Goal: Task Accomplishment & Management: Use online tool/utility

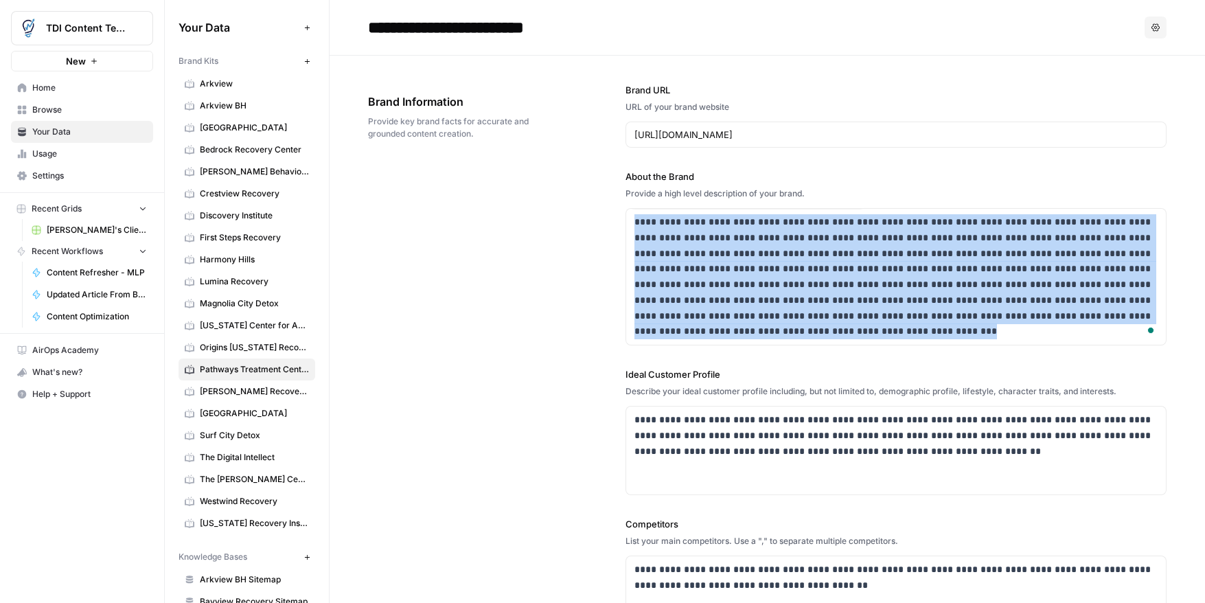
click at [310, 62] on icon "button" at bounding box center [307, 62] width 8 height 8
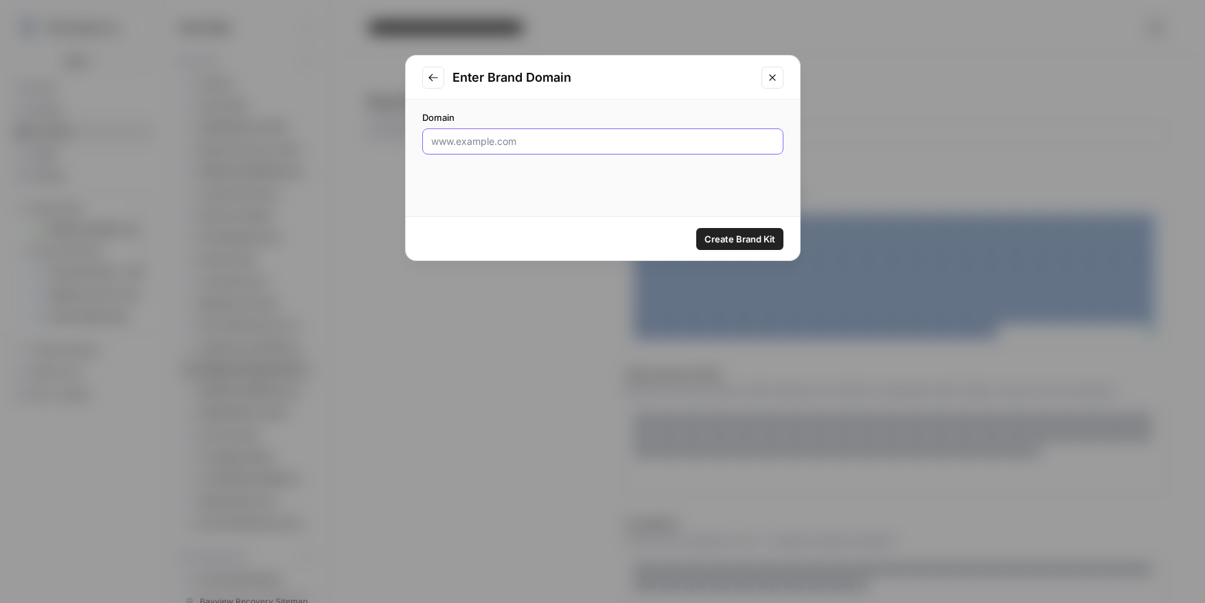
click at [501, 138] on input "Domain" at bounding box center [602, 142] width 343 height 14
paste input "https://lagunashoresrecovery.com/"
type input "https://lagunashoresrecovery.com/"
click at [763, 237] on span "Create Brand Kit" at bounding box center [740, 239] width 71 height 14
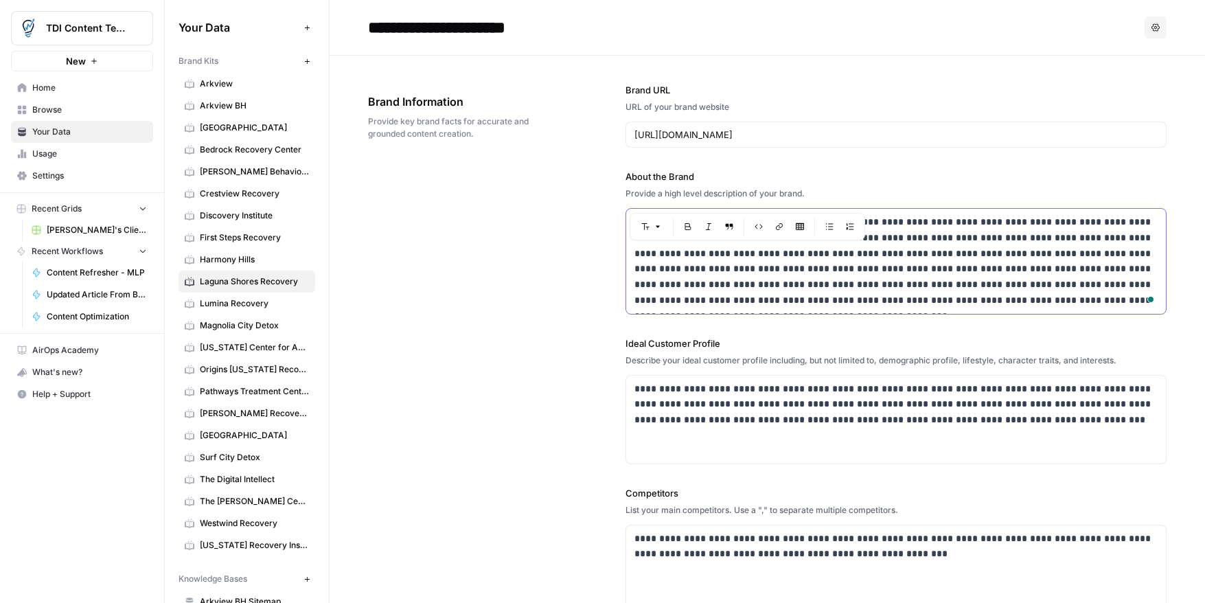
drag, startPoint x: 707, startPoint y: 256, endPoint x: 687, endPoint y: 255, distance: 20.0
click at [693, 255] on p "**********" at bounding box center [895, 261] width 523 height 94
drag, startPoint x: 703, startPoint y: 254, endPoint x: 711, endPoint y: 255, distance: 8.4
click at [704, 254] on p "**********" at bounding box center [895, 261] width 523 height 94
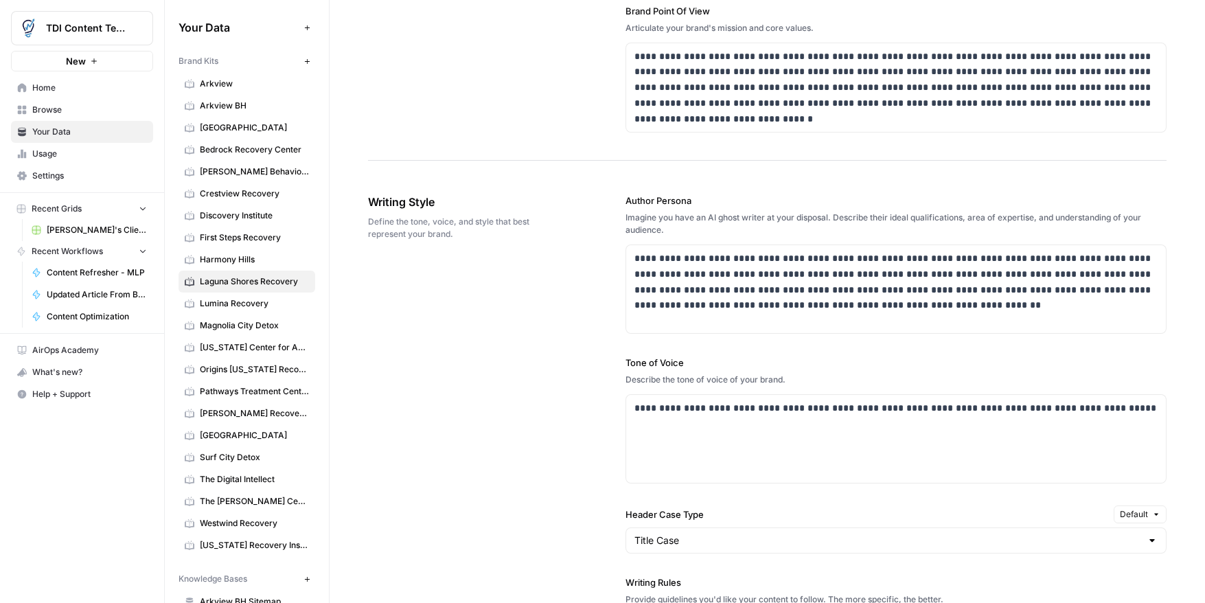
scroll to position [639, 0]
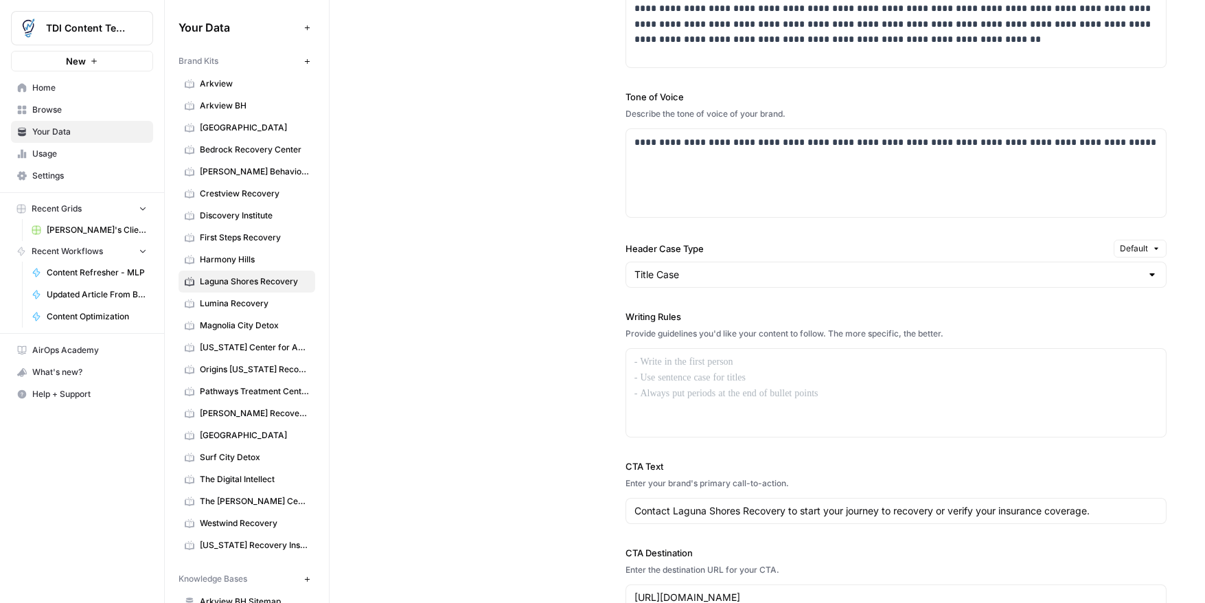
click at [251, 310] on link "Lumina Recovery" at bounding box center [247, 304] width 137 height 22
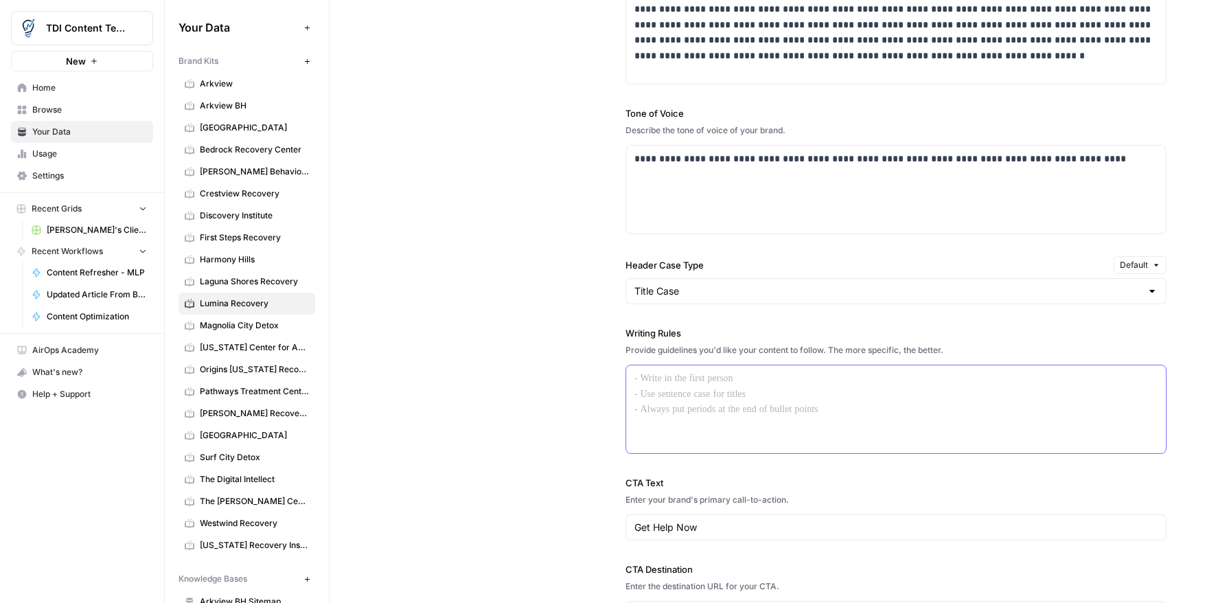
click at [803, 396] on div at bounding box center [896, 409] width 540 height 88
click at [249, 456] on span "Surf City Detox" at bounding box center [254, 457] width 109 height 12
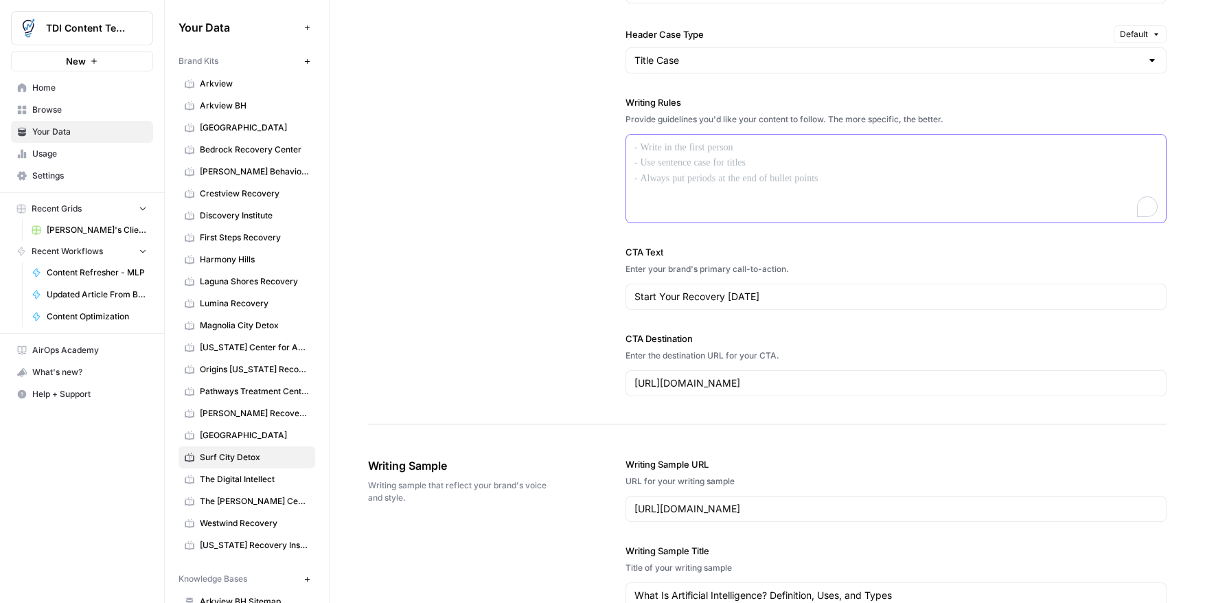
click at [770, 203] on div "To enrich screen reader interactions, please activate Accessibility in Grammarl…" at bounding box center [896, 179] width 540 height 88
click at [228, 503] on span "The [PERSON_NAME] Center" at bounding box center [254, 501] width 109 height 12
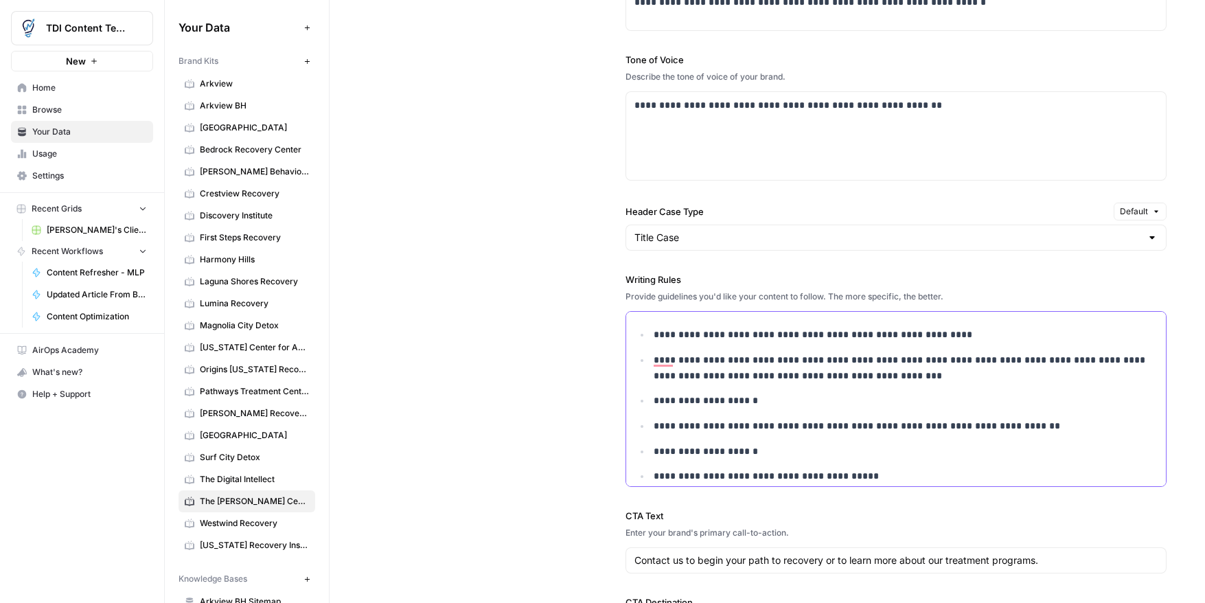
click at [638, 315] on div "**********" at bounding box center [896, 399] width 541 height 176
copy ul "**********"
click at [244, 297] on span "Lumina Recovery" at bounding box center [254, 303] width 109 height 12
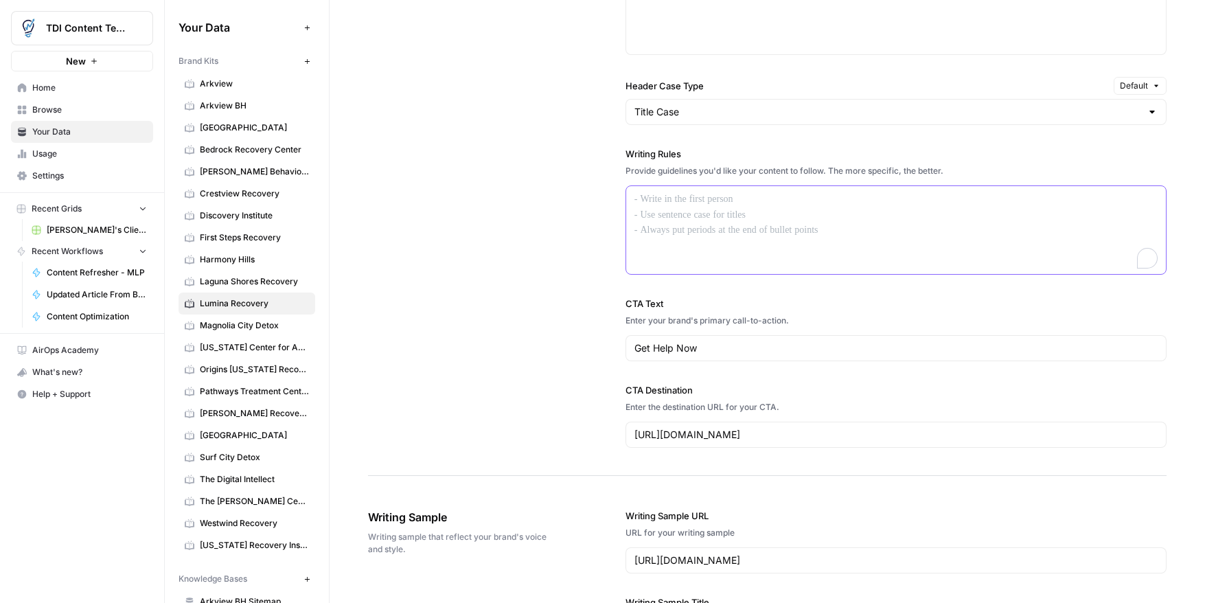
click at [665, 204] on p "To enrich screen reader interactions, please activate Accessibility in Grammarl…" at bounding box center [895, 200] width 523 height 16
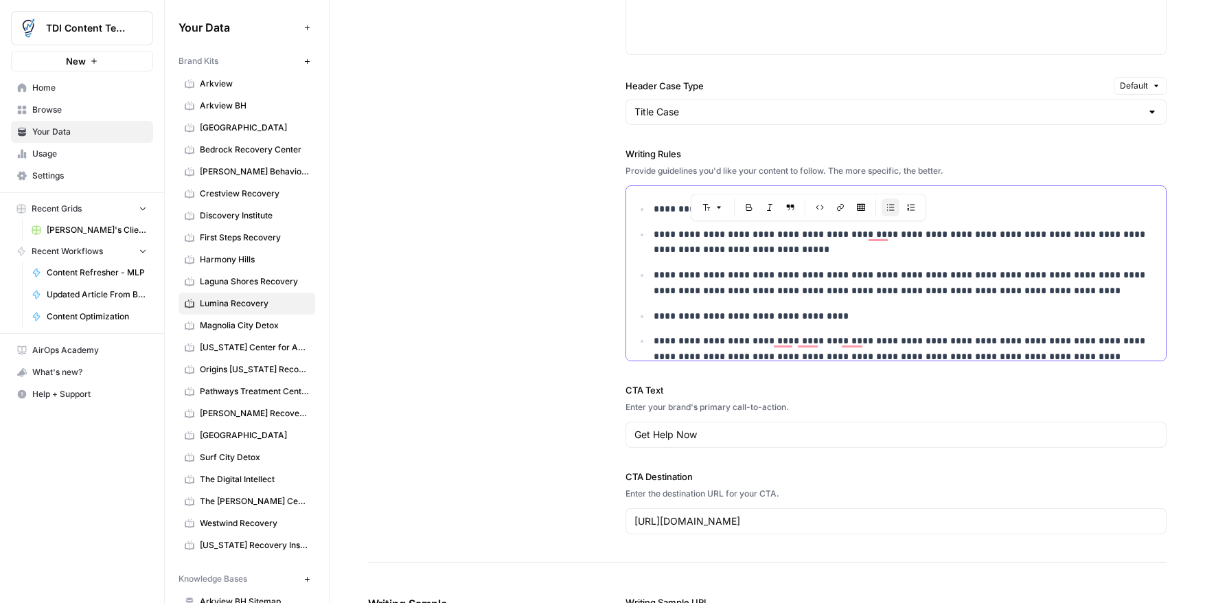
drag, startPoint x: 849, startPoint y: 237, endPoint x: 770, endPoint y: 236, distance: 78.3
click at [770, 236] on p "**********" at bounding box center [906, 243] width 504 height 32
click at [268, 275] on span "Laguna Shores Recovery" at bounding box center [254, 281] width 109 height 12
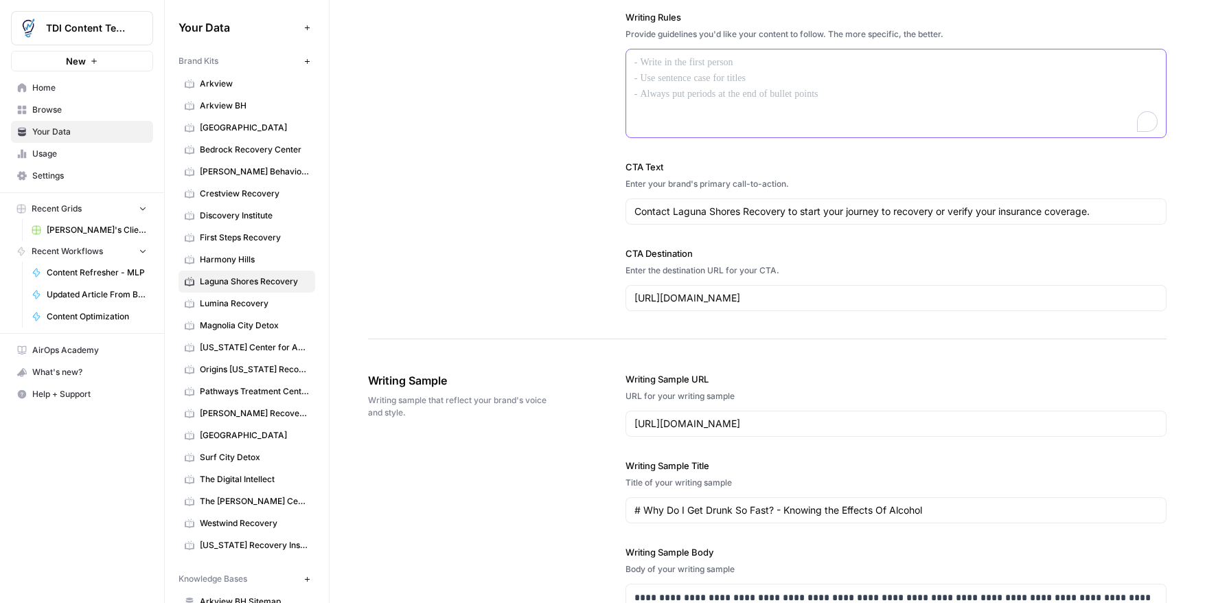
click at [692, 80] on div "To enrich screen reader interactions, please activate Accessibility in Grammarl…" at bounding box center [896, 93] width 540 height 88
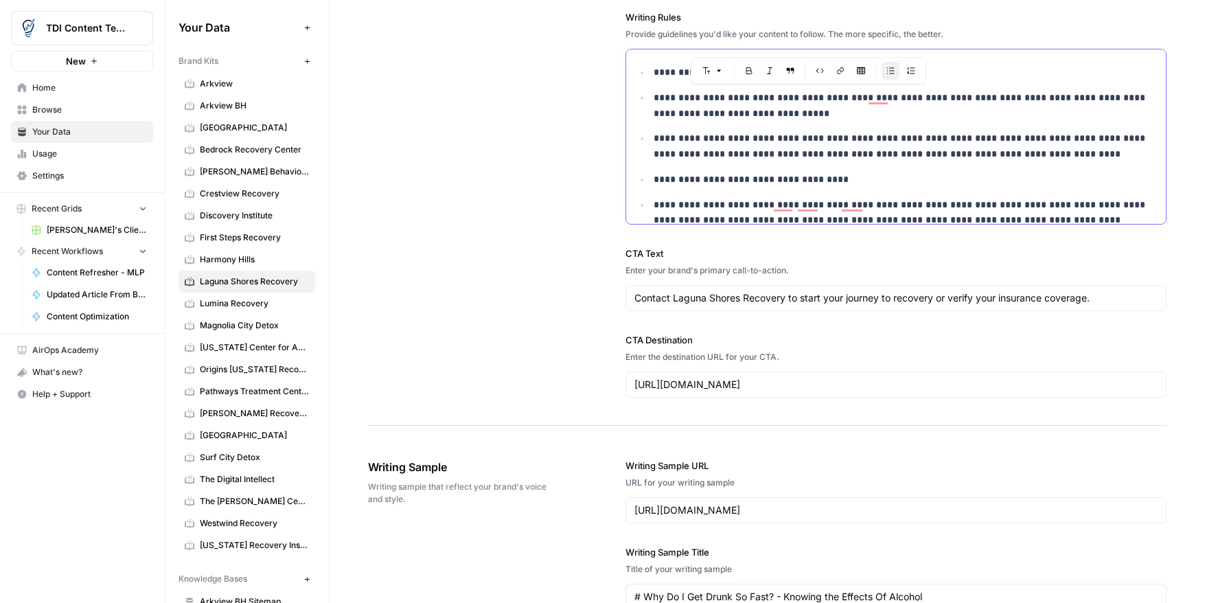
drag, startPoint x: 849, startPoint y: 99, endPoint x: 768, endPoint y: 101, distance: 80.4
click at [768, 101] on p "**********" at bounding box center [906, 106] width 504 height 32
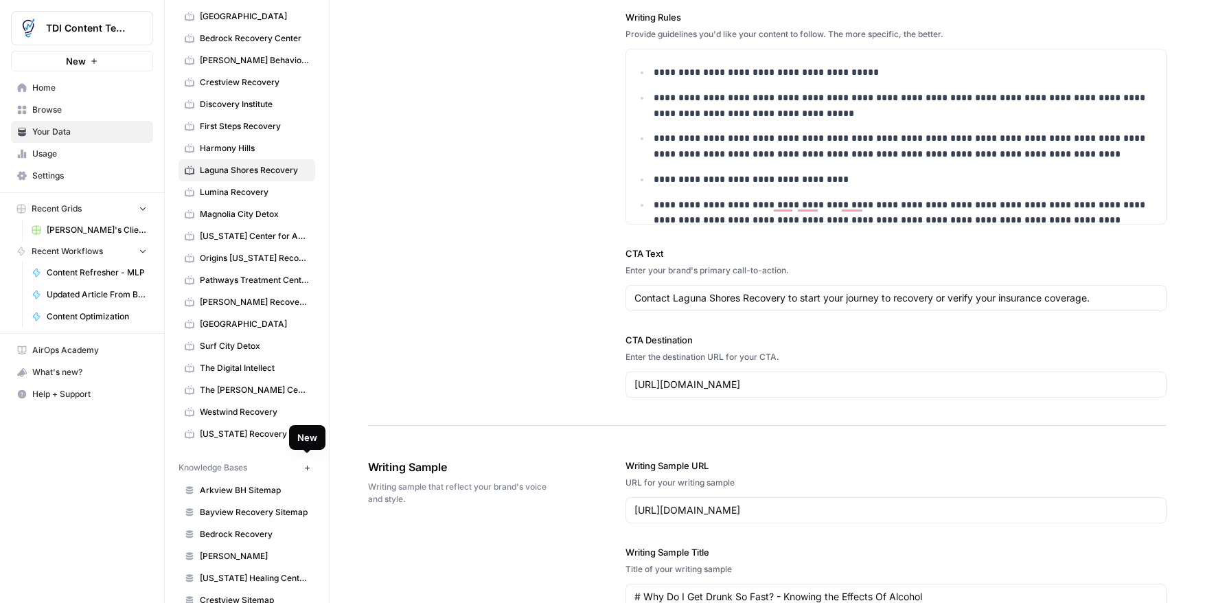
click at [306, 464] on icon "button" at bounding box center [307, 468] width 8 height 8
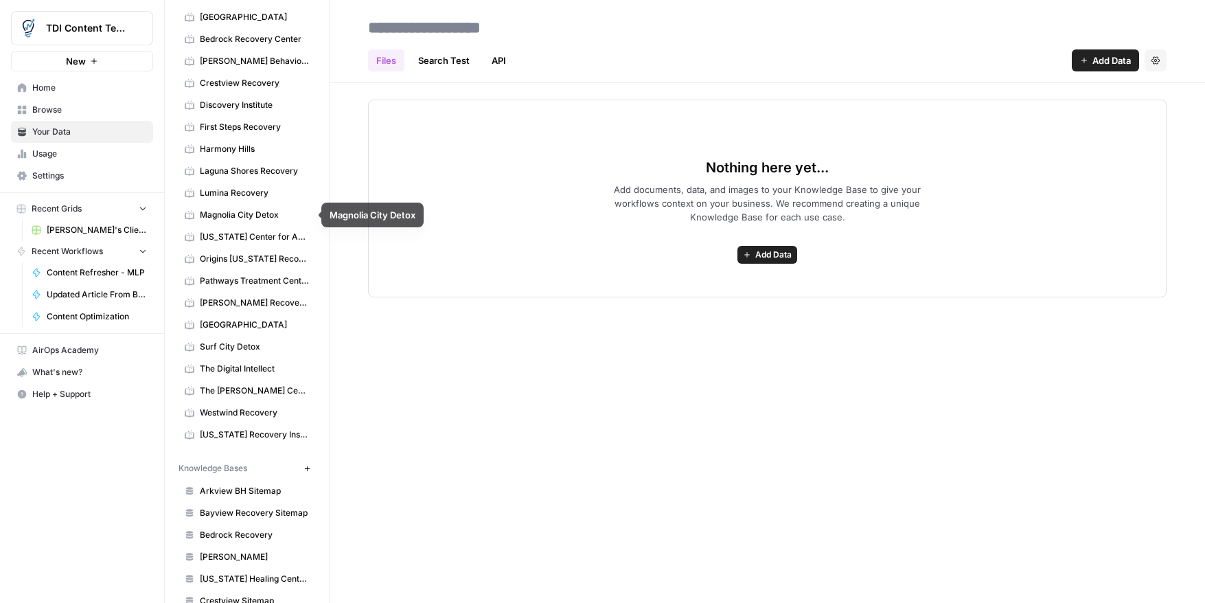
scroll to position [113, 0]
click at [267, 172] on span "Laguna Shores Recovery" at bounding box center [254, 169] width 109 height 12
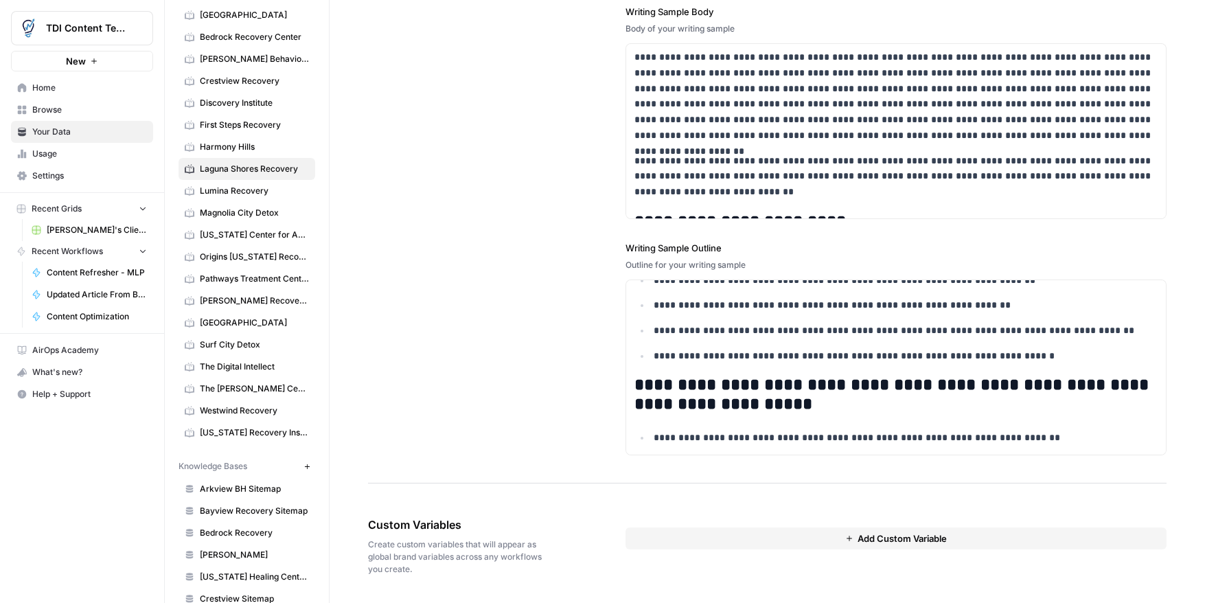
scroll to position [1717, 0]
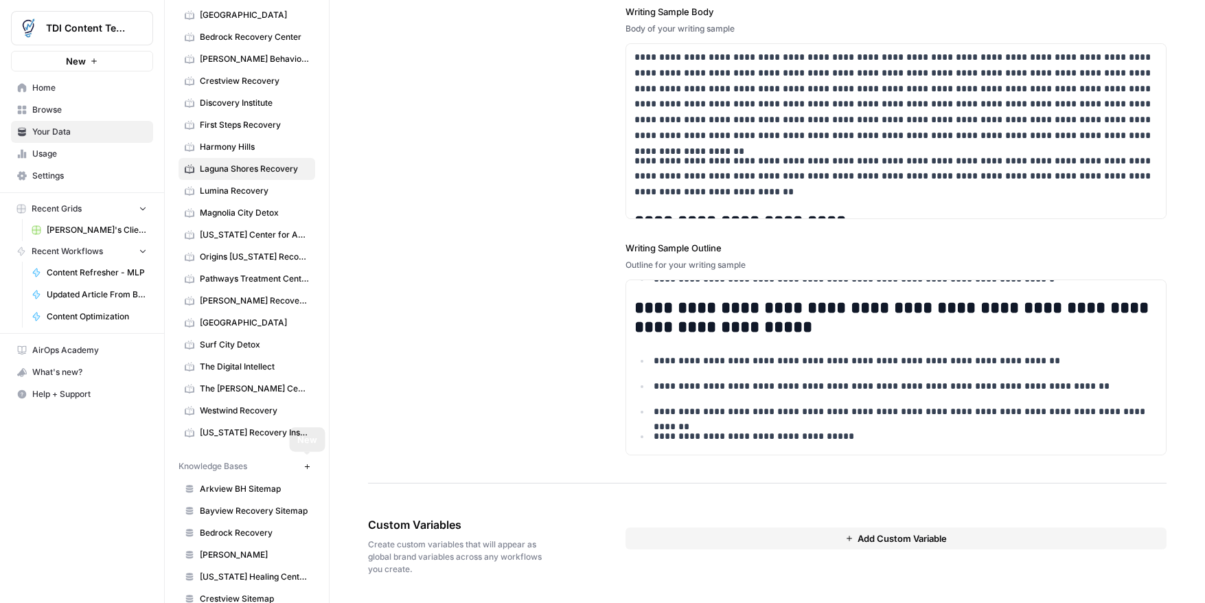
click at [299, 467] on button "New" at bounding box center [307, 466] width 16 height 16
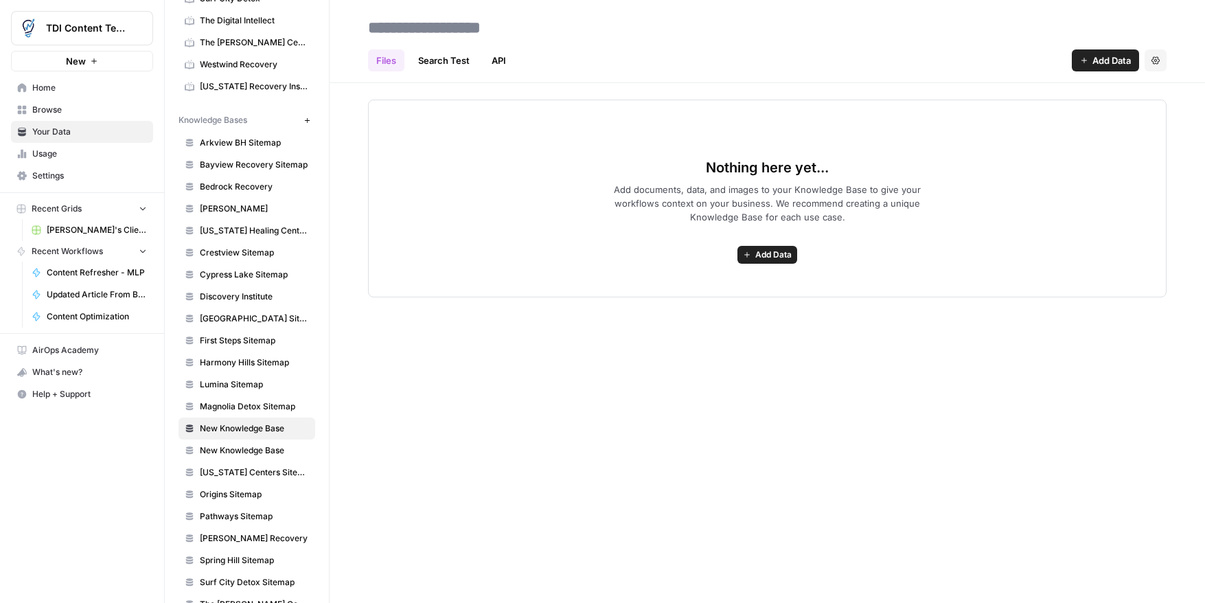
scroll to position [350, 0]
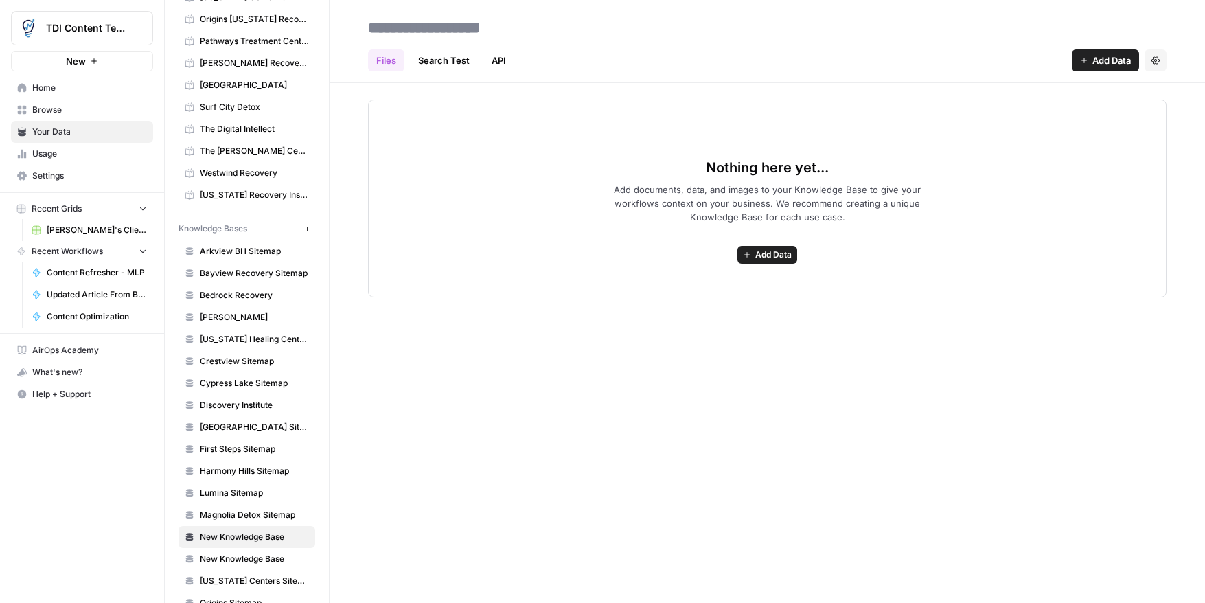
click at [444, 25] on input at bounding box center [473, 27] width 220 height 27
type input "**********"
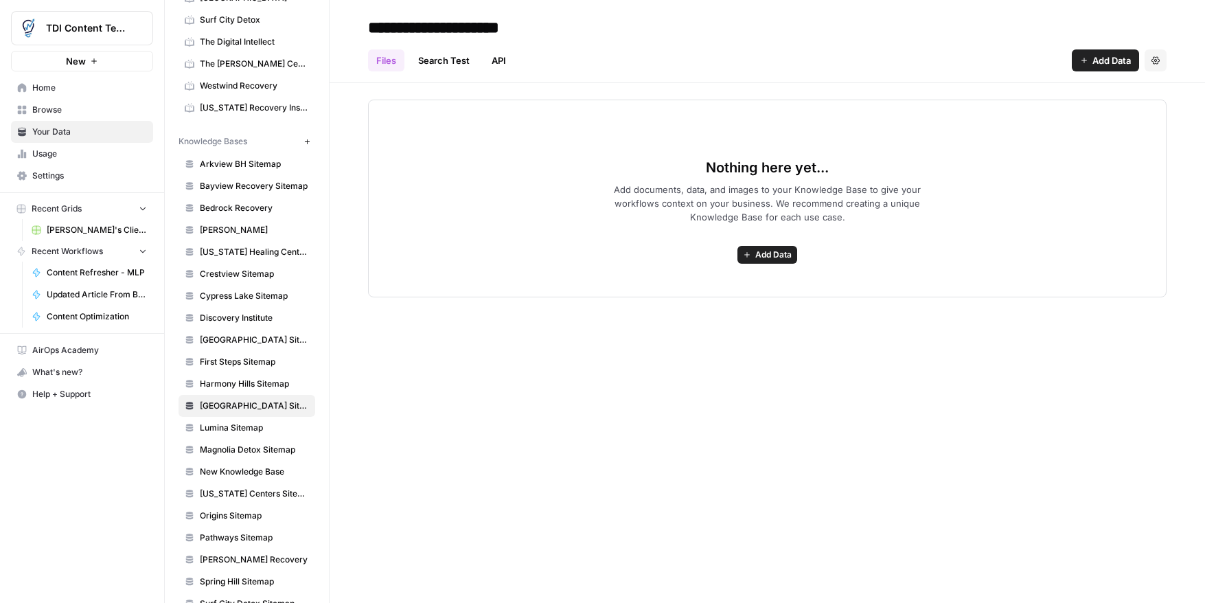
scroll to position [428, 0]
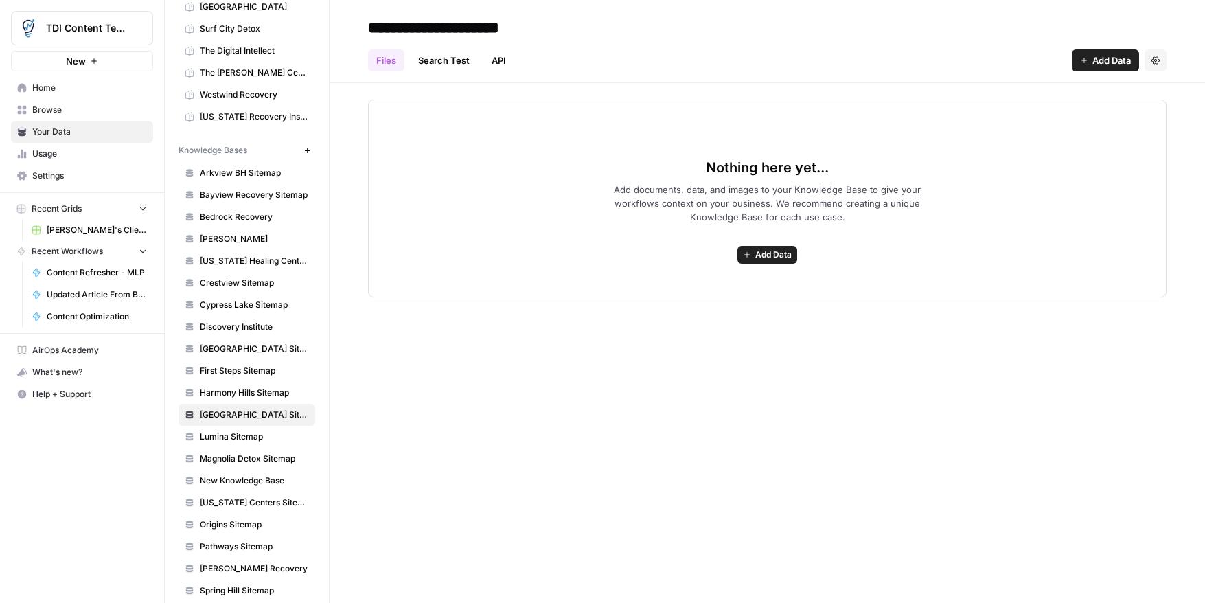
click at [774, 260] on span "Add Data" at bounding box center [773, 255] width 36 height 12
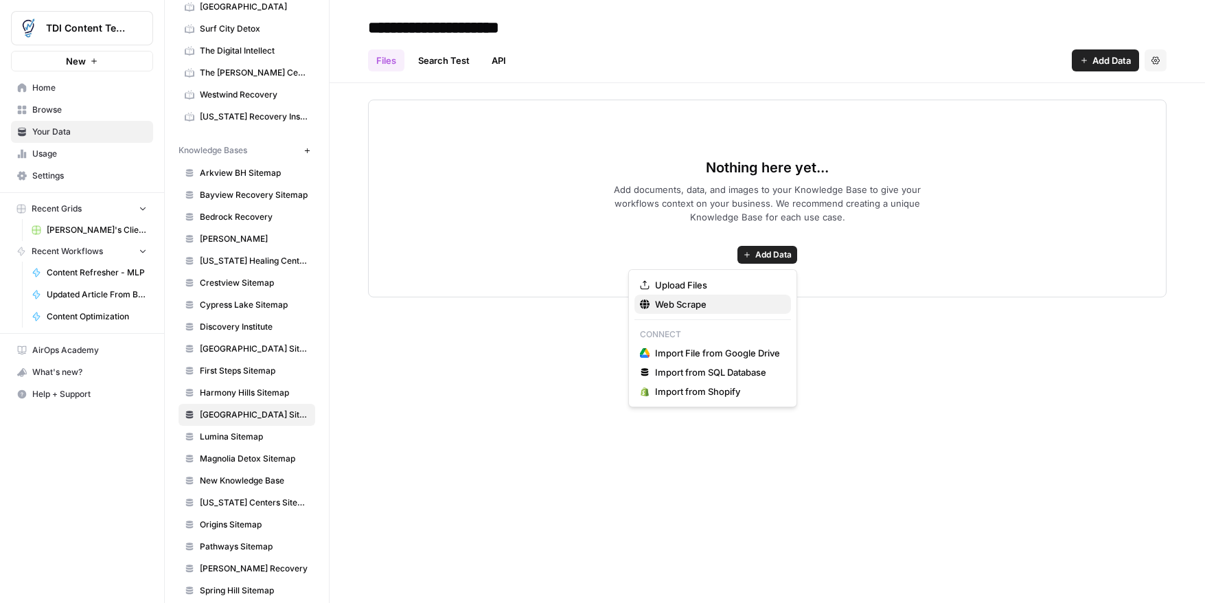
click at [715, 296] on button "Web Scrape" at bounding box center [712, 304] width 157 height 19
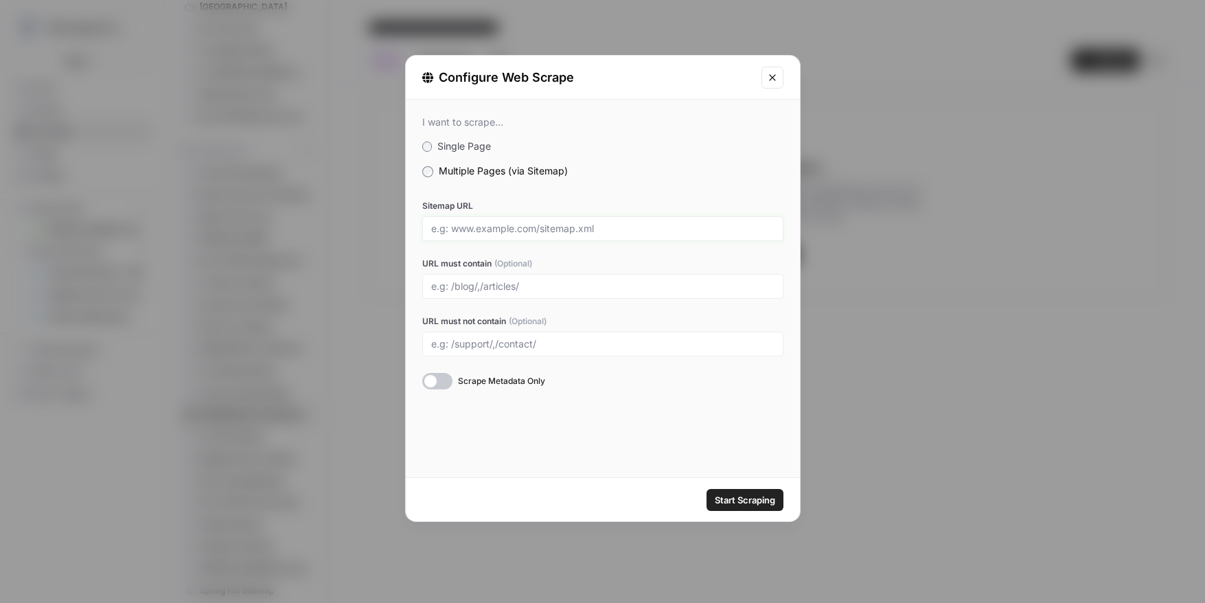
click at [494, 234] on input "Sitemap URL" at bounding box center [602, 228] width 343 height 12
click at [493, 234] on input "Sitemap URL" at bounding box center [602, 228] width 343 height 12
paste input "https://lagunashoresrecovery.com/sitemap_index.xml"
type input "https://lagunashoresrecovery.com/sitemap_index.xml"
click at [753, 493] on span "Start Scraping" at bounding box center [745, 500] width 60 height 14
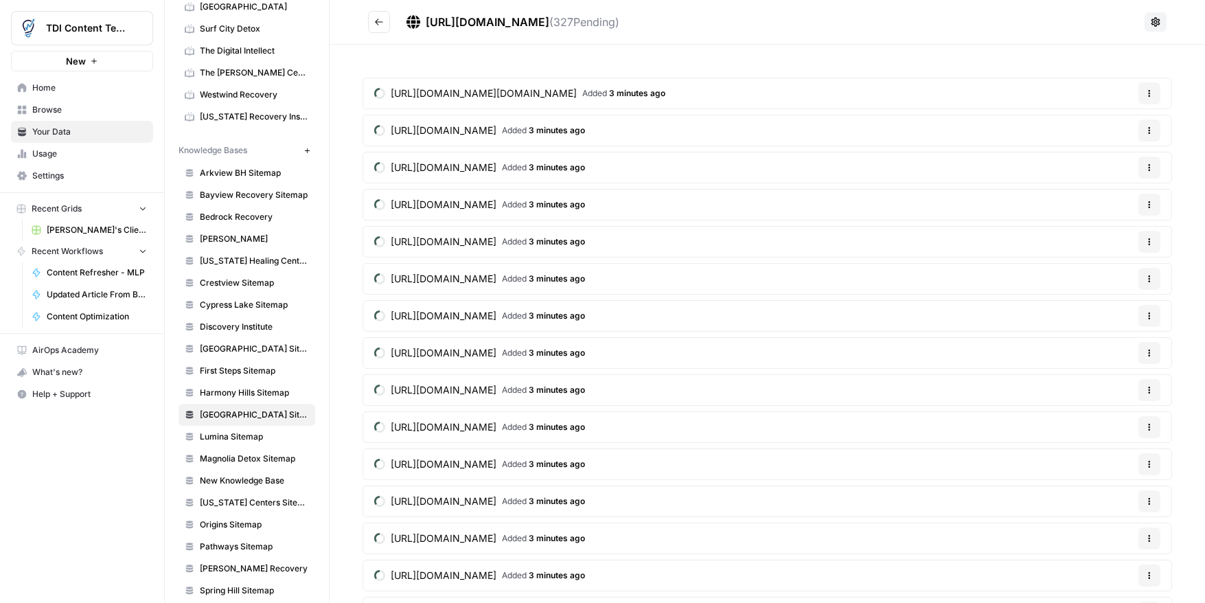
click at [260, 481] on span "New Knowledge Base" at bounding box center [254, 480] width 109 height 12
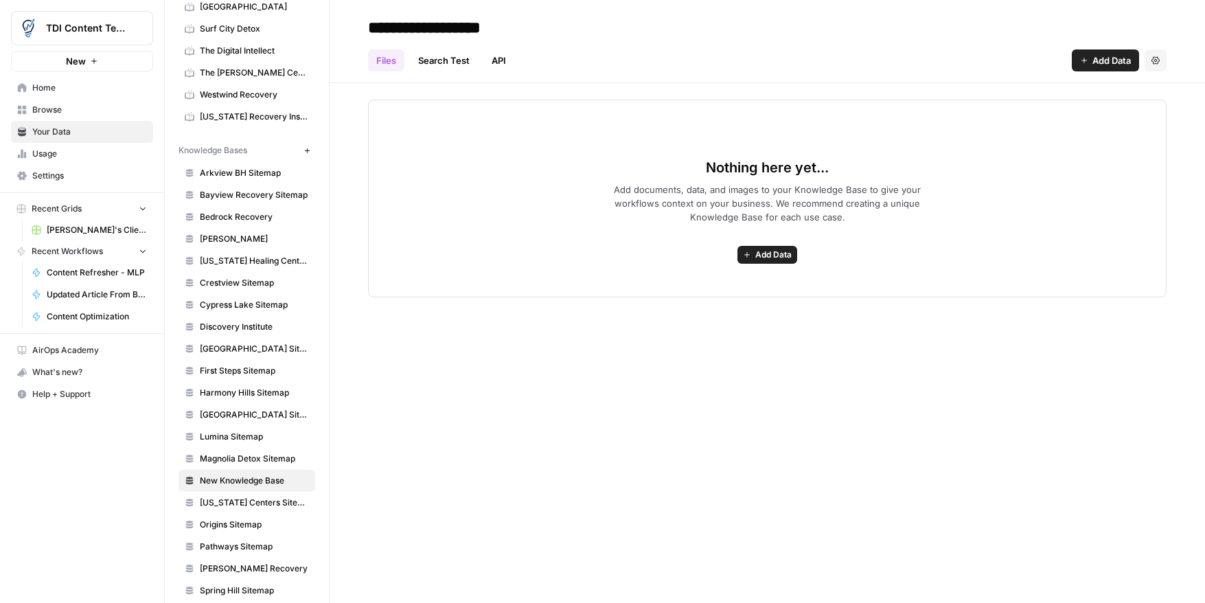
click at [237, 419] on span "Laguna Shores Sitemap" at bounding box center [254, 415] width 109 height 12
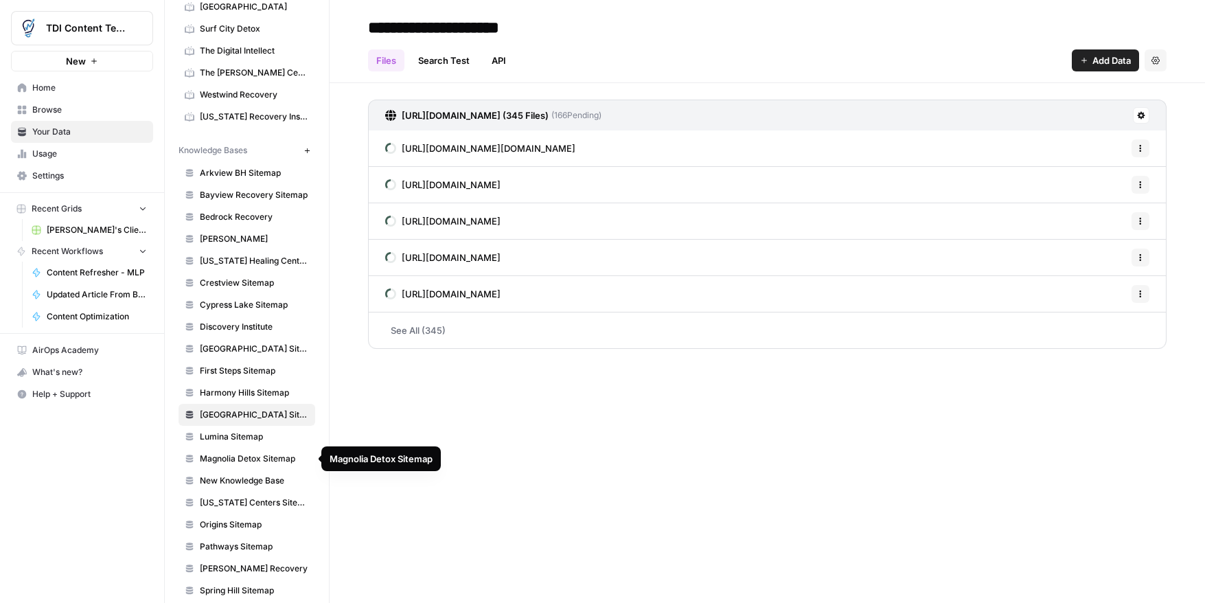
click at [239, 468] on link "Magnolia Detox Sitemap" at bounding box center [247, 459] width 137 height 22
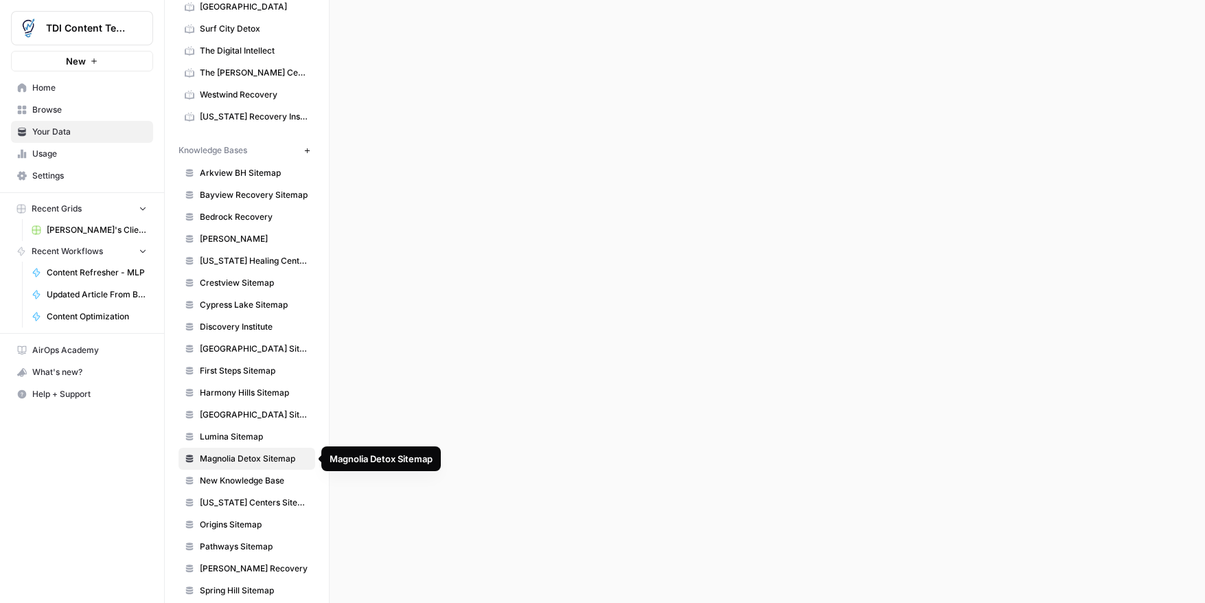
click at [243, 473] on link "New Knowledge Base" at bounding box center [247, 481] width 137 height 22
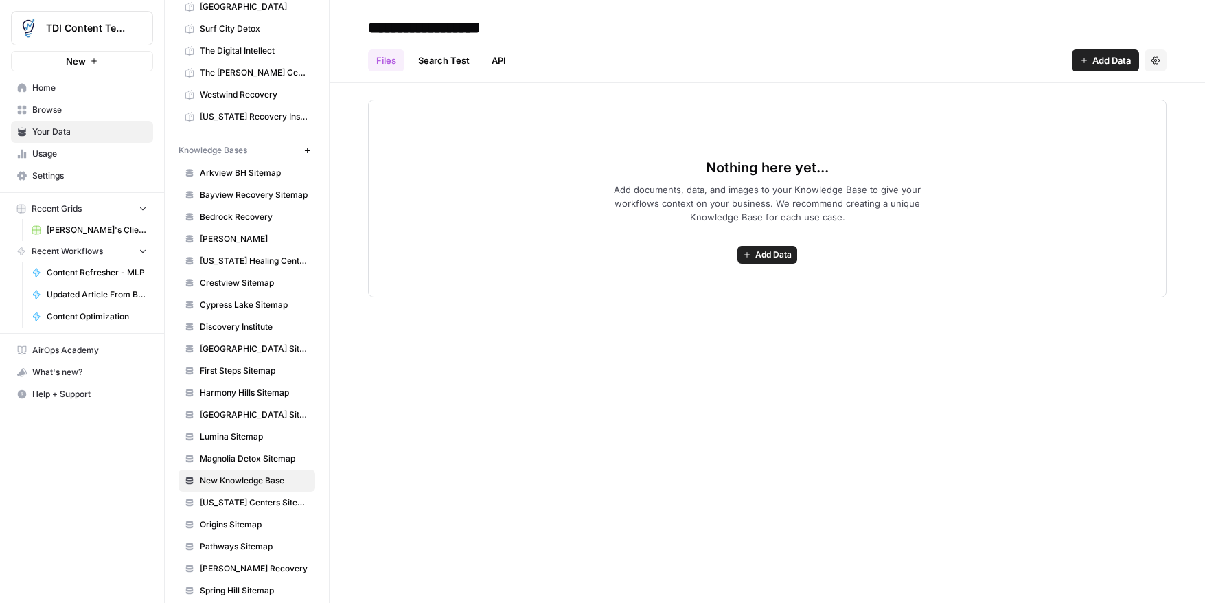
click at [270, 329] on span "Discovery Institute" at bounding box center [254, 327] width 109 height 12
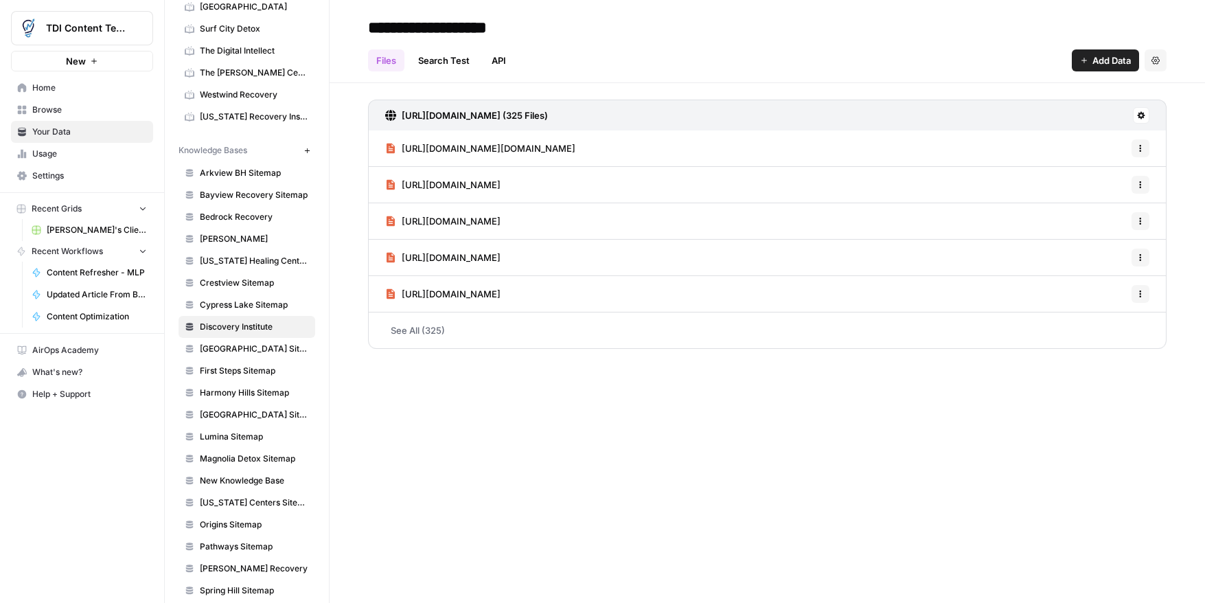
click at [524, 27] on input "**********" at bounding box center [473, 27] width 220 height 27
type input "**********"
click at [275, 241] on span "[PERSON_NAME]" at bounding box center [254, 239] width 109 height 12
click at [1150, 62] on button "Settings" at bounding box center [1156, 60] width 22 height 22
click at [935, 62] on div "Files Search Test API Add Data Settings" at bounding box center [767, 54] width 799 height 33
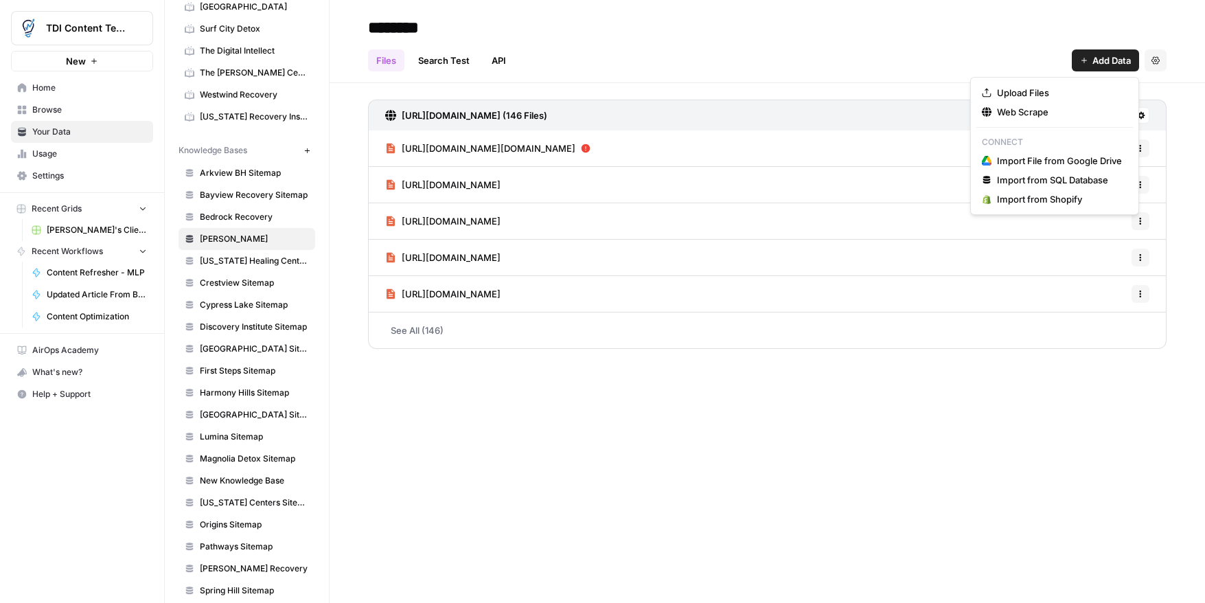
click at [1085, 65] on button "Add Data" at bounding box center [1105, 60] width 67 height 22
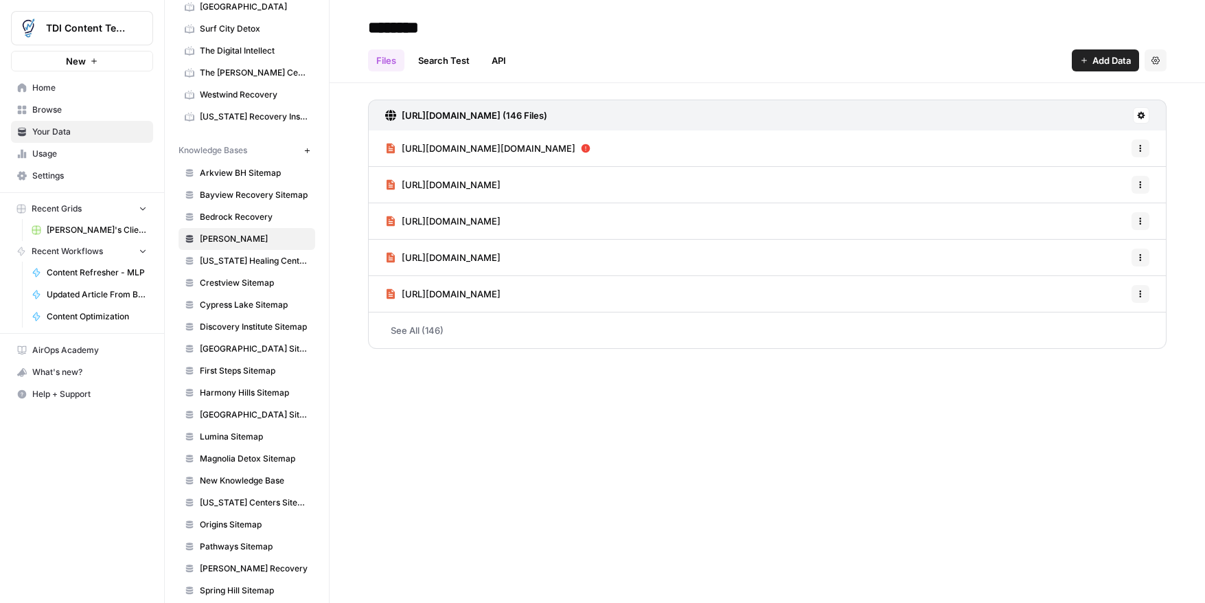
drag, startPoint x: 1024, startPoint y: 57, endPoint x: 1116, endPoint y: 56, distance: 91.3
click at [1025, 57] on div "Files Search Test API Add Data Settings" at bounding box center [767, 54] width 799 height 33
click at [1136, 116] on button at bounding box center [1141, 115] width 16 height 16
click at [1084, 146] on span "Sync Data" at bounding box center [1088, 145] width 84 height 14
click at [260, 413] on span "Laguna Shores Sitemap" at bounding box center [254, 415] width 109 height 12
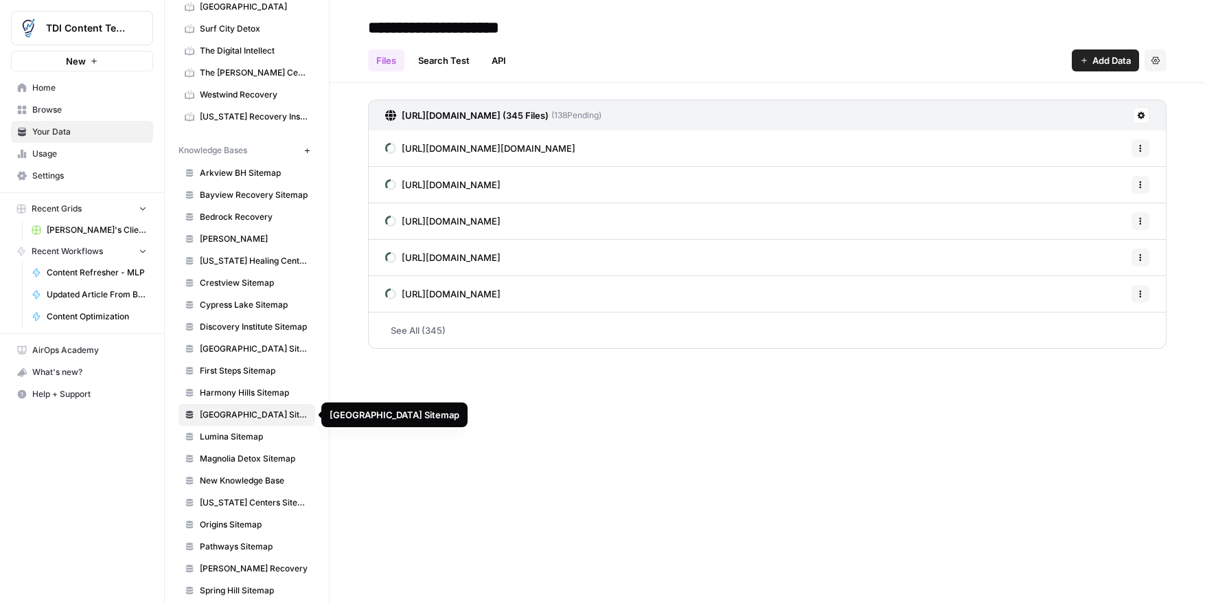
click at [267, 413] on span "Laguna Shores Sitemap" at bounding box center [254, 415] width 109 height 12
click at [245, 240] on span "[PERSON_NAME]" at bounding box center [254, 239] width 109 height 12
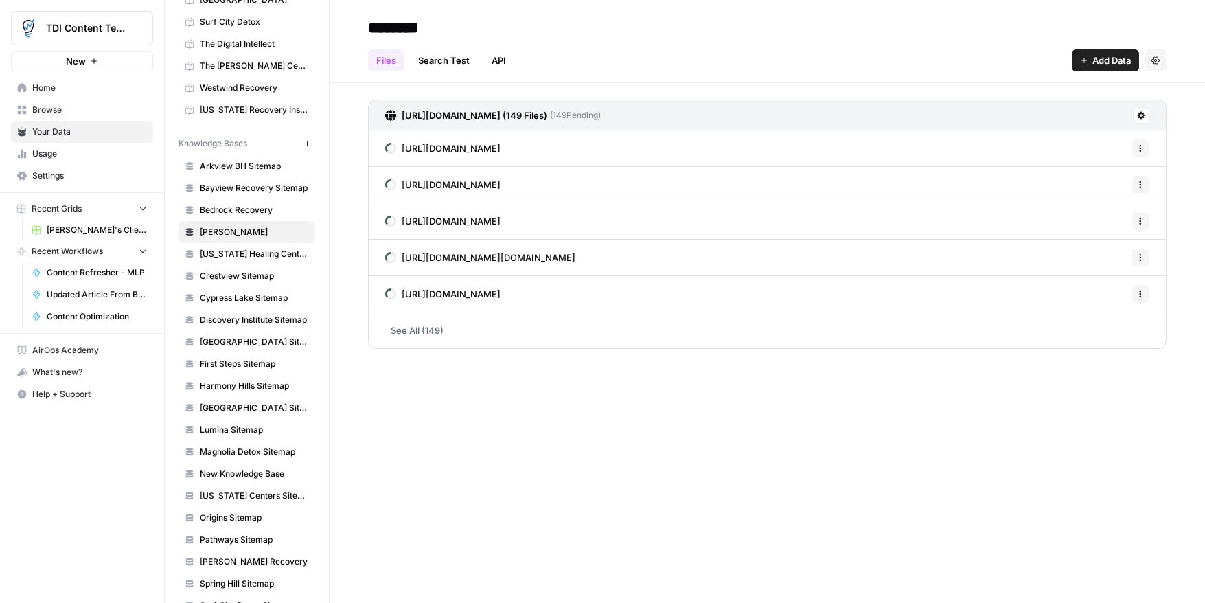
scroll to position [437, 0]
click at [259, 409] on span "Laguna Shores Sitemap" at bounding box center [254, 406] width 109 height 12
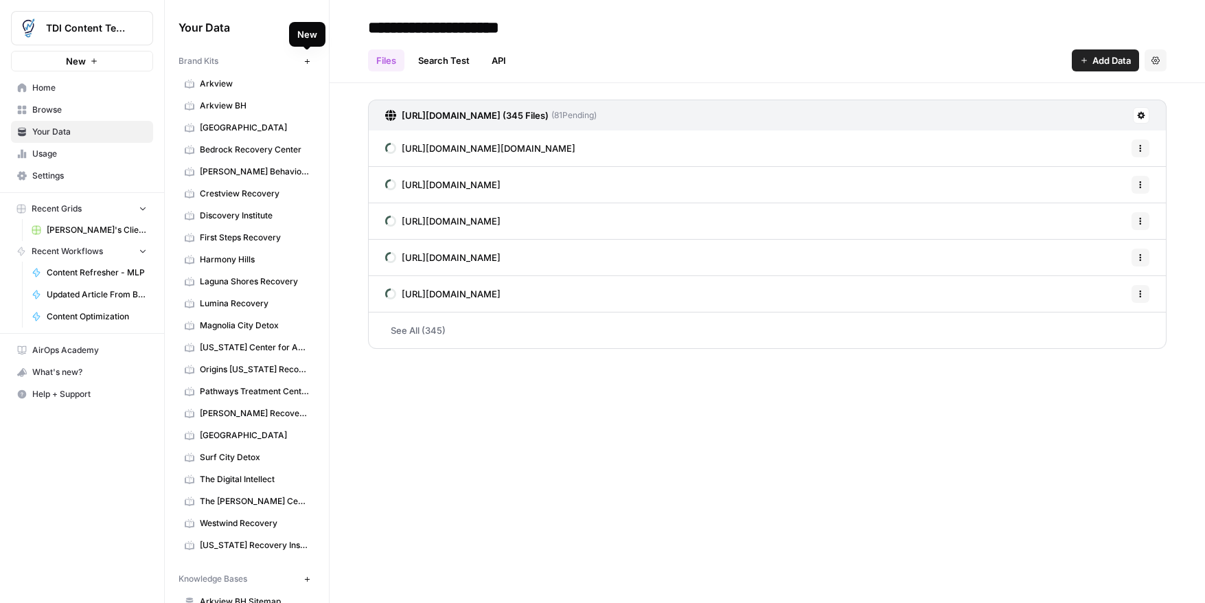
click at [303, 62] on icon "button" at bounding box center [307, 62] width 8 height 8
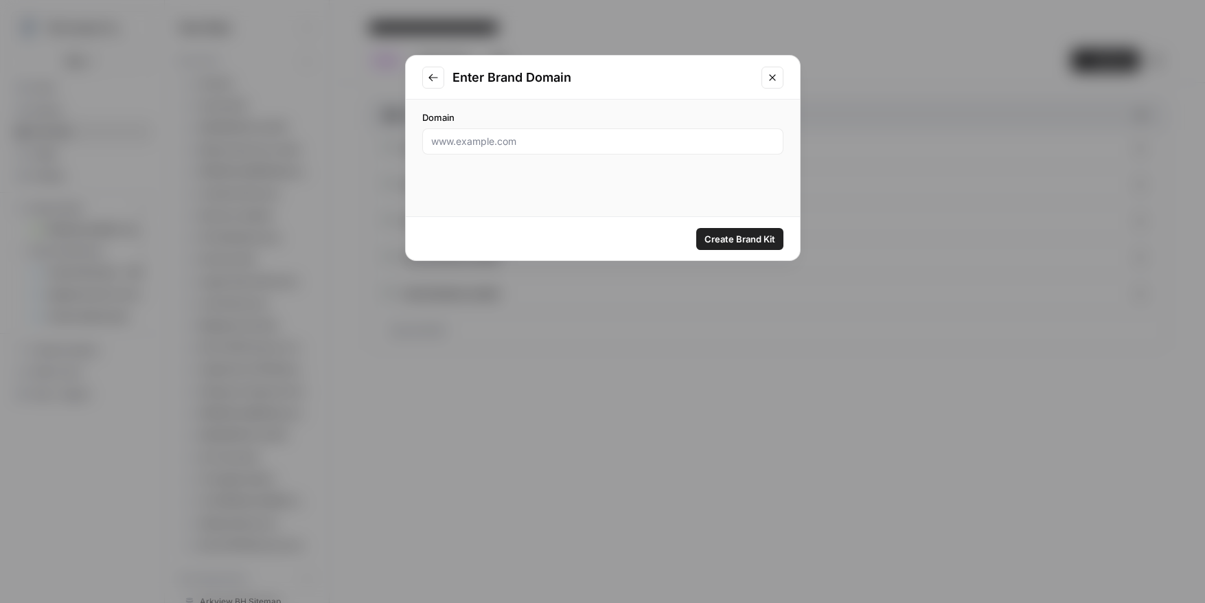
click at [564, 150] on div at bounding box center [602, 141] width 361 height 26
paste input "https://californiahealingcenters.com/"
type input "https://californiahealingcenters.com/"
click at [722, 236] on span "Create Brand Kit" at bounding box center [740, 239] width 71 height 14
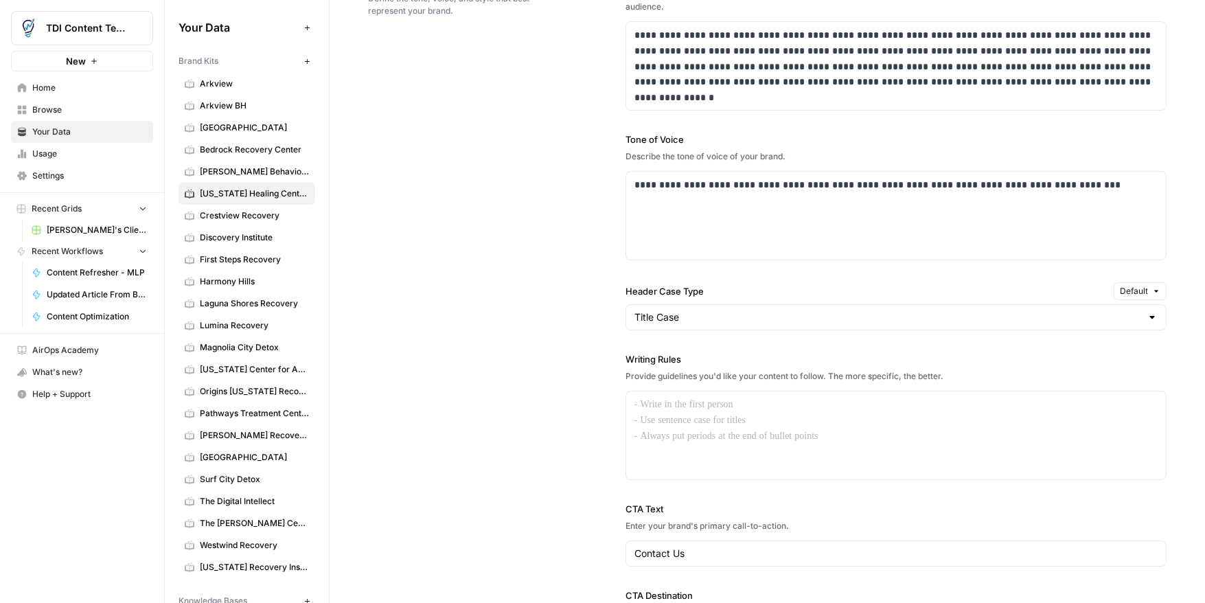
scroll to position [868, 0]
click at [253, 459] on span "Spring Hill Recovery Center" at bounding box center [254, 457] width 109 height 12
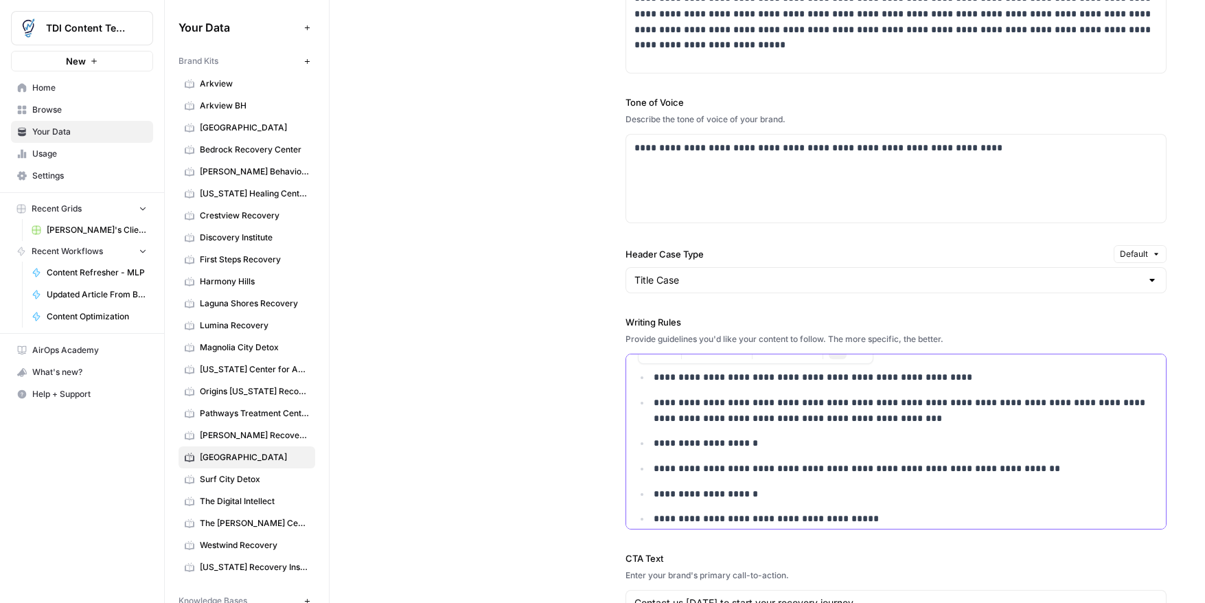
drag, startPoint x: 791, startPoint y: 509, endPoint x: 632, endPoint y: 341, distance: 231.7
click at [632, 341] on div "**********" at bounding box center [896, 422] width 541 height 214
click at [249, 190] on span "California Healing Centers" at bounding box center [254, 193] width 109 height 12
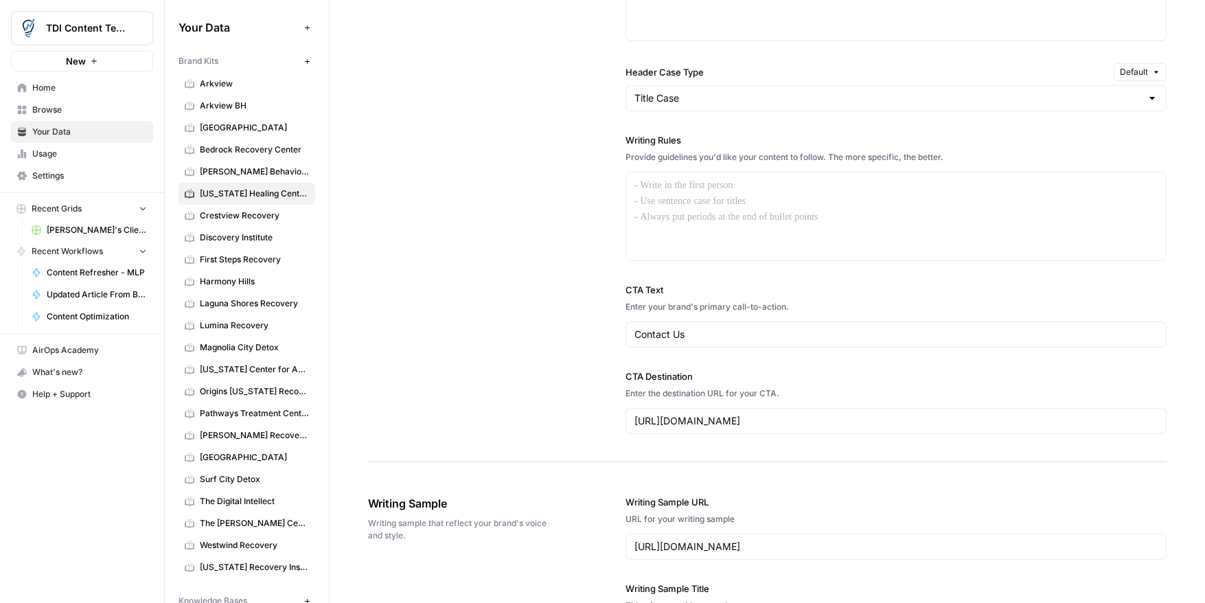
scroll to position [1081, 0]
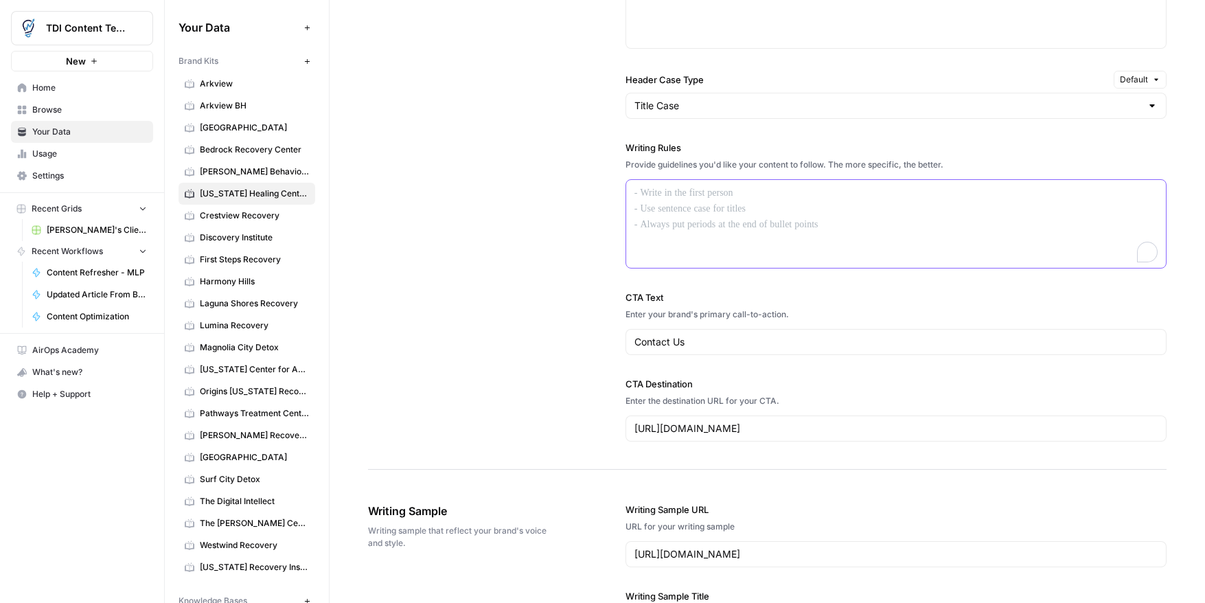
click at [678, 194] on p "To enrich screen reader interactions, please activate Accessibility in Grammarl…" at bounding box center [895, 193] width 523 height 16
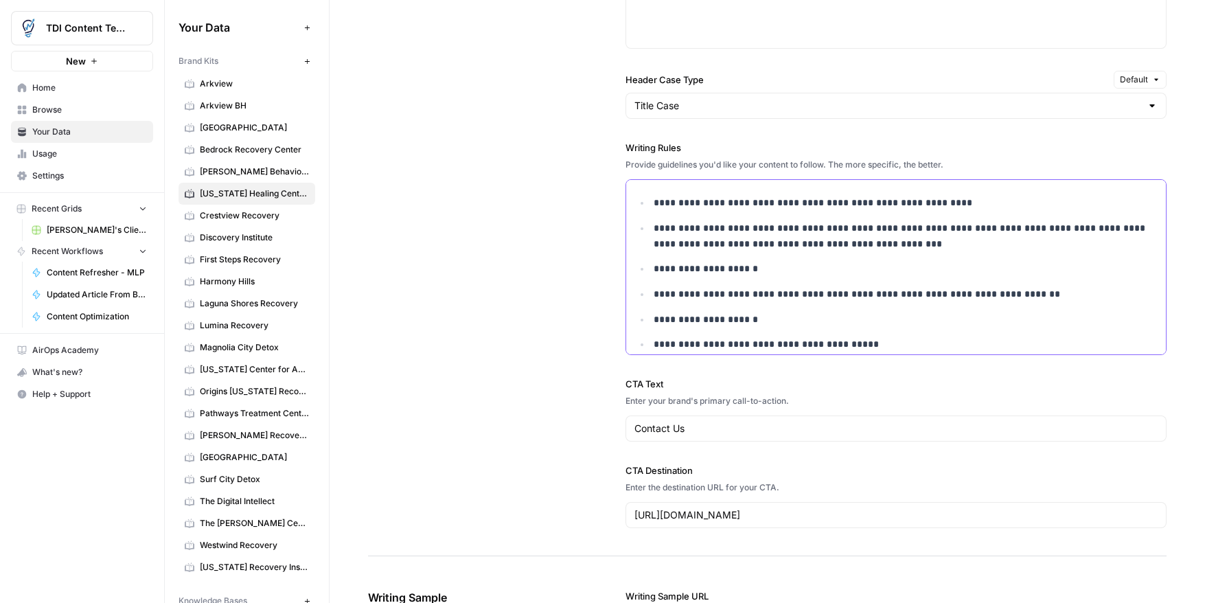
scroll to position [173, 0]
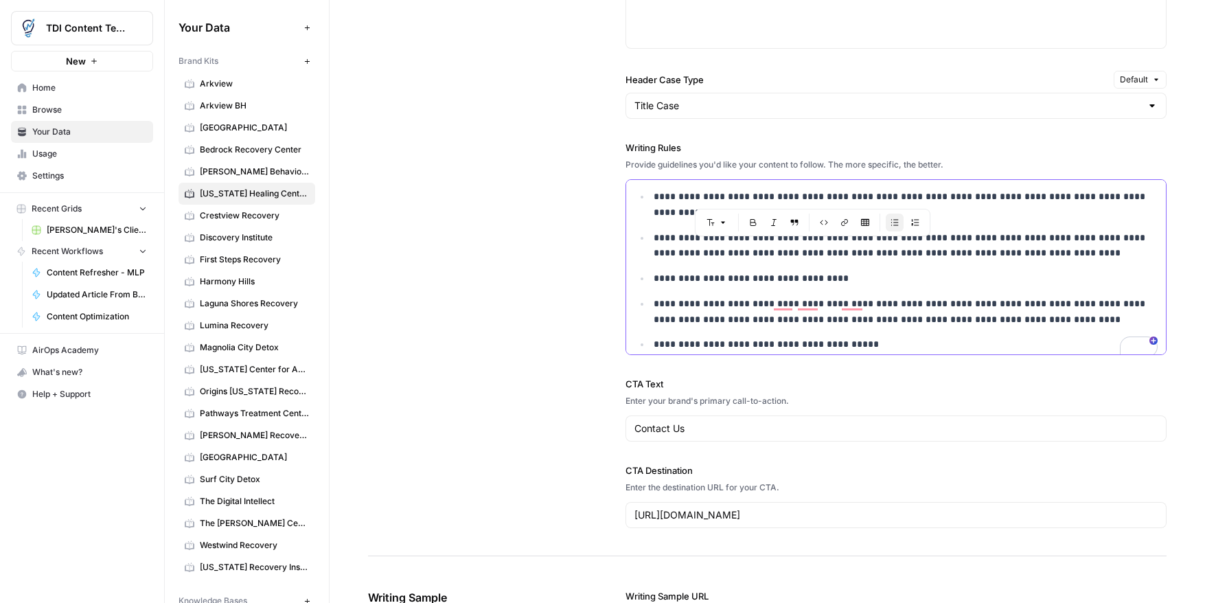
drag, startPoint x: 857, startPoint y: 196, endPoint x: 770, endPoint y: 196, distance: 87.2
click at [770, 196] on p "**********" at bounding box center [906, 205] width 504 height 32
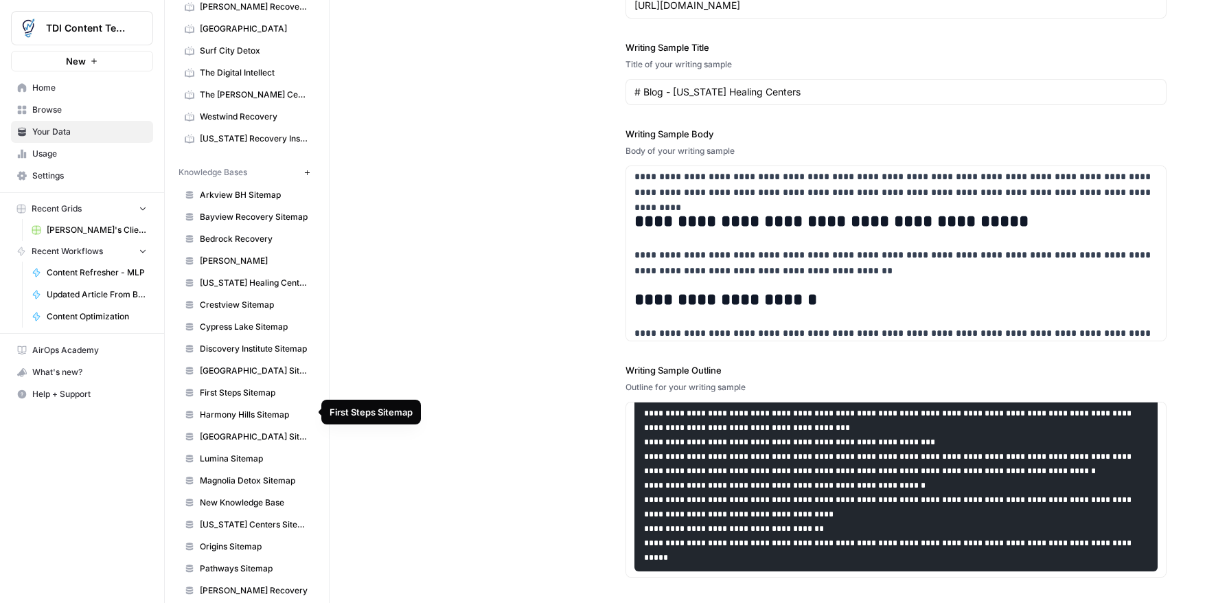
scroll to position [443, 0]
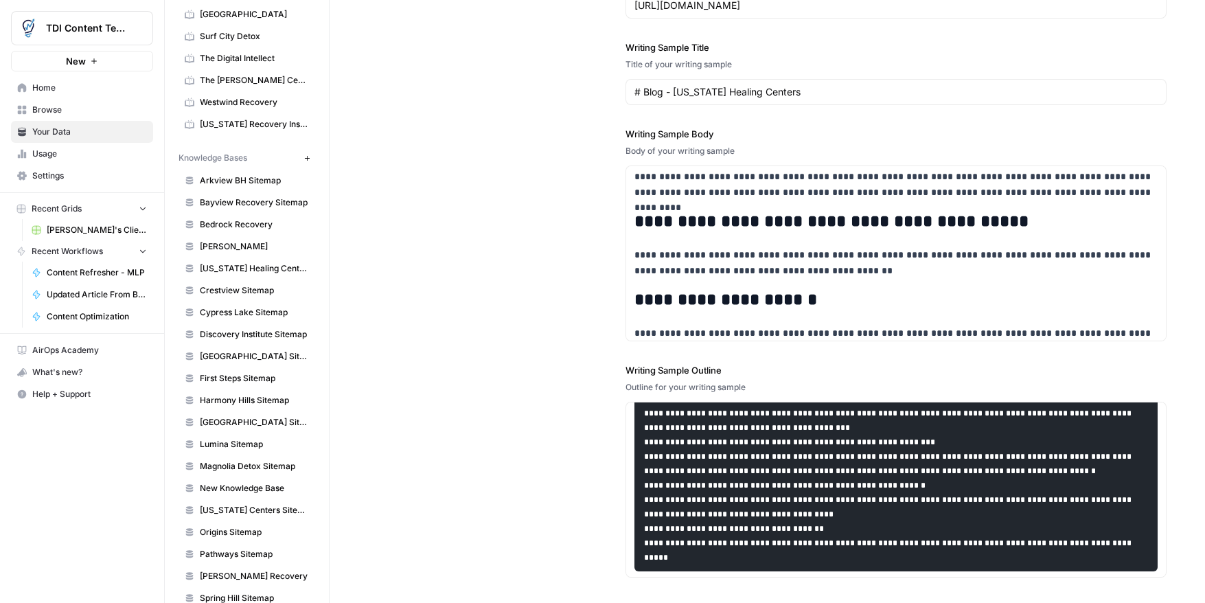
click at [234, 420] on span "Laguna Shores Sitemap" at bounding box center [254, 422] width 109 height 12
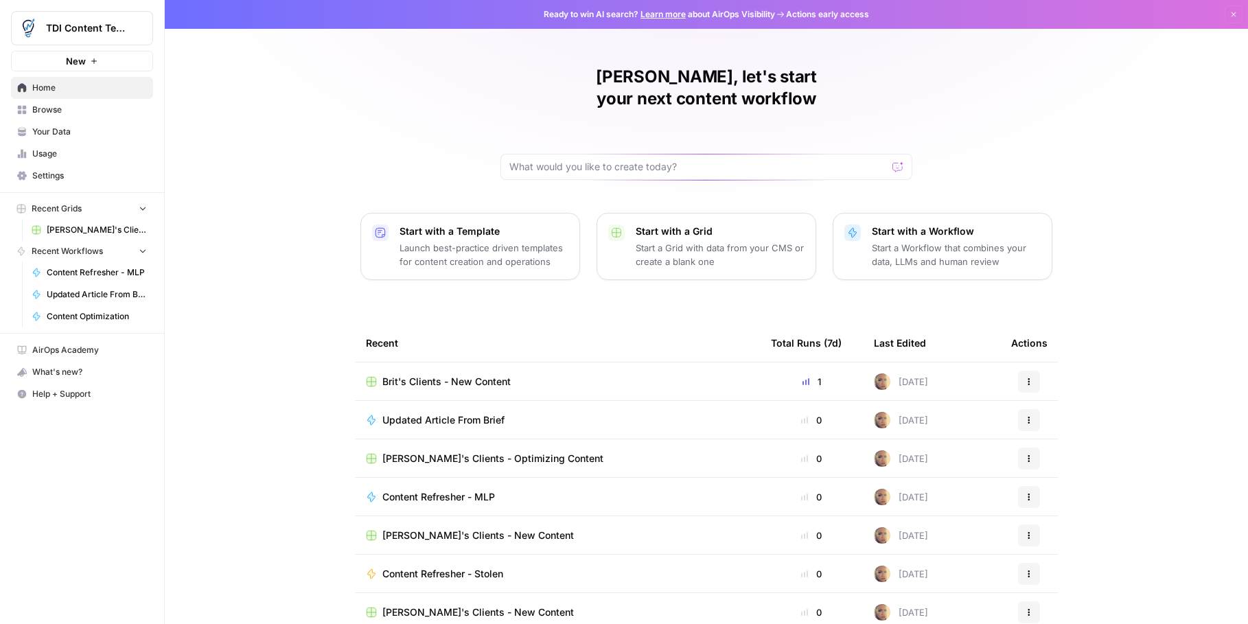
scroll to position [8, 0]
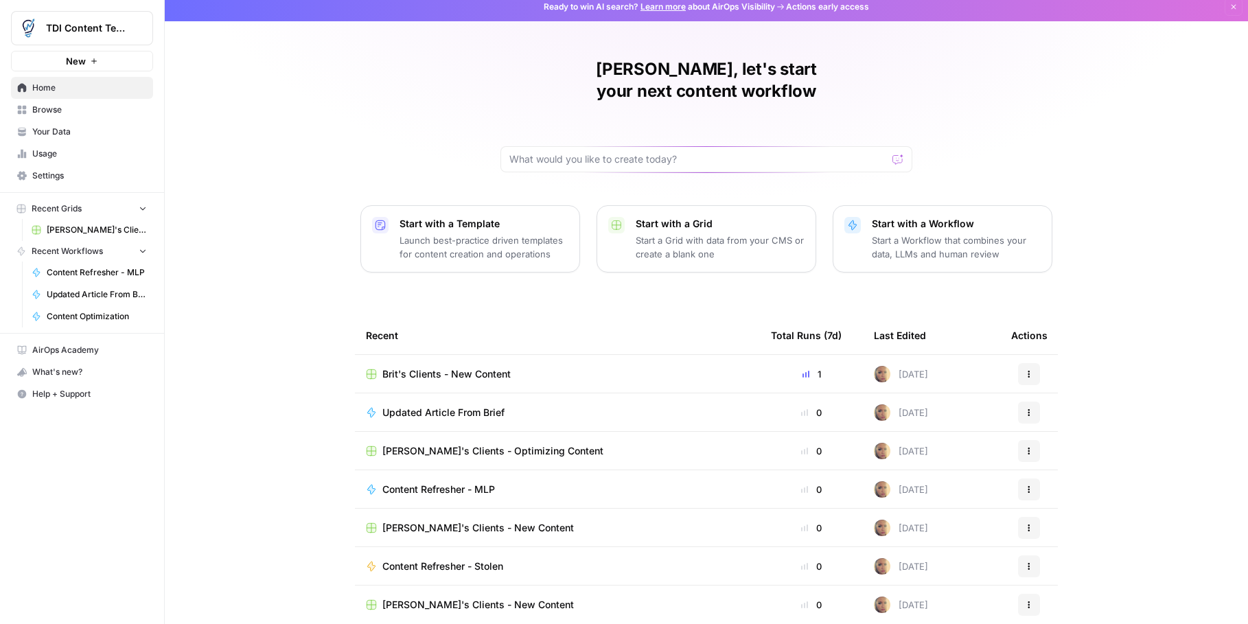
click at [68, 116] on link "Browse" at bounding box center [82, 110] width 142 height 22
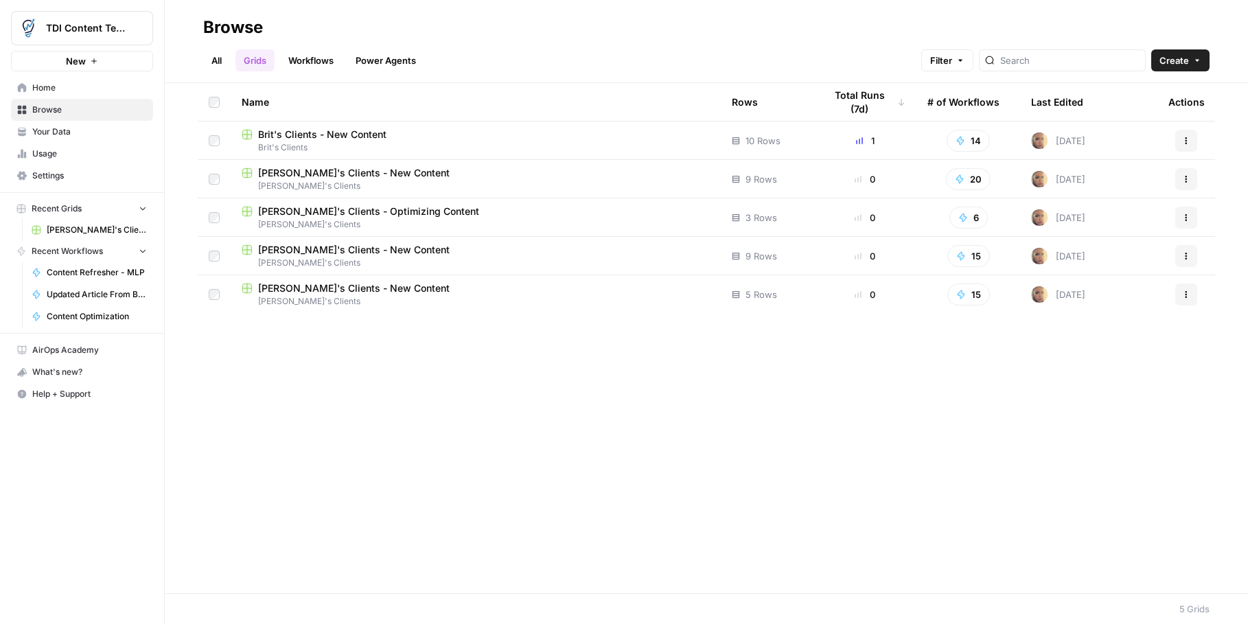
click at [58, 161] on link "Usage" at bounding box center [82, 154] width 142 height 22
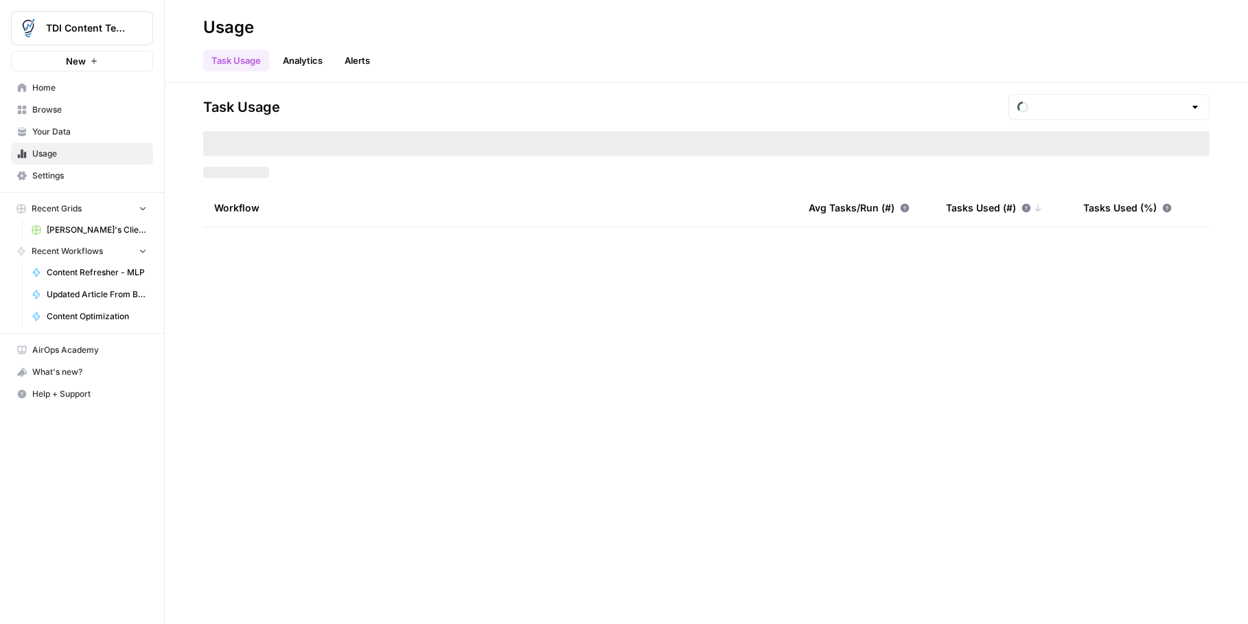
type input "August Tasks"
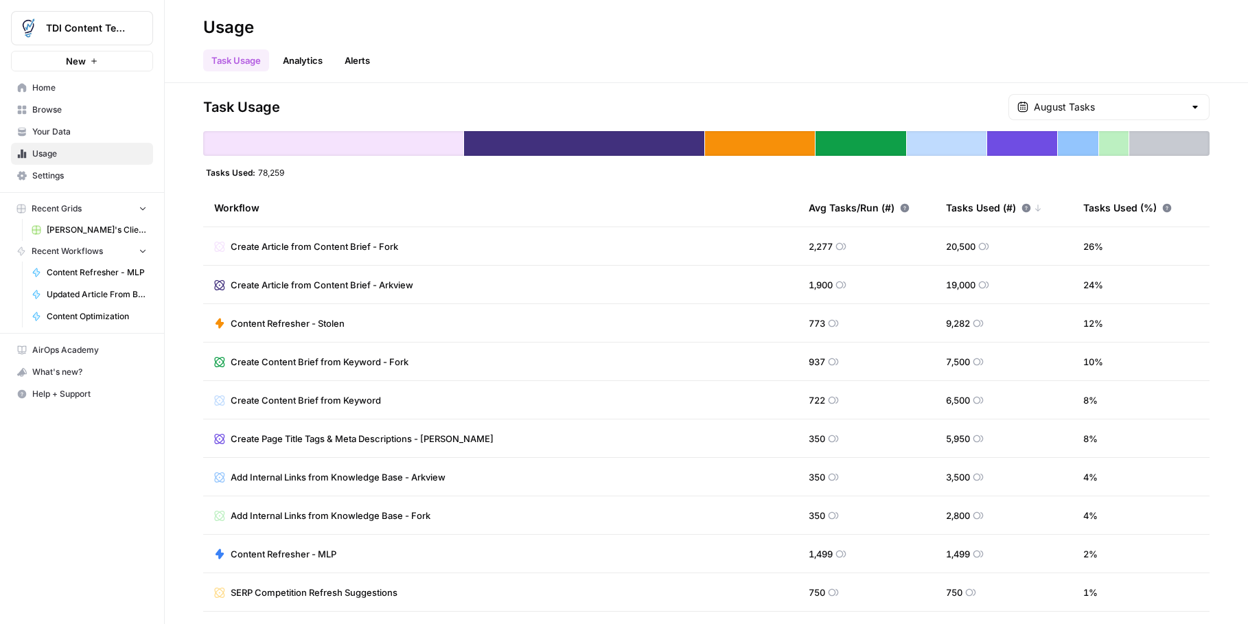
click at [355, 66] on link "Alerts" at bounding box center [357, 60] width 42 height 22
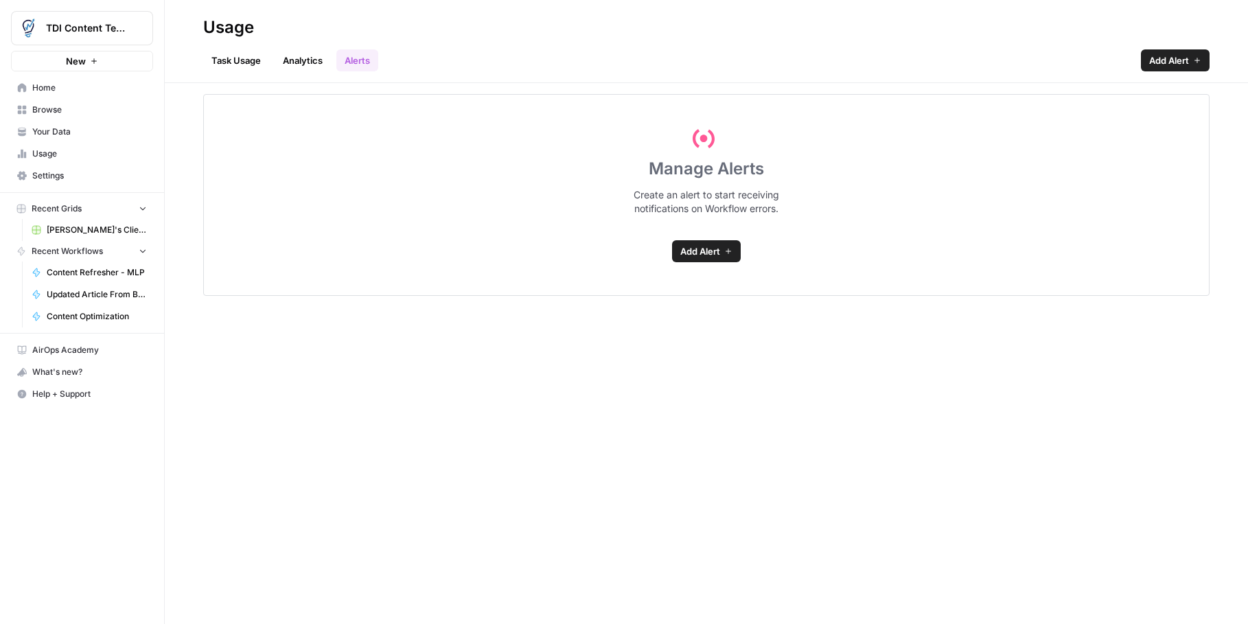
click at [253, 65] on link "Task Usage" at bounding box center [236, 60] width 66 height 22
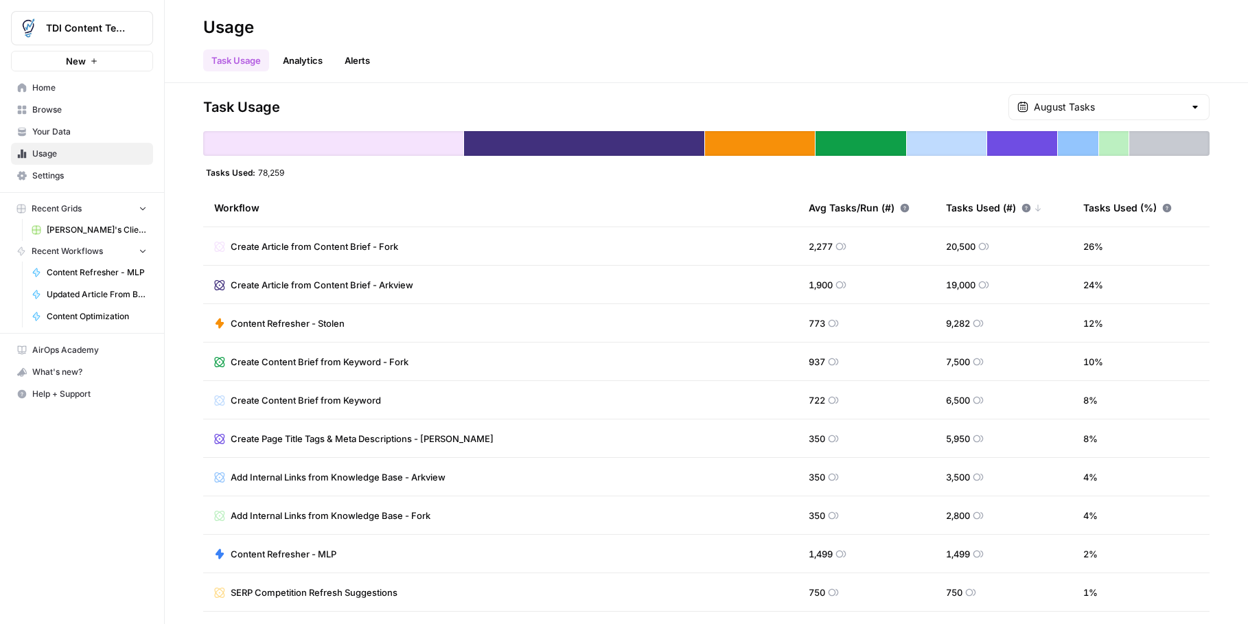
click at [44, 172] on span "Settings" at bounding box center [89, 176] width 115 height 12
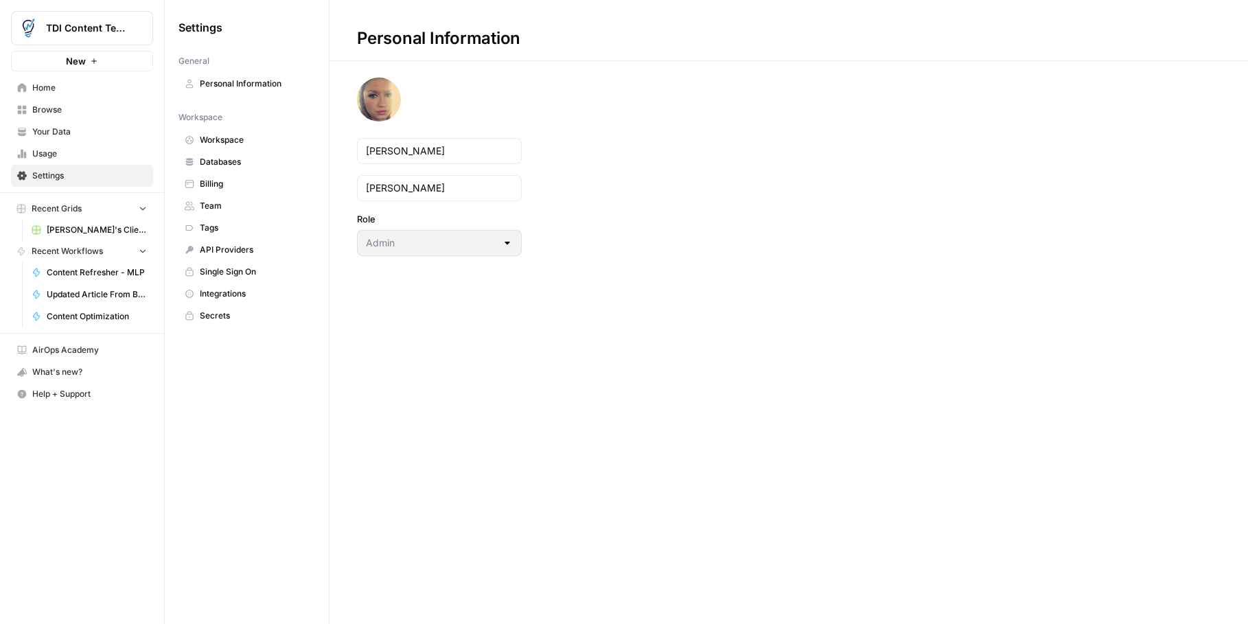
click at [230, 185] on span "Billing" at bounding box center [254, 184] width 109 height 12
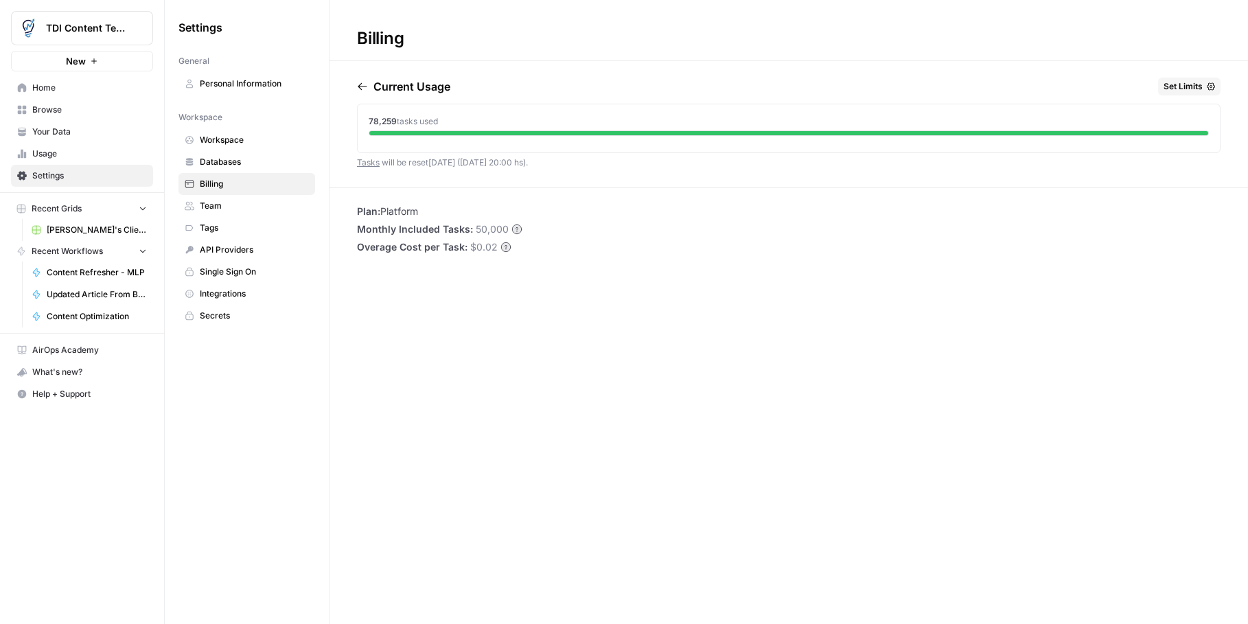
click at [1179, 87] on span "Set Limits" at bounding box center [1183, 86] width 39 height 12
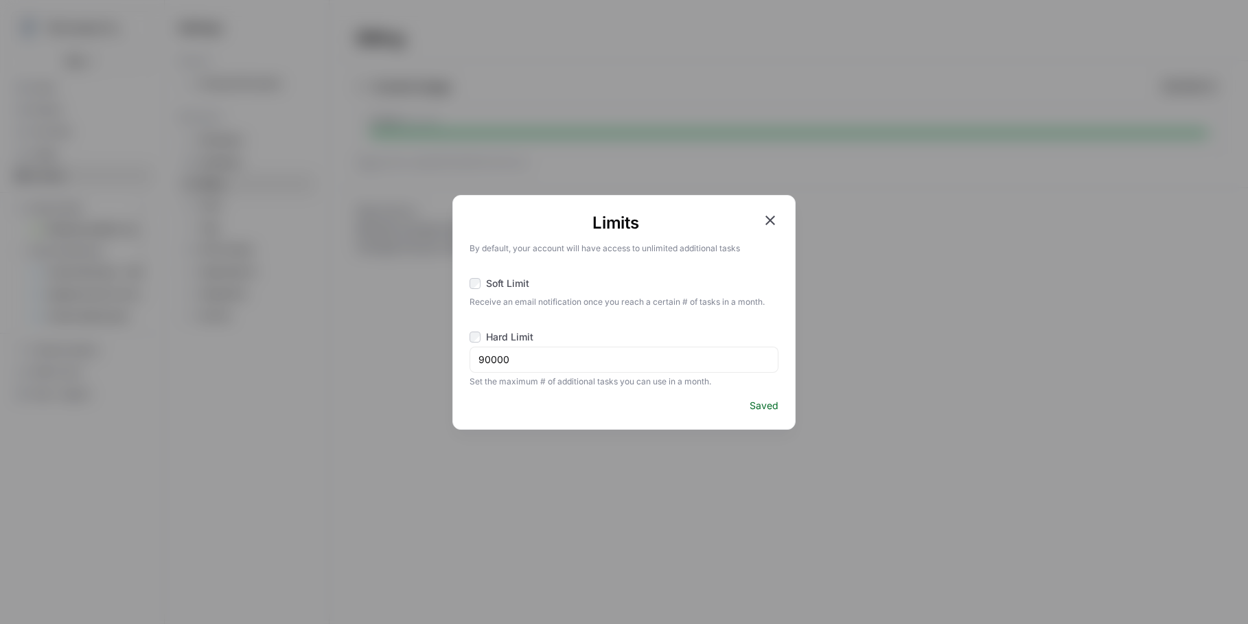
click at [773, 222] on icon "button" at bounding box center [770, 220] width 16 height 16
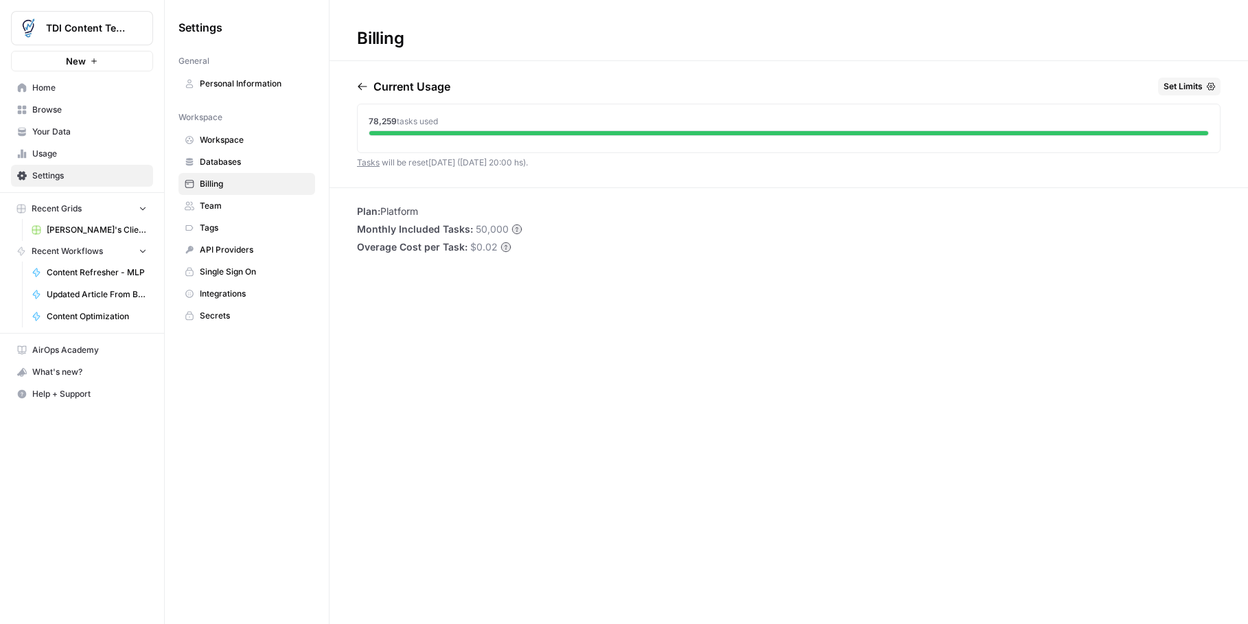
click at [63, 110] on span "Browse" at bounding box center [89, 110] width 115 height 12
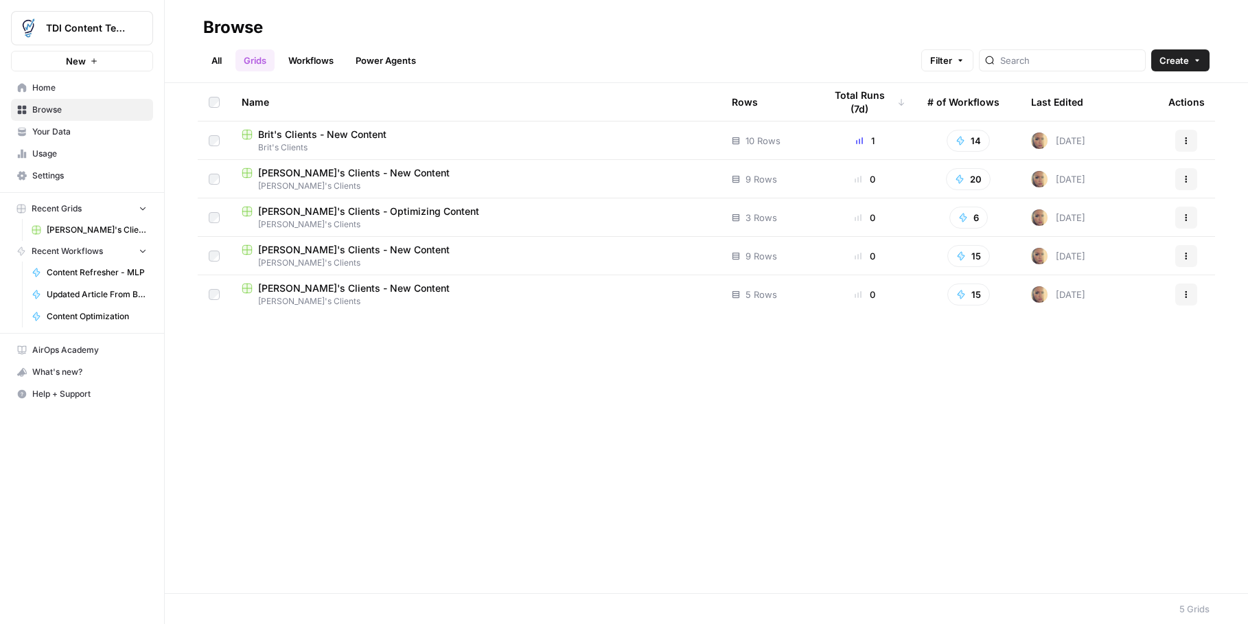
click at [289, 253] on span "[PERSON_NAME]'s Clients - New Content" at bounding box center [354, 250] width 192 height 14
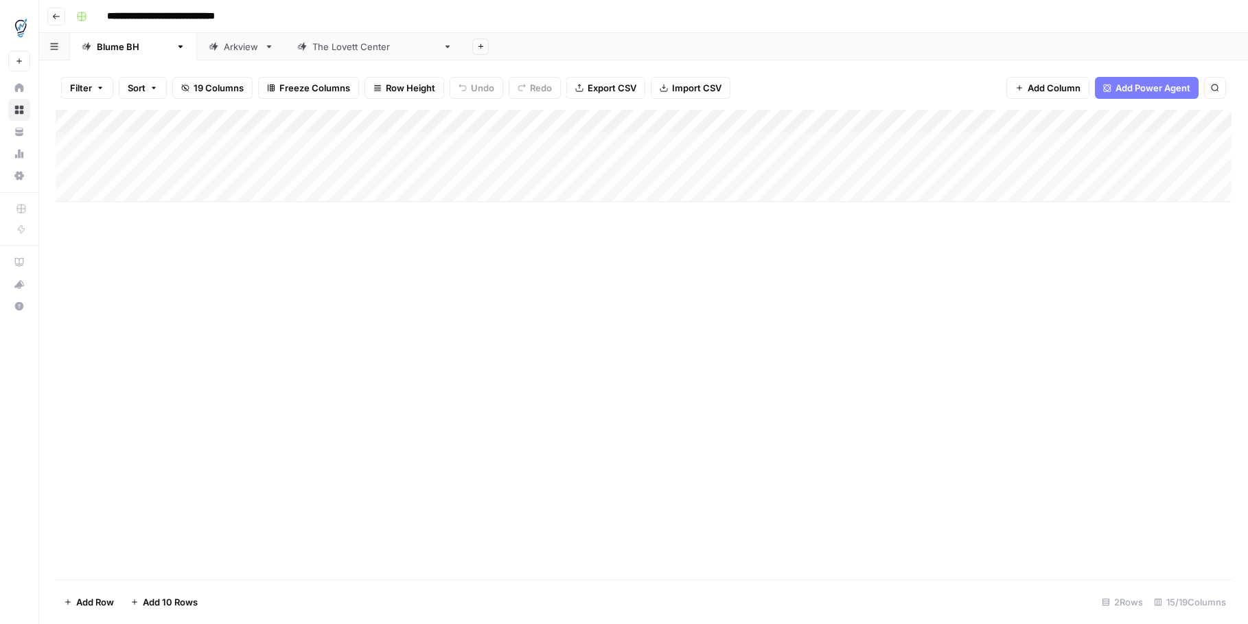
click at [115, 192] on div "Add Column" at bounding box center [644, 156] width 1176 height 92
drag, startPoint x: 117, startPoint y: 212, endPoint x: 127, endPoint y: 228, distance: 18.9
click at [119, 213] on div "Add Column" at bounding box center [644, 167] width 1176 height 115
click at [177, 185] on div "Add Column" at bounding box center [644, 179] width 1176 height 139
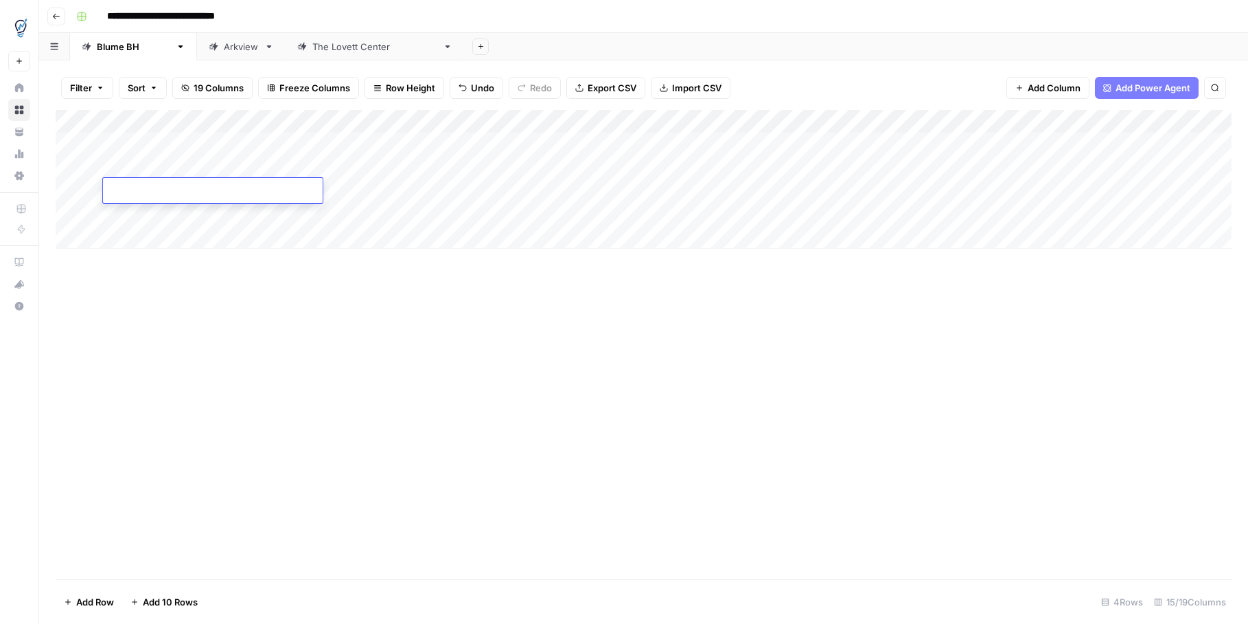
type textarea "**********"
click at [405, 196] on div "Add Column" at bounding box center [644, 179] width 1176 height 139
click at [157, 216] on div "Add Column" at bounding box center [644, 179] width 1176 height 139
click at [284, 216] on div "Add Column" at bounding box center [644, 179] width 1176 height 139
click at [444, 185] on div "Add Column" at bounding box center [644, 179] width 1176 height 139
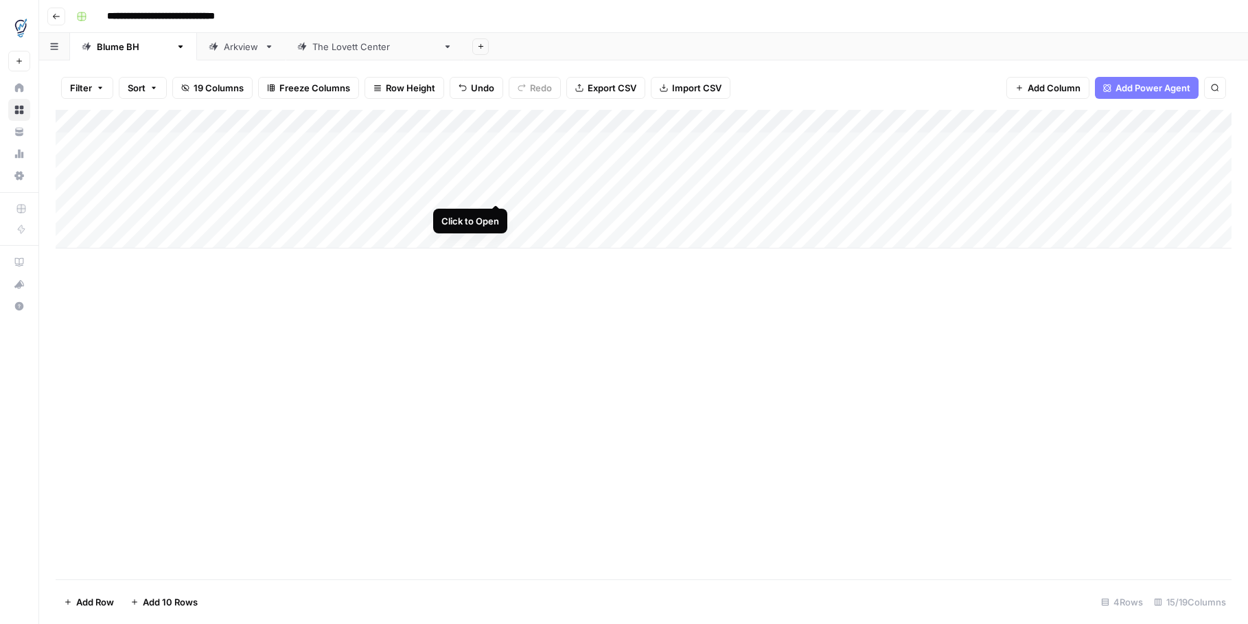
click at [493, 187] on div "Add Column" at bounding box center [644, 179] width 1176 height 139
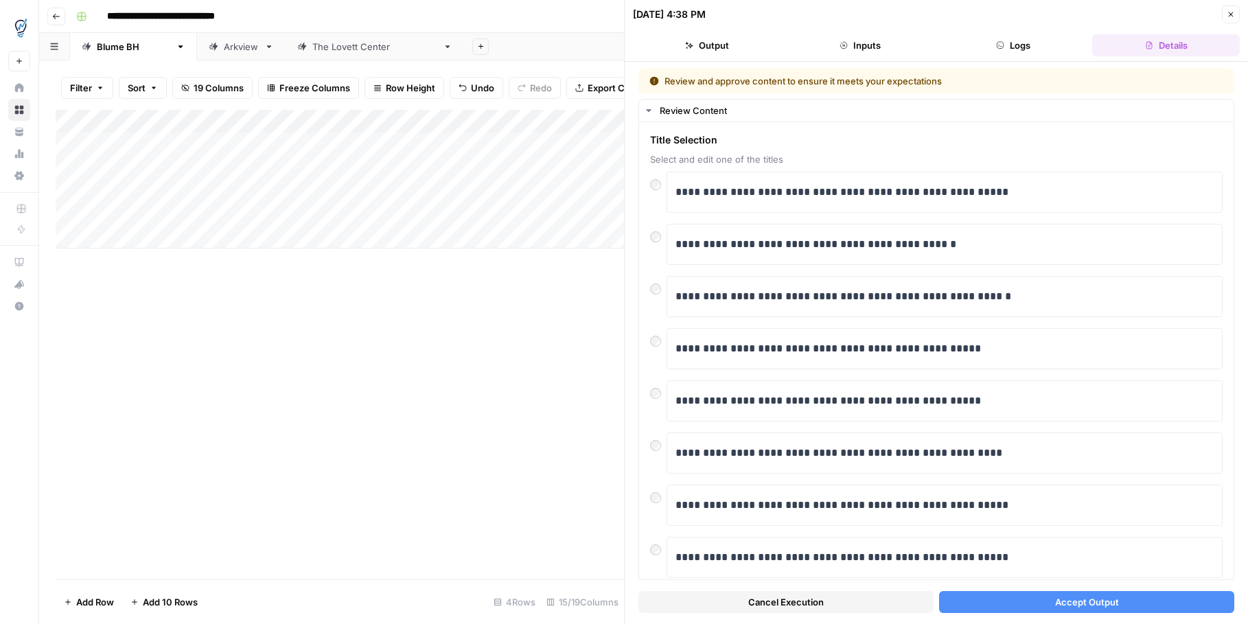
click at [1140, 610] on button "Accept Output" at bounding box center [1086, 602] width 295 height 22
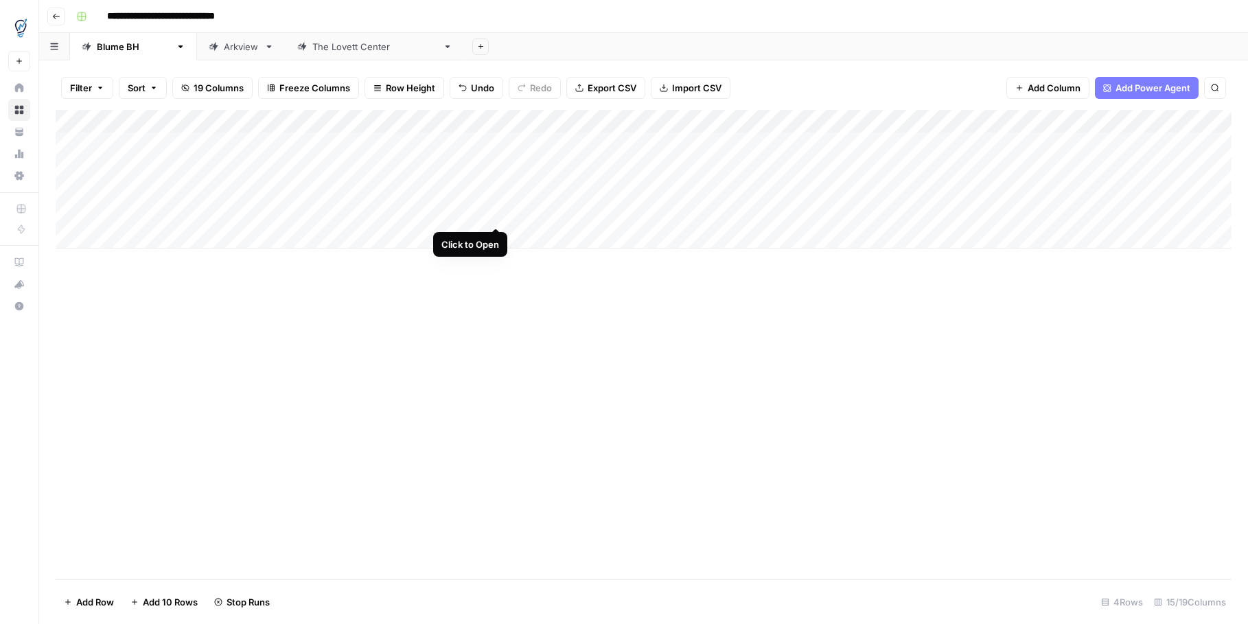
click at [489, 215] on div "Add Column" at bounding box center [644, 179] width 1176 height 139
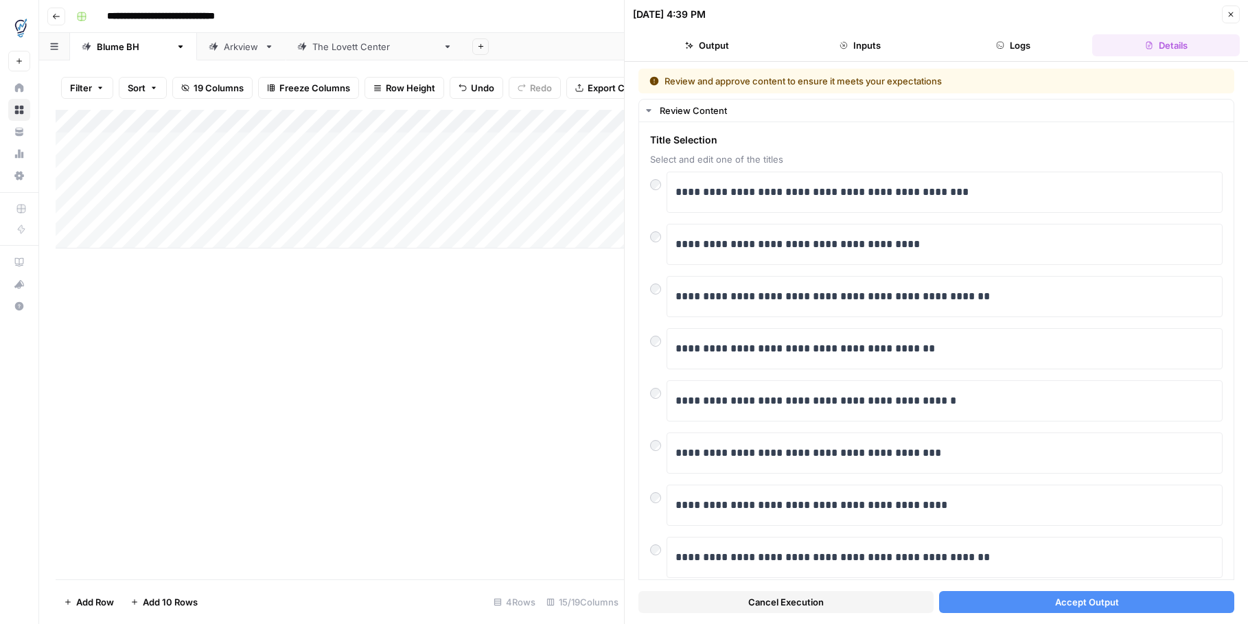
click at [1065, 604] on span "Accept Output" at bounding box center [1087, 602] width 64 height 14
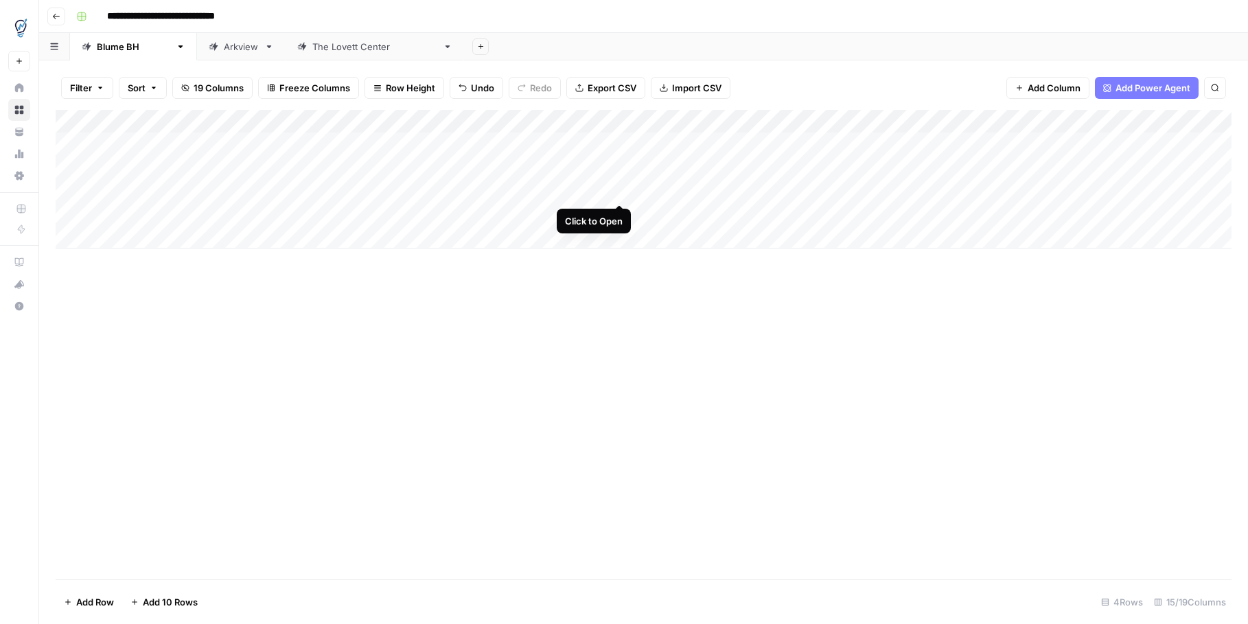
click at [617, 187] on div "Add Column" at bounding box center [644, 179] width 1176 height 139
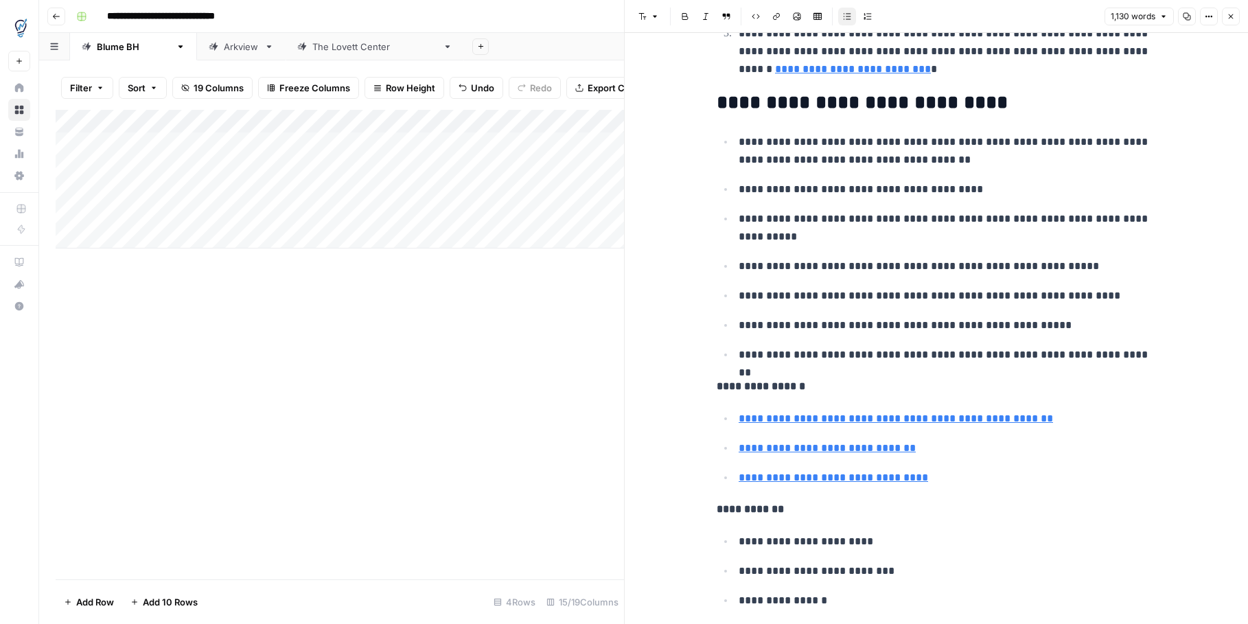
scroll to position [3571, 0]
click at [1084, 297] on p "**********" at bounding box center [947, 297] width 417 height 18
click at [1229, 19] on icon "button" at bounding box center [1231, 16] width 8 height 8
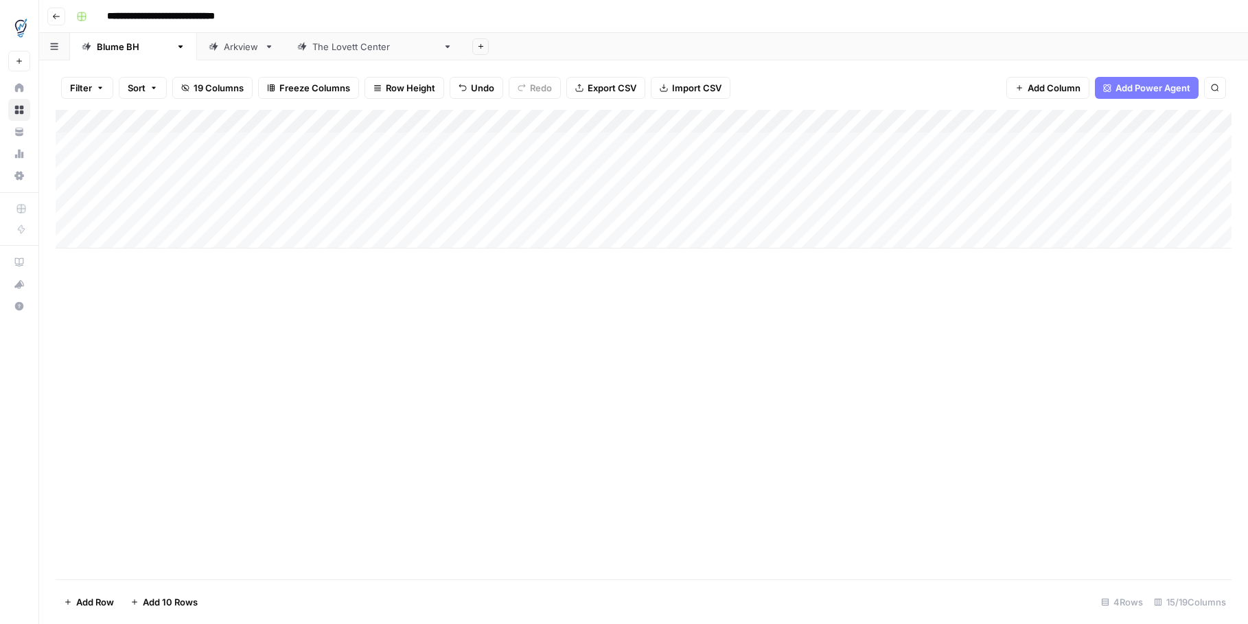
click at [1051, 189] on div "Add Column" at bounding box center [644, 179] width 1176 height 139
click at [617, 213] on div "Add Column" at bounding box center [644, 179] width 1176 height 139
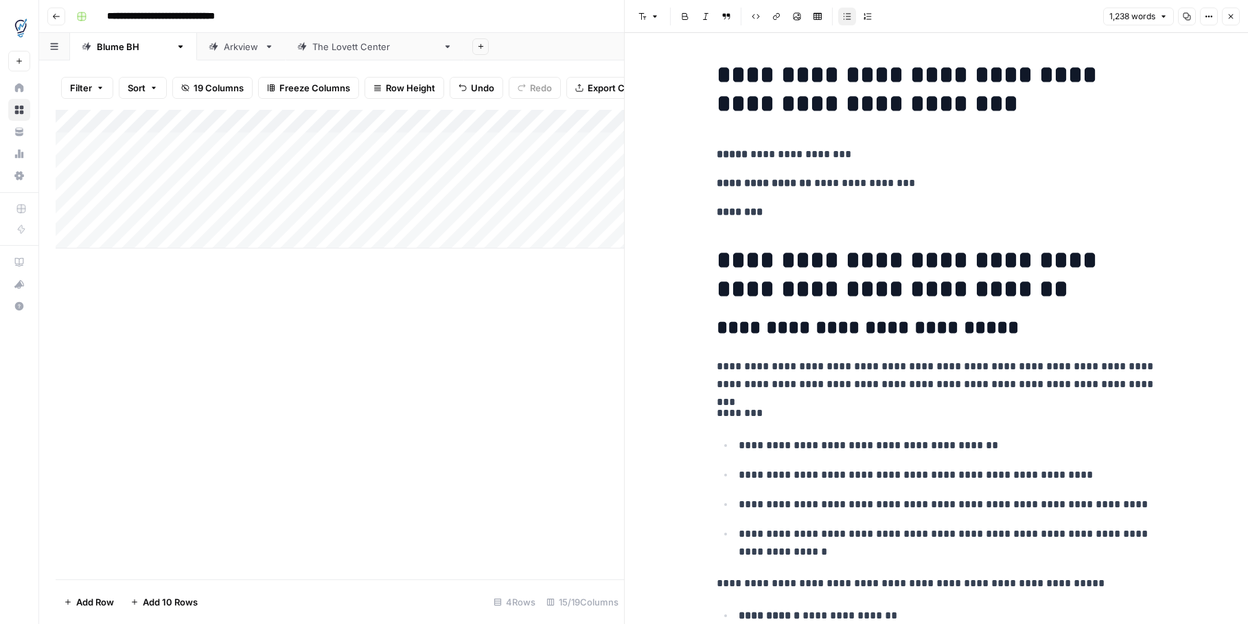
click at [1055, 264] on h1 "**********" at bounding box center [936, 275] width 439 height 58
click at [907, 290] on h1 "**********" at bounding box center [936, 275] width 439 height 58
drag, startPoint x: 921, startPoint y: 331, endPoint x: 939, endPoint y: 340, distance: 20.6
click at [921, 331] on h2 "**********" at bounding box center [936, 328] width 439 height 22
click at [813, 328] on h2 "**********" at bounding box center [936, 328] width 439 height 22
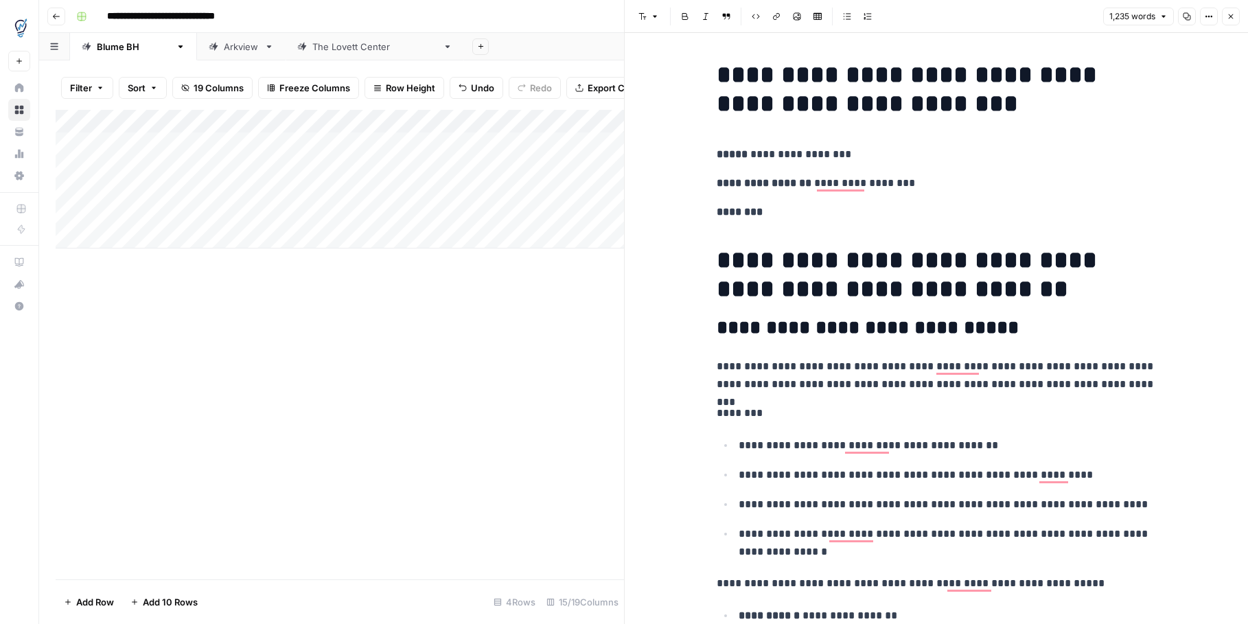
click at [1018, 323] on h2 "**********" at bounding box center [936, 328] width 439 height 22
click at [862, 446] on p "**********" at bounding box center [947, 446] width 417 height 18
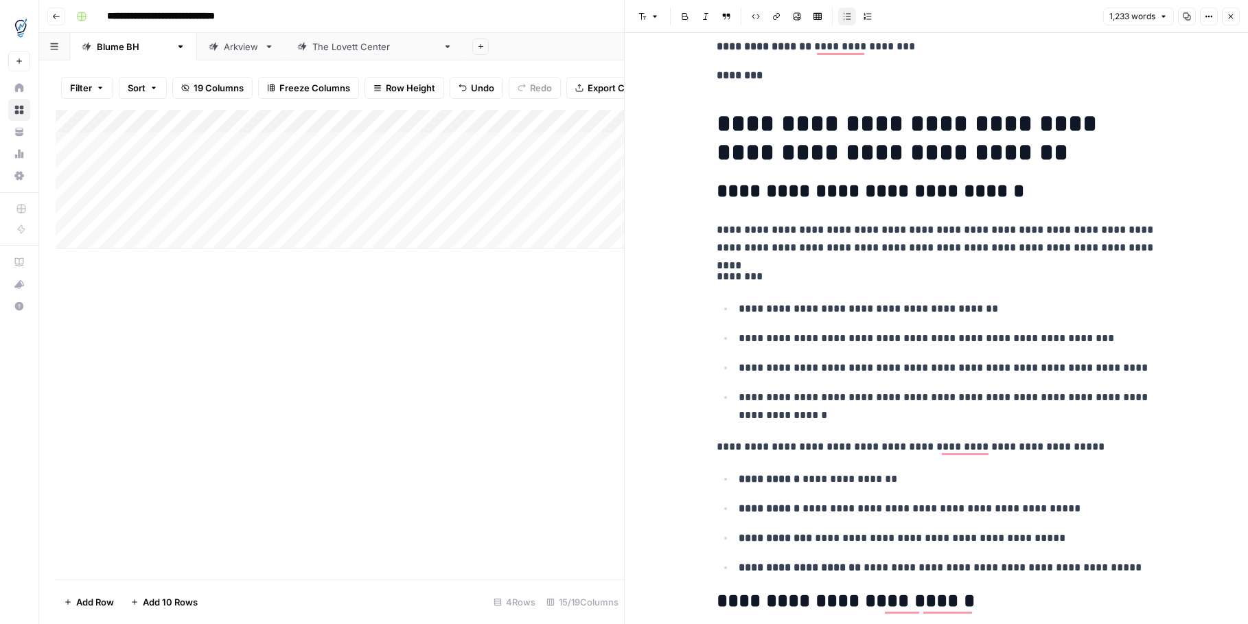
scroll to position [149, 0]
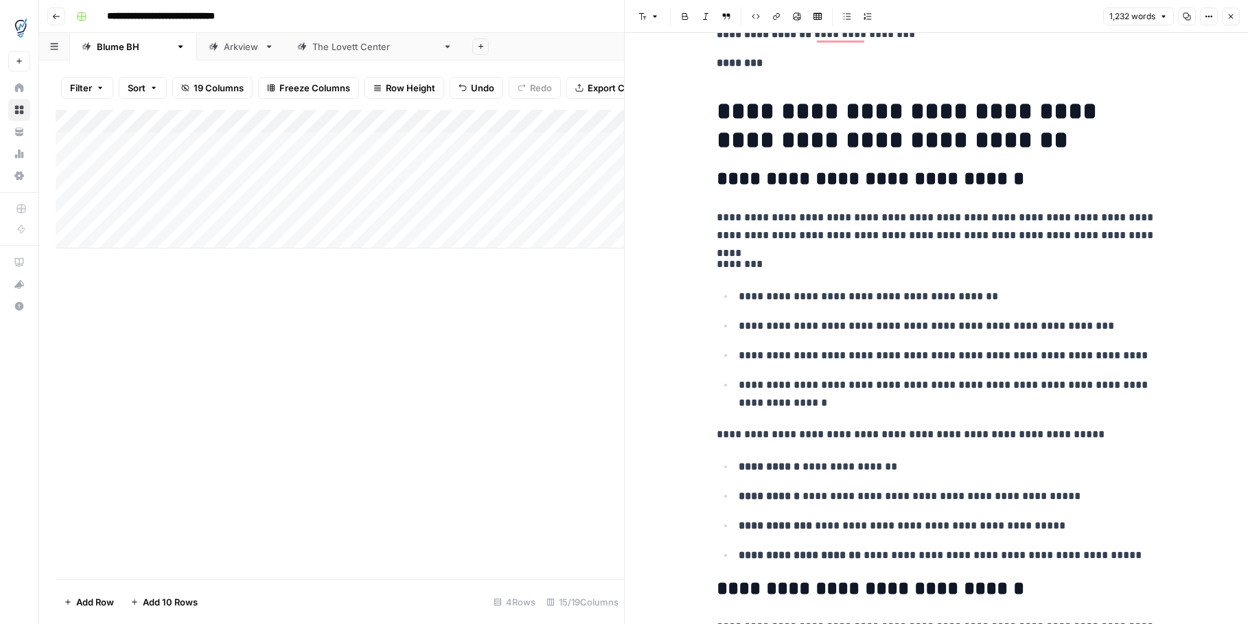
click at [1033, 593] on h2 "**********" at bounding box center [936, 589] width 439 height 22
click at [812, 589] on h2 "**********" at bounding box center [936, 589] width 439 height 22
click at [850, 528] on p "**********" at bounding box center [947, 526] width 417 height 18
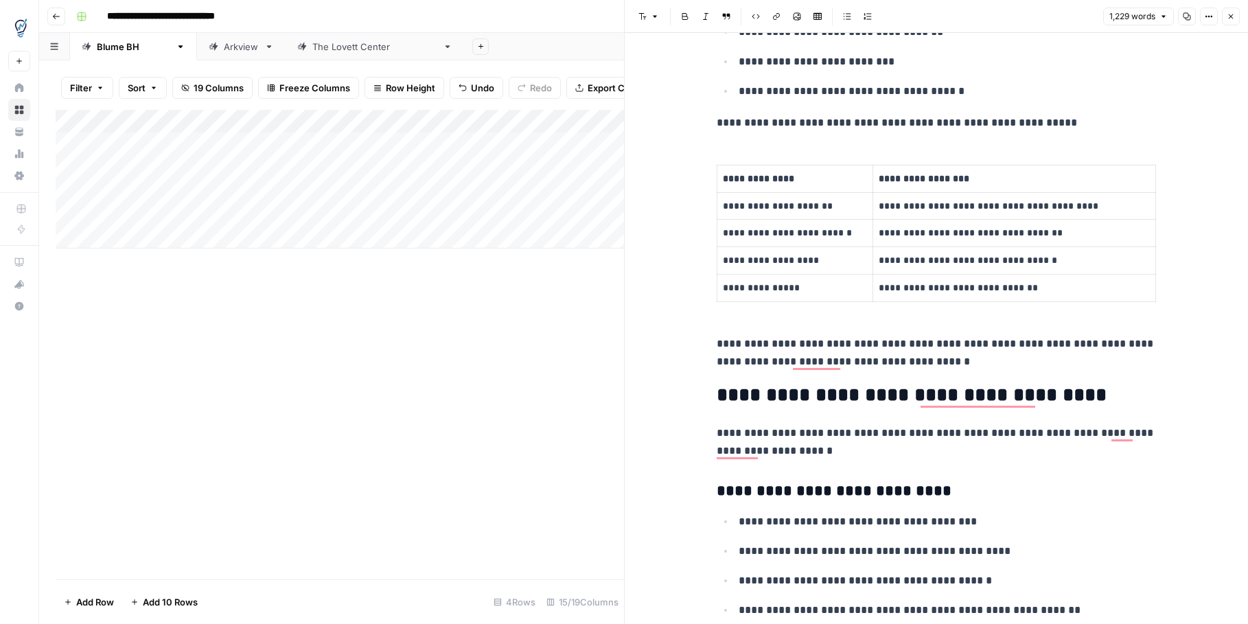
scroll to position [887, 0]
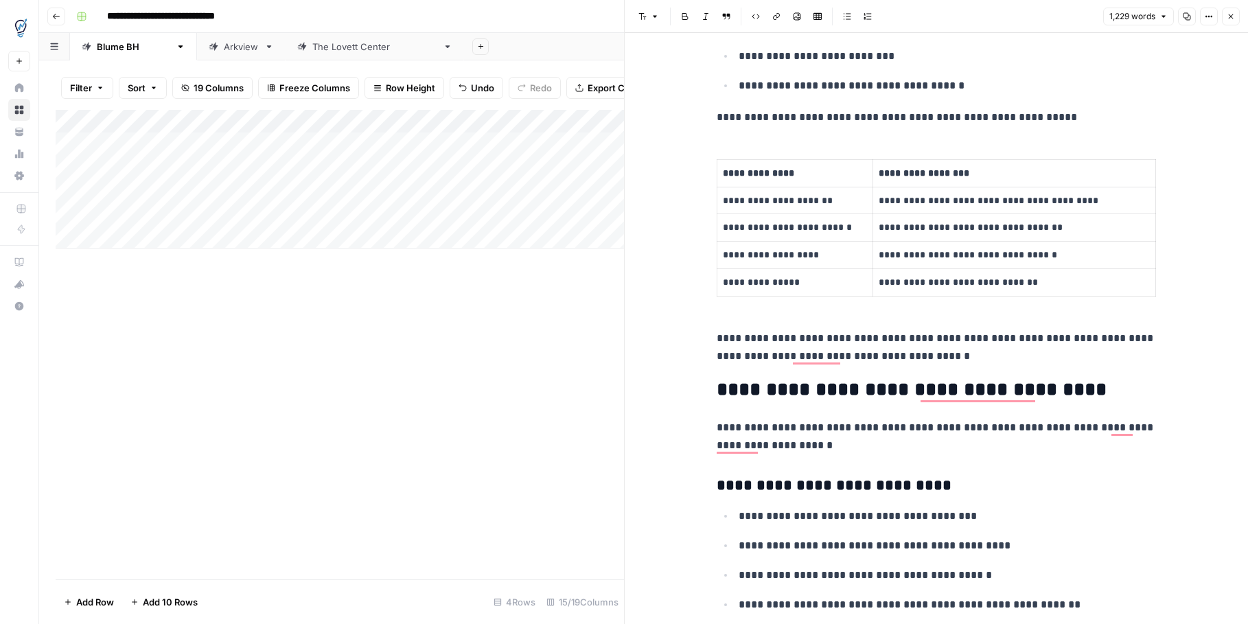
click at [812, 391] on h2 "**********" at bounding box center [936, 390] width 439 height 22
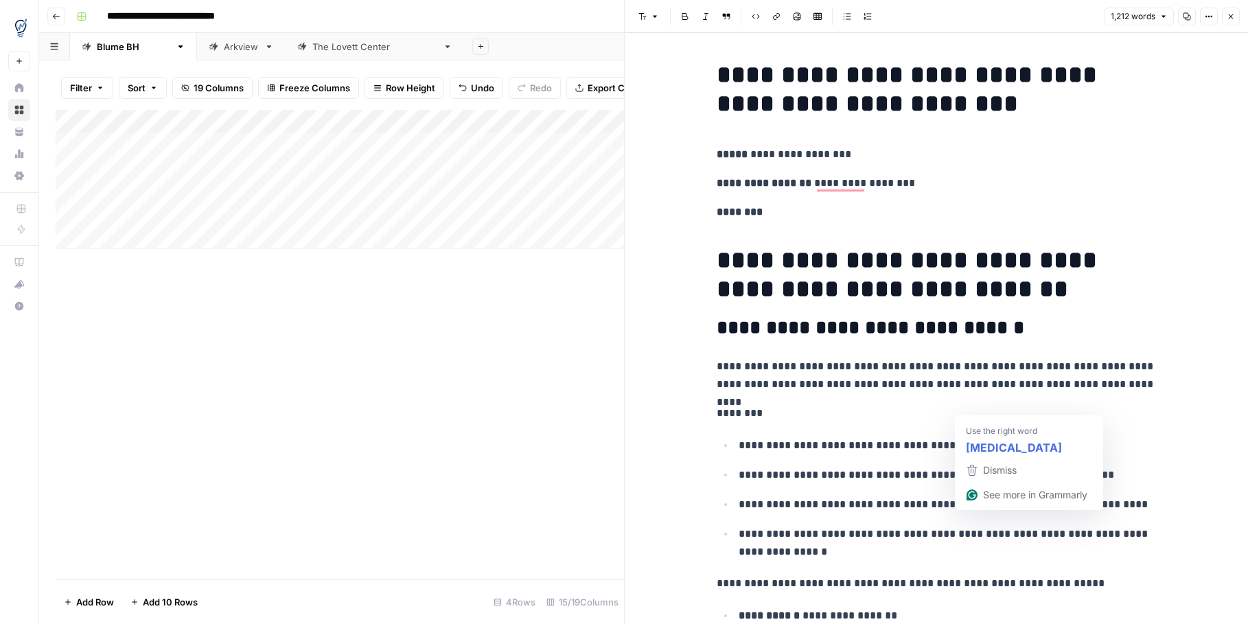
scroll to position [3748, 0]
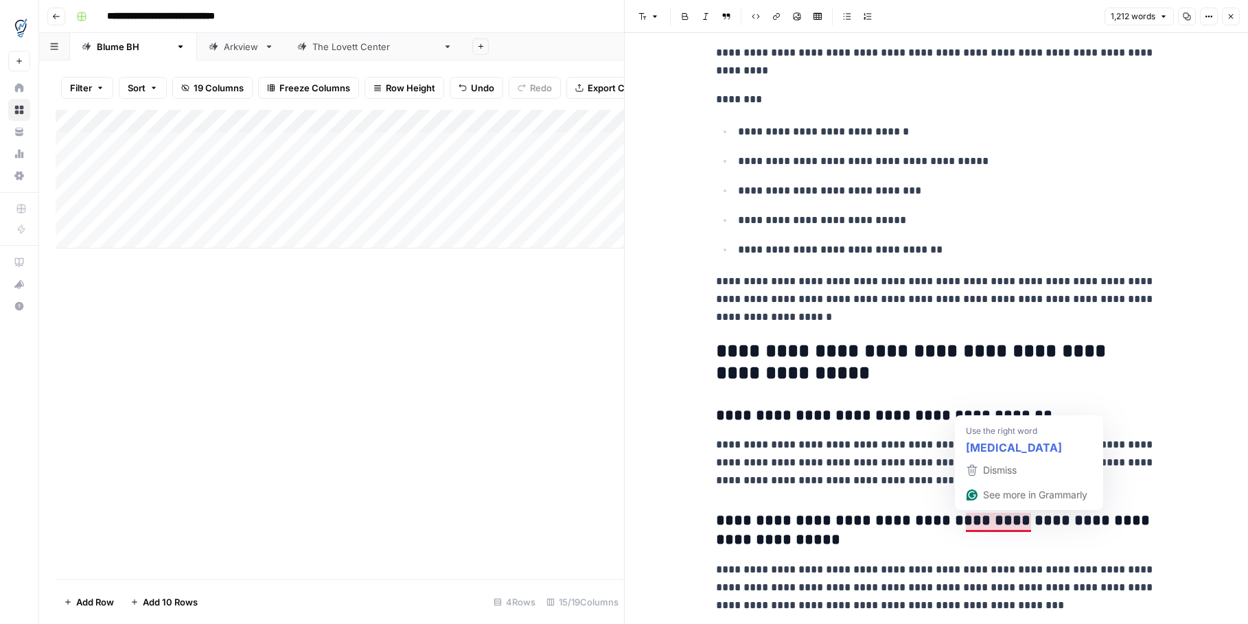
click at [992, 449] on p "**********" at bounding box center [935, 463] width 439 height 54
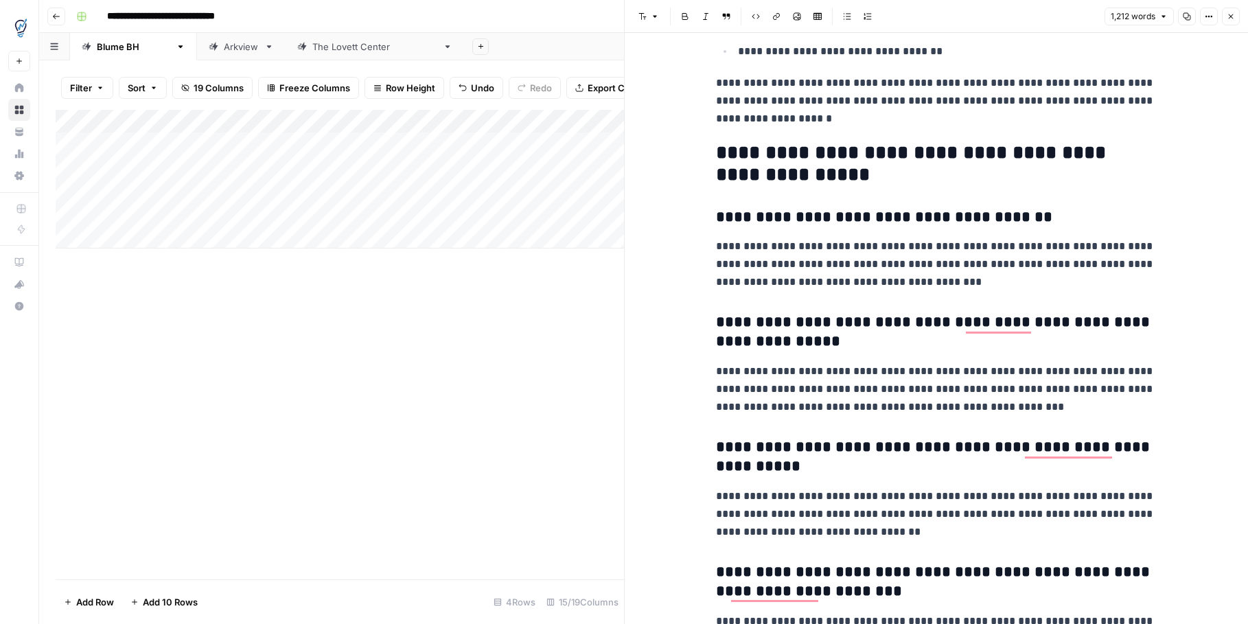
scroll to position [4050, 0]
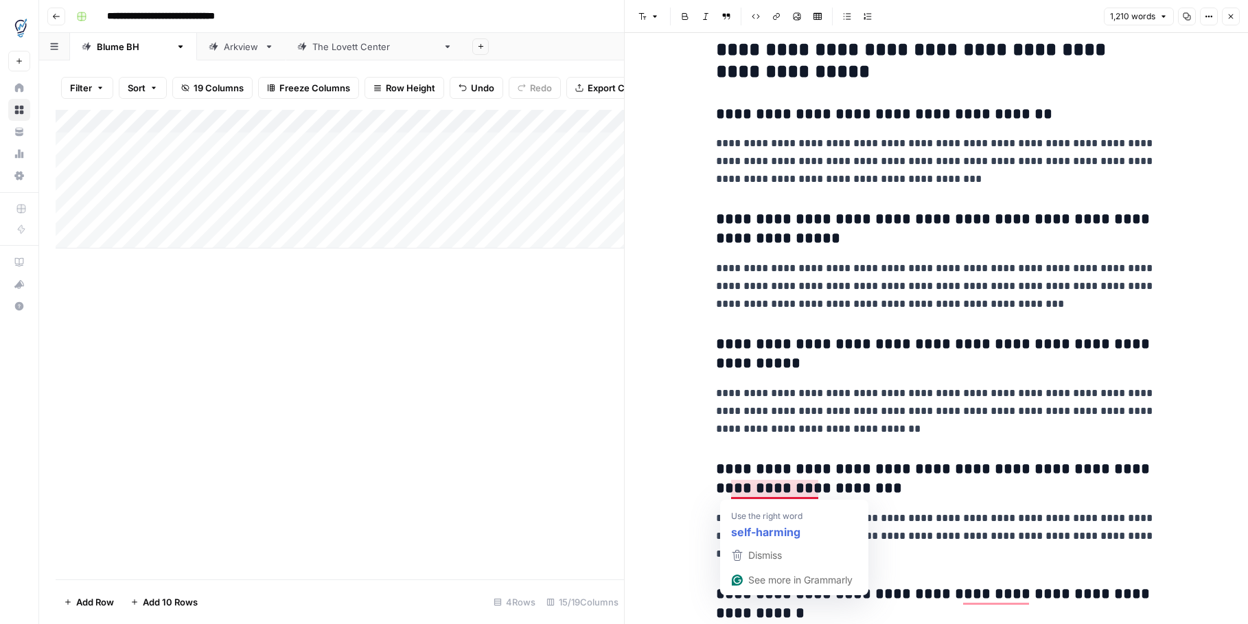
click at [775, 494] on h3 "**********" at bounding box center [935, 479] width 439 height 38
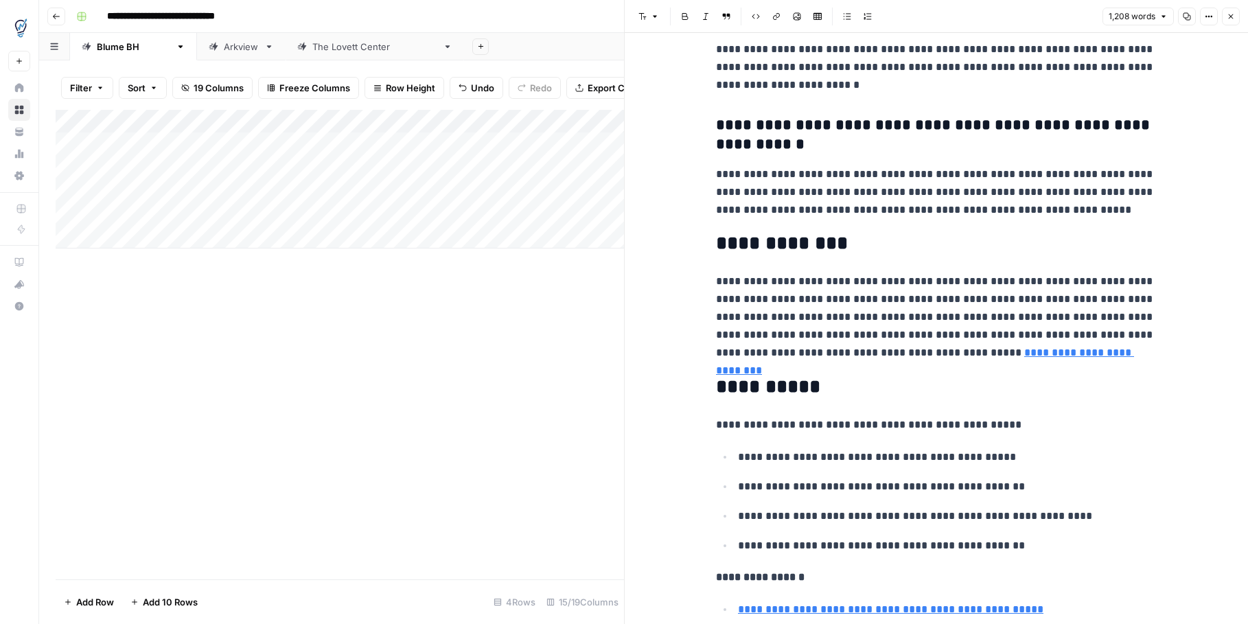
scroll to position [4520, 0]
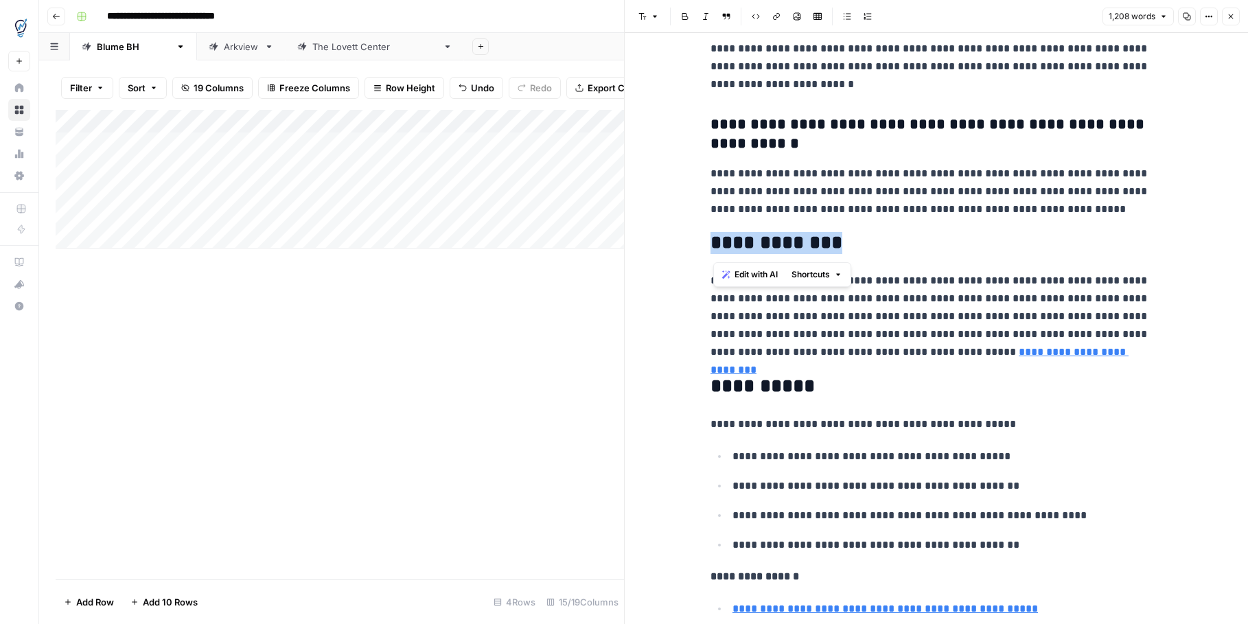
drag, startPoint x: 864, startPoint y: 246, endPoint x: 636, endPoint y: 243, distance: 228.0
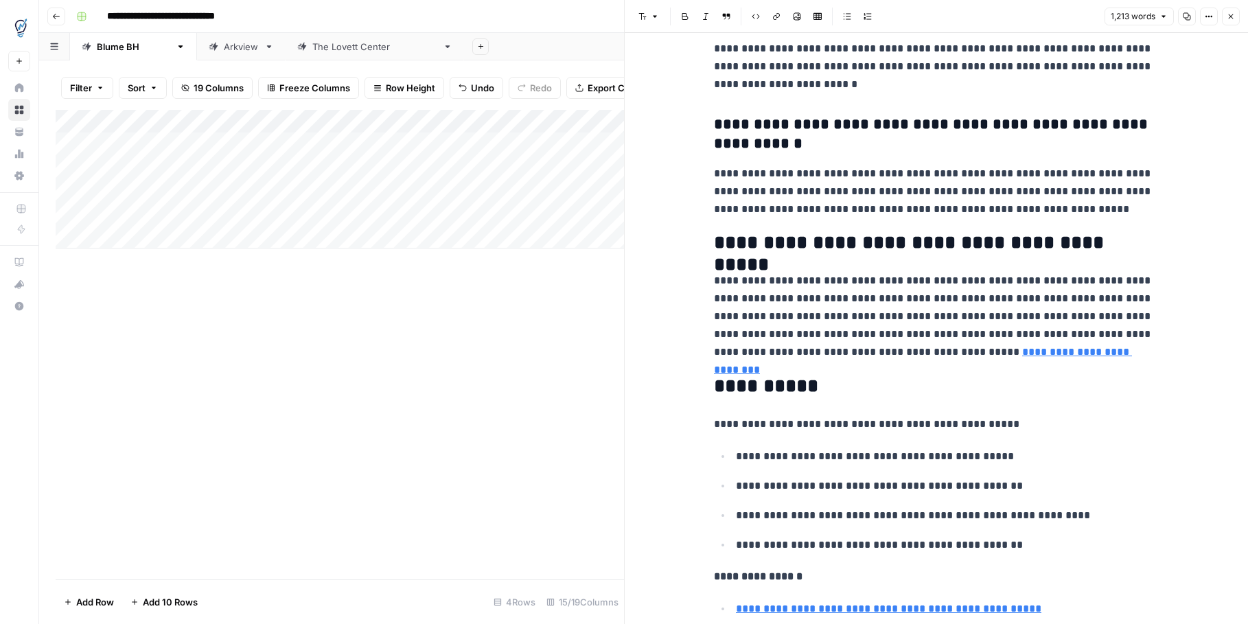
scroll to position [0, 0]
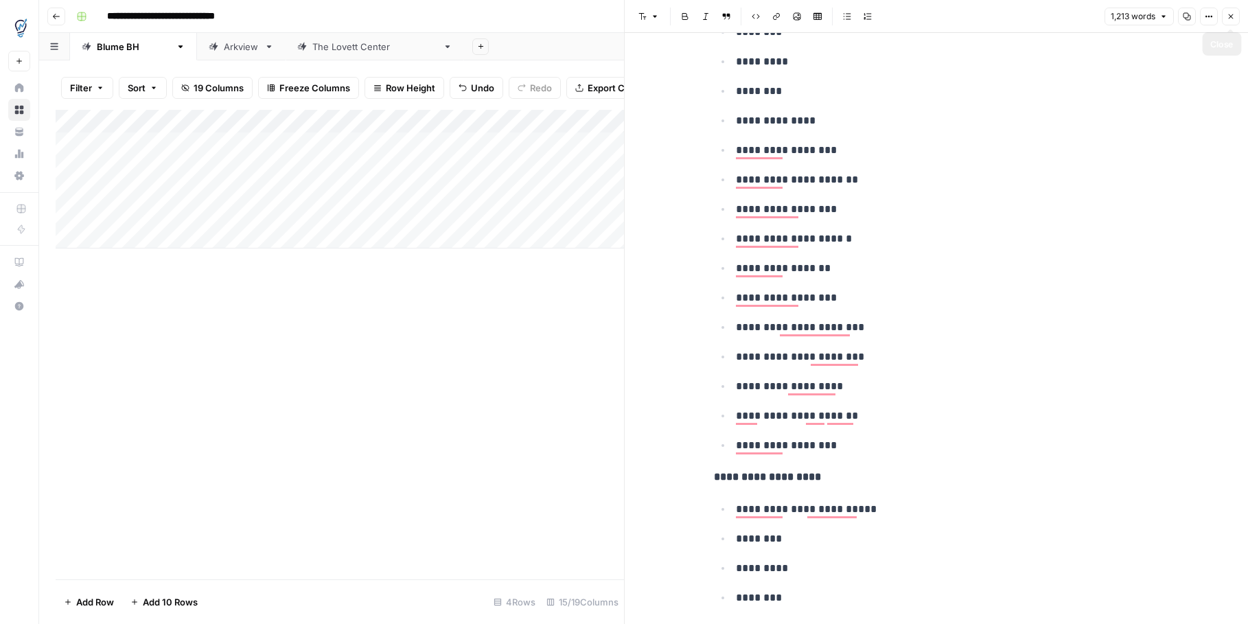
click at [1233, 21] on button "Close" at bounding box center [1231, 17] width 18 height 18
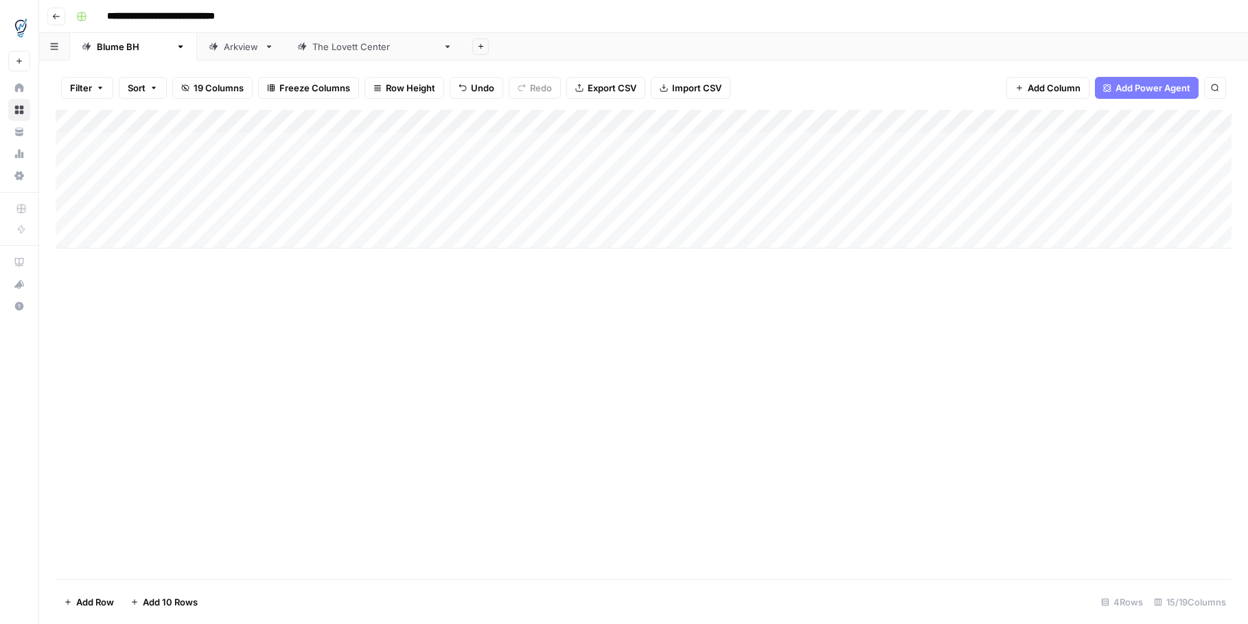
click at [1104, 214] on div "Add Column" at bounding box center [644, 179] width 1176 height 139
click at [1092, 190] on div "Add Column" at bounding box center [644, 179] width 1176 height 139
click at [921, 190] on div "Add Column" at bounding box center [644, 179] width 1176 height 139
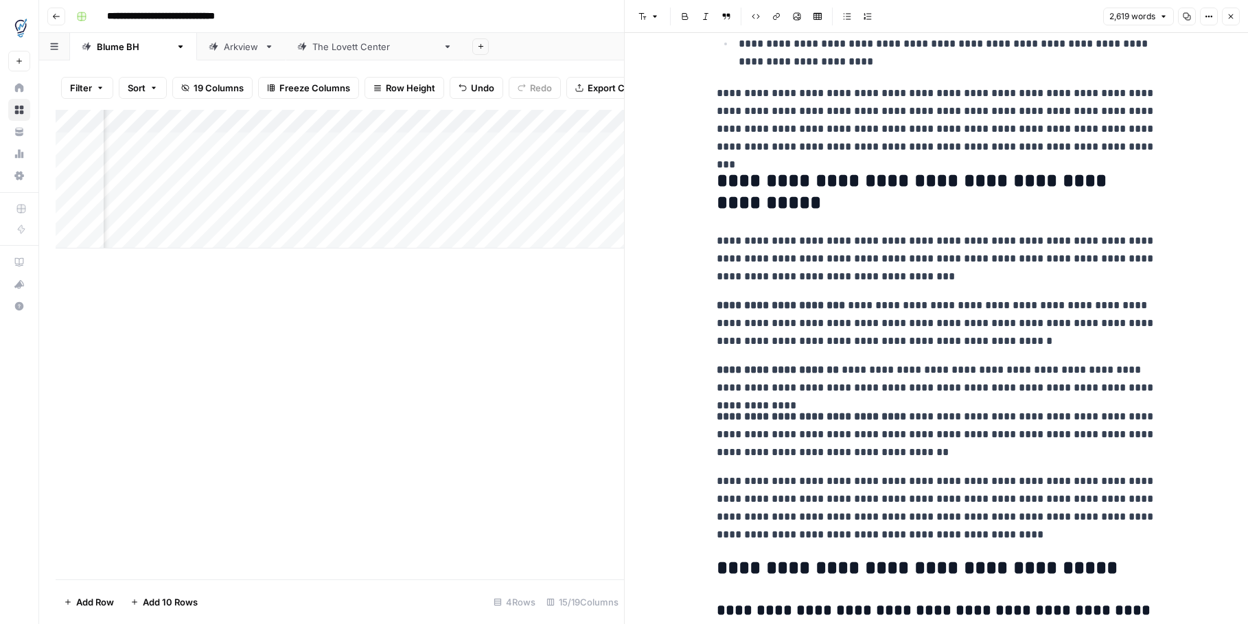
scroll to position [6185, 0]
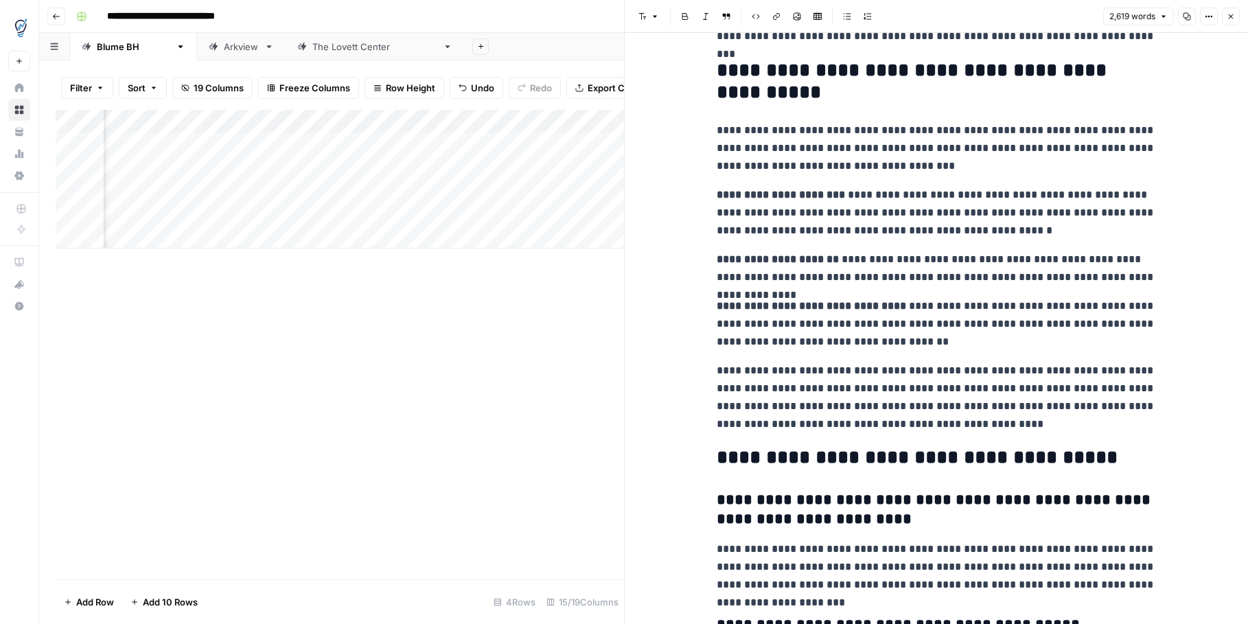
click at [1228, 20] on icon "button" at bounding box center [1231, 16] width 8 height 8
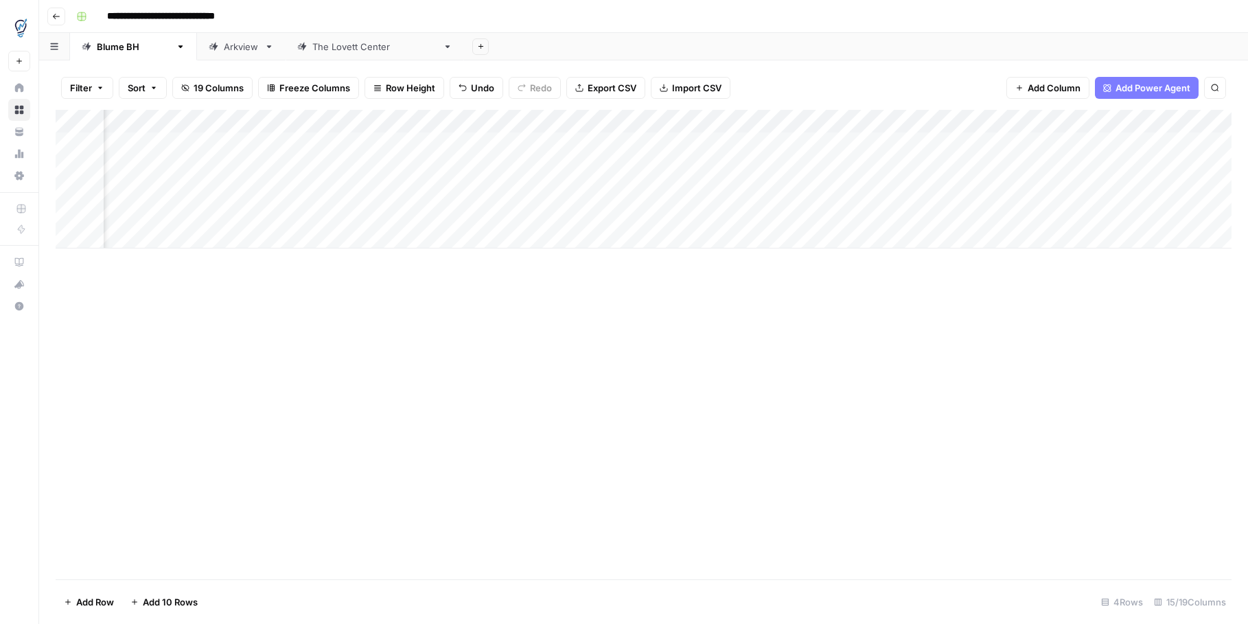
click at [1028, 188] on div "Add Column" at bounding box center [644, 179] width 1176 height 139
click at [922, 215] on div "Add Column" at bounding box center [644, 179] width 1176 height 139
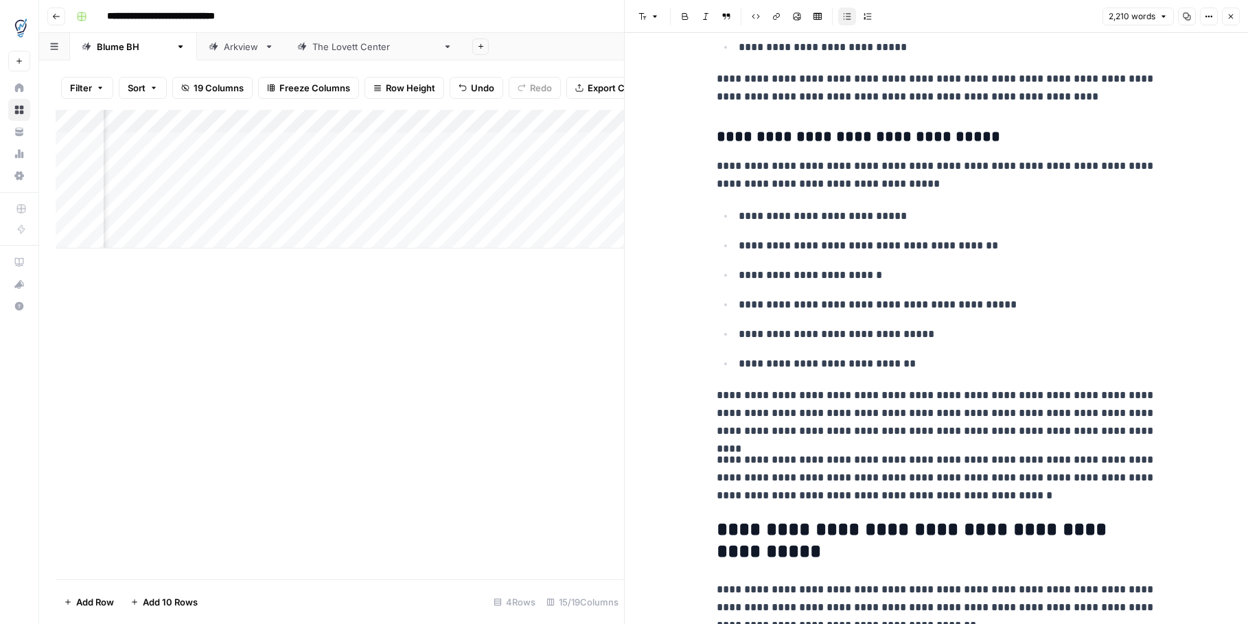
scroll to position [2629, 0]
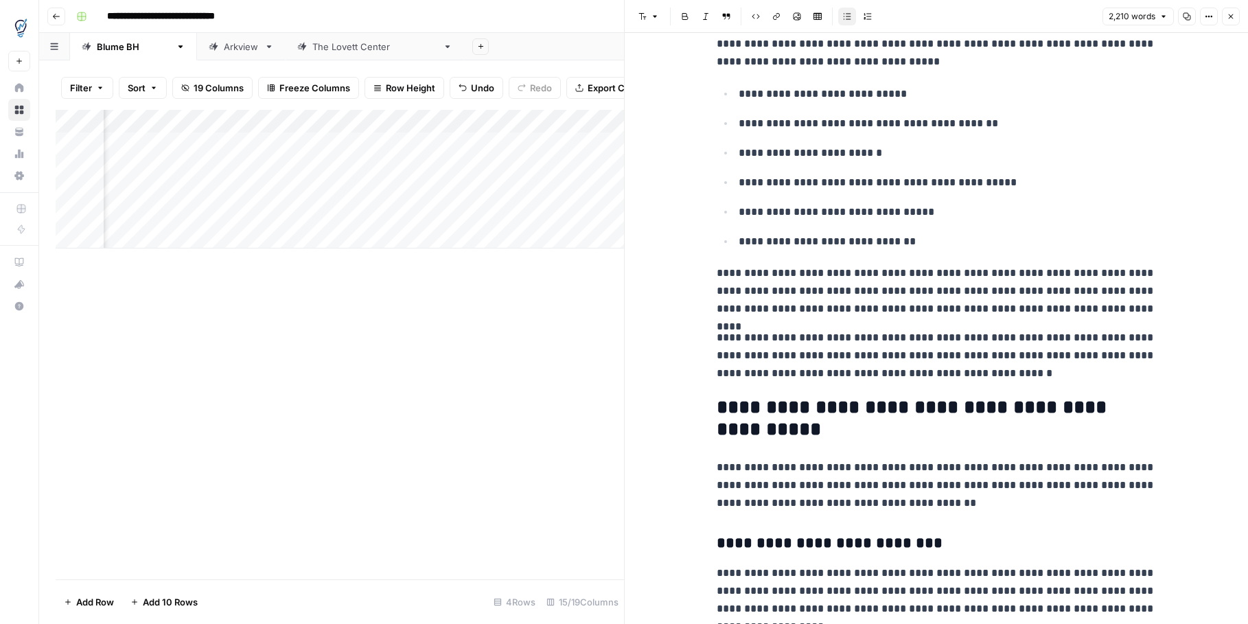
click at [1233, 13] on icon "button" at bounding box center [1231, 16] width 8 height 8
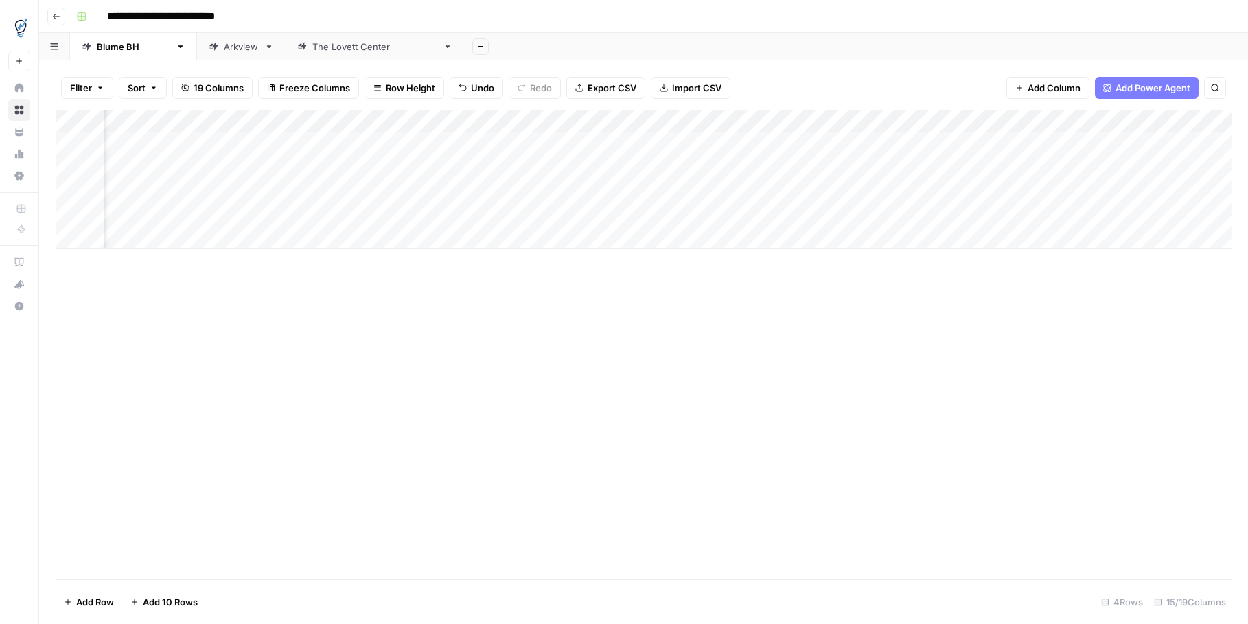
click at [1024, 216] on div "Add Column" at bounding box center [644, 179] width 1176 height 139
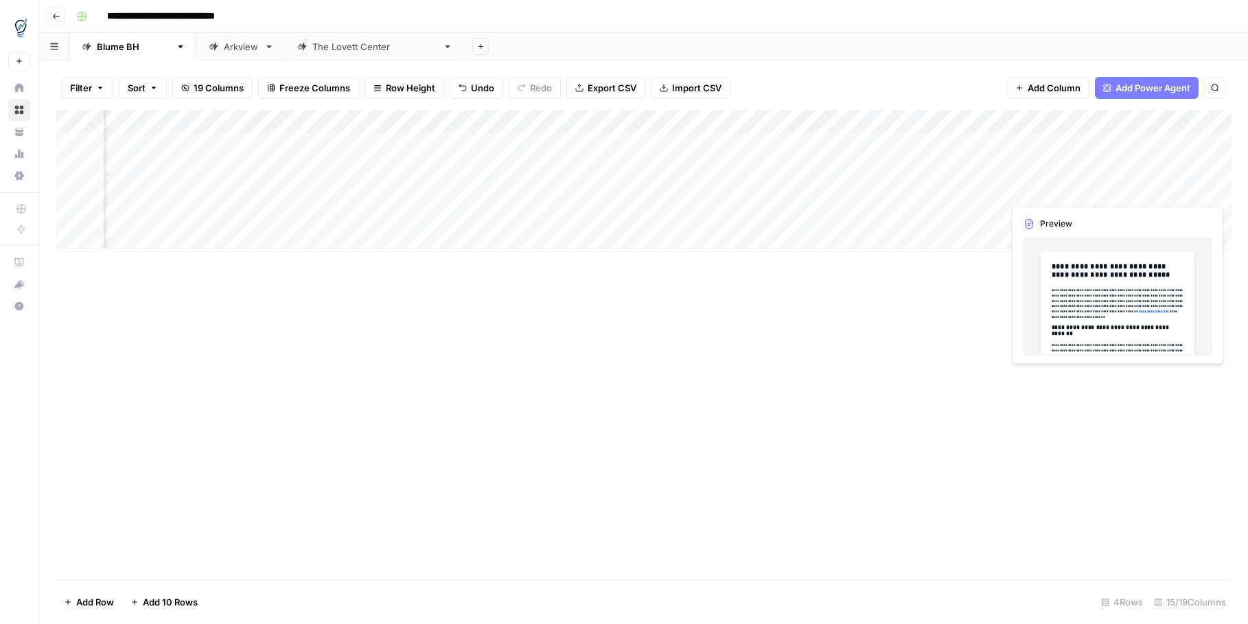
click at [1176, 192] on div "Add Column" at bounding box center [644, 179] width 1176 height 139
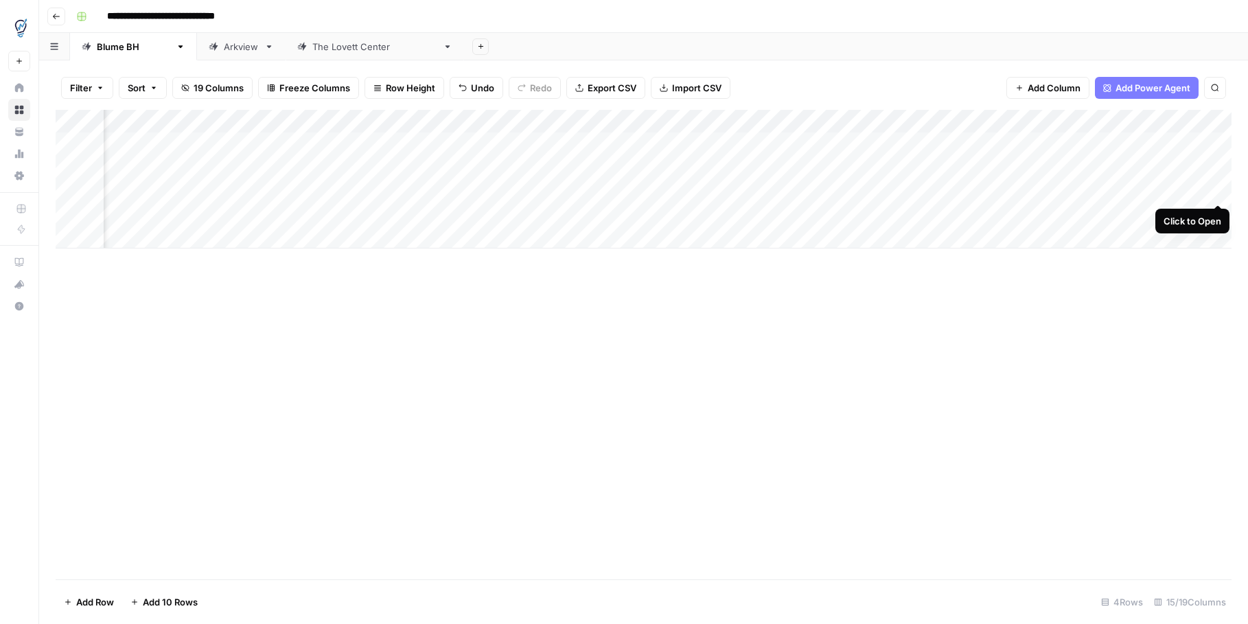
click at [1213, 192] on div "Add Column" at bounding box center [644, 179] width 1176 height 139
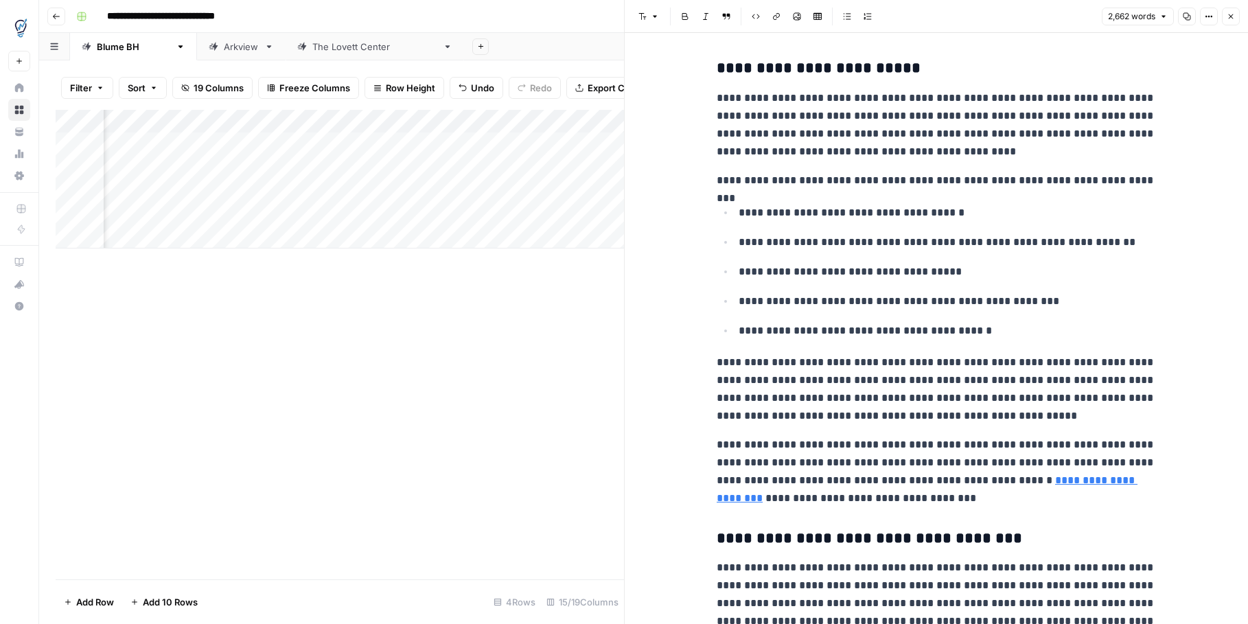
scroll to position [2515, 0]
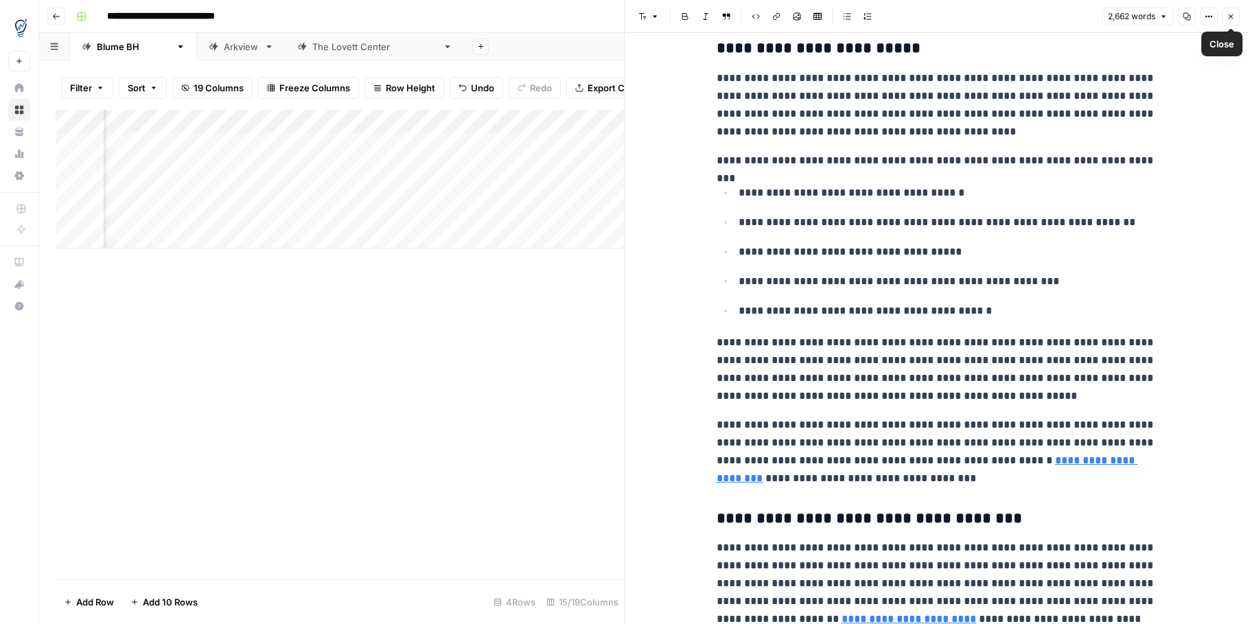
click at [1230, 20] on button "Close" at bounding box center [1231, 17] width 18 height 18
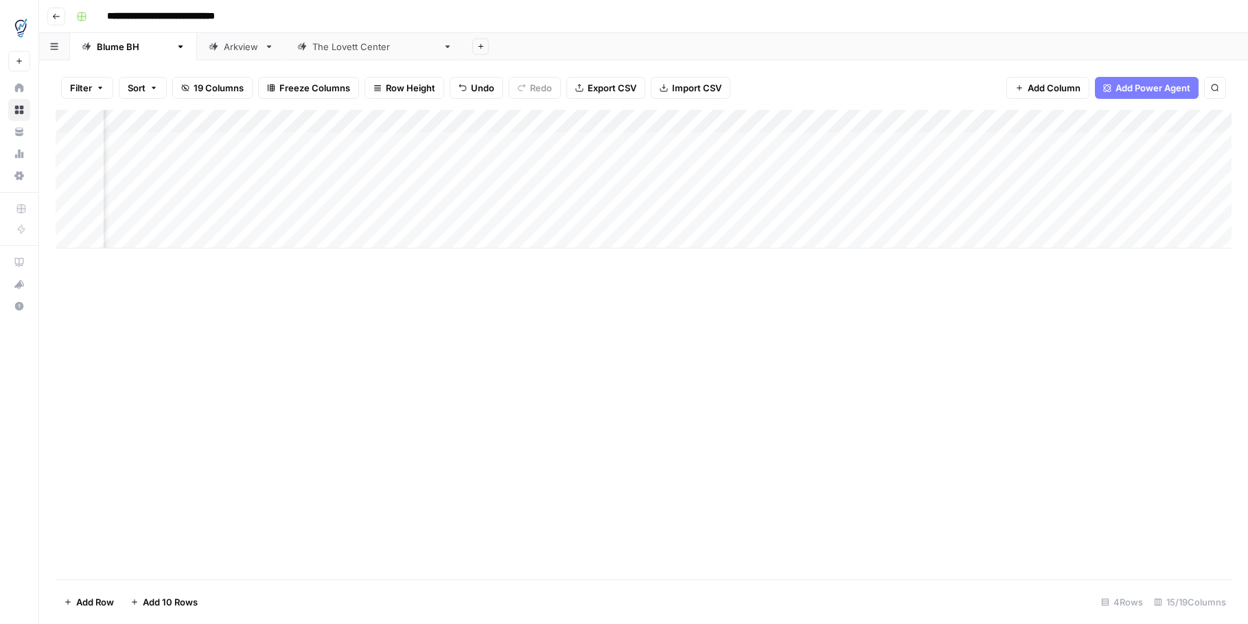
click at [1077, 187] on div "Add Column" at bounding box center [644, 179] width 1176 height 139
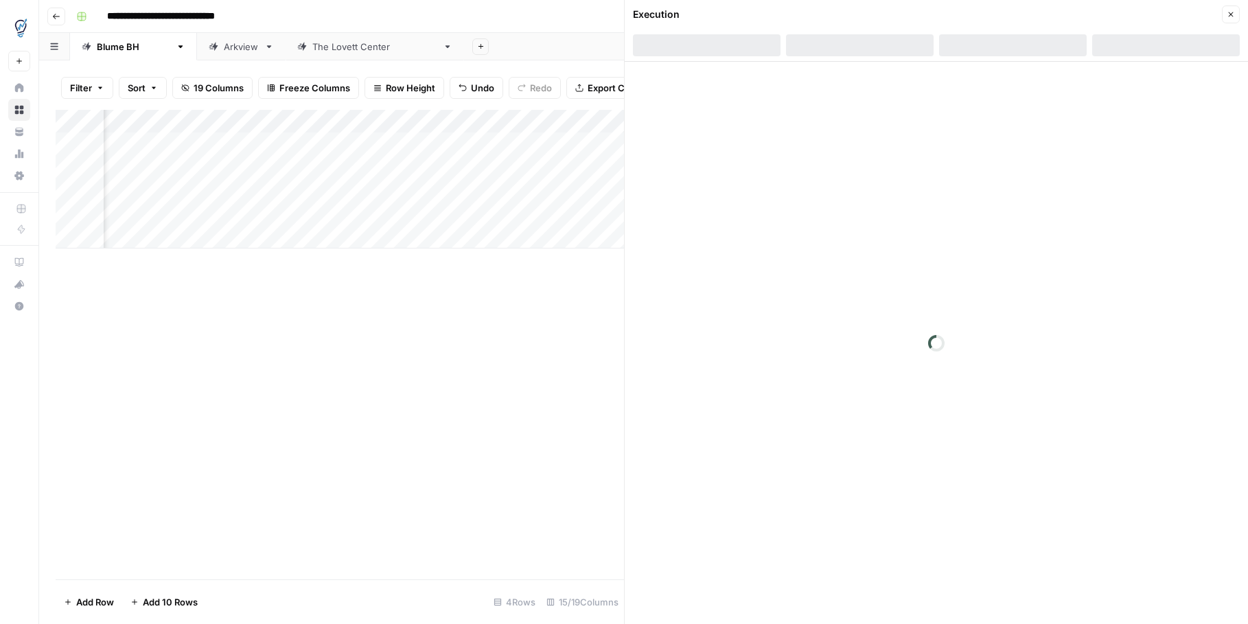
scroll to position [0, 998]
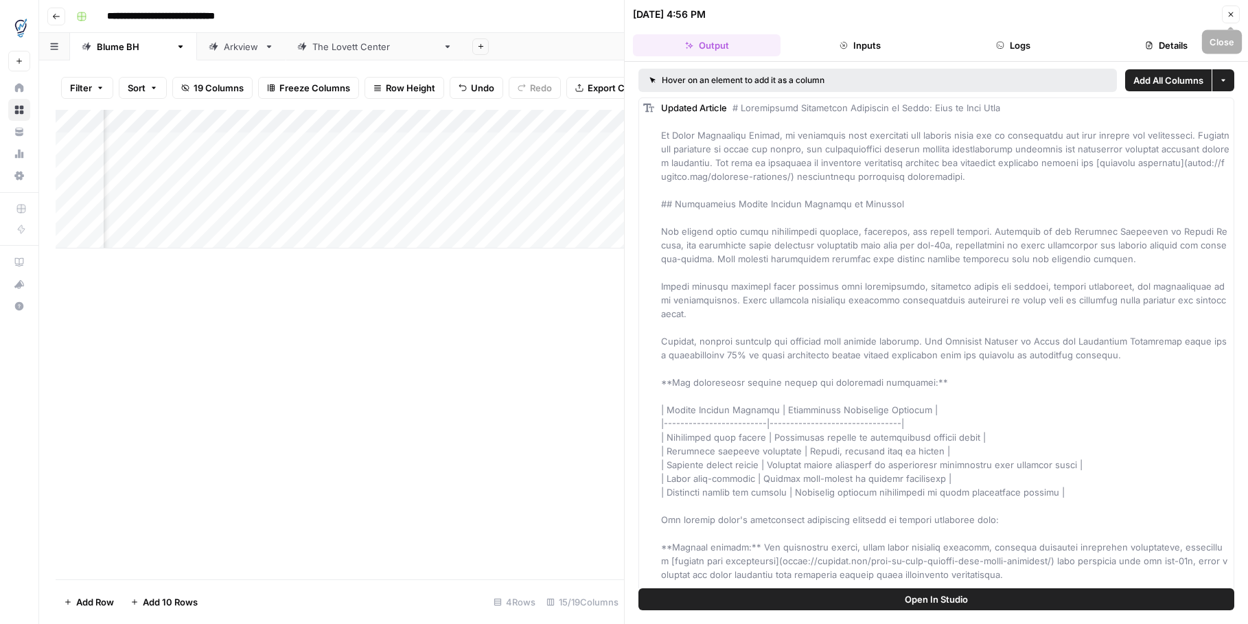
click at [1231, 20] on button "Close" at bounding box center [1231, 14] width 18 height 18
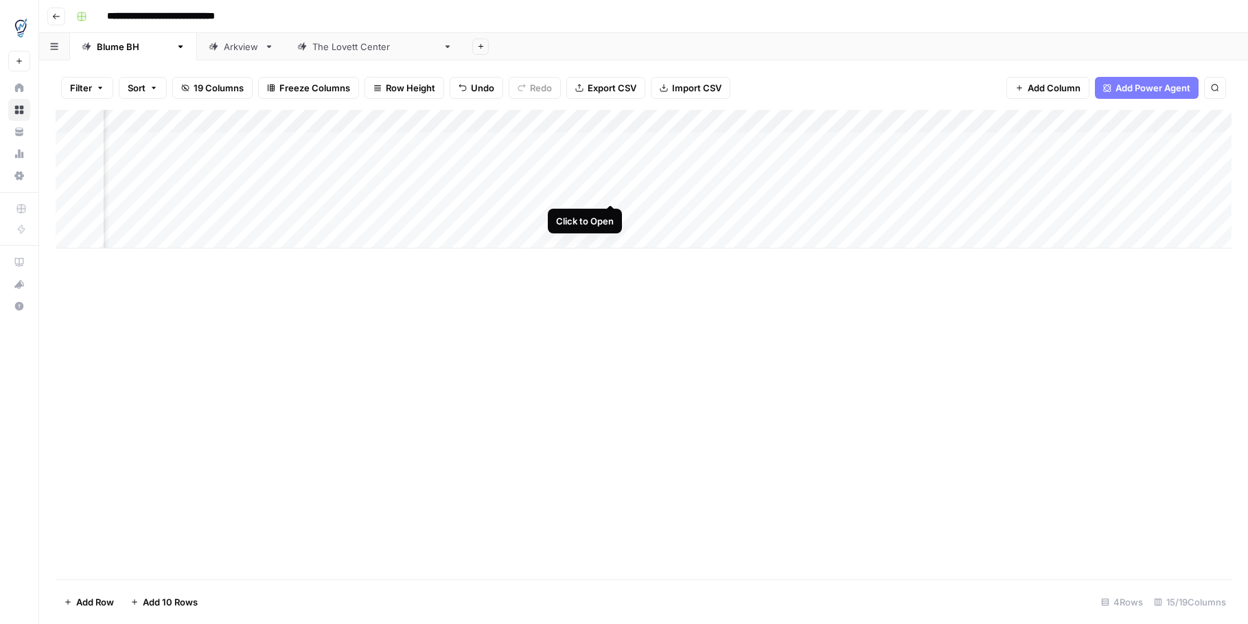
click at [608, 189] on div "Add Column" at bounding box center [644, 179] width 1176 height 139
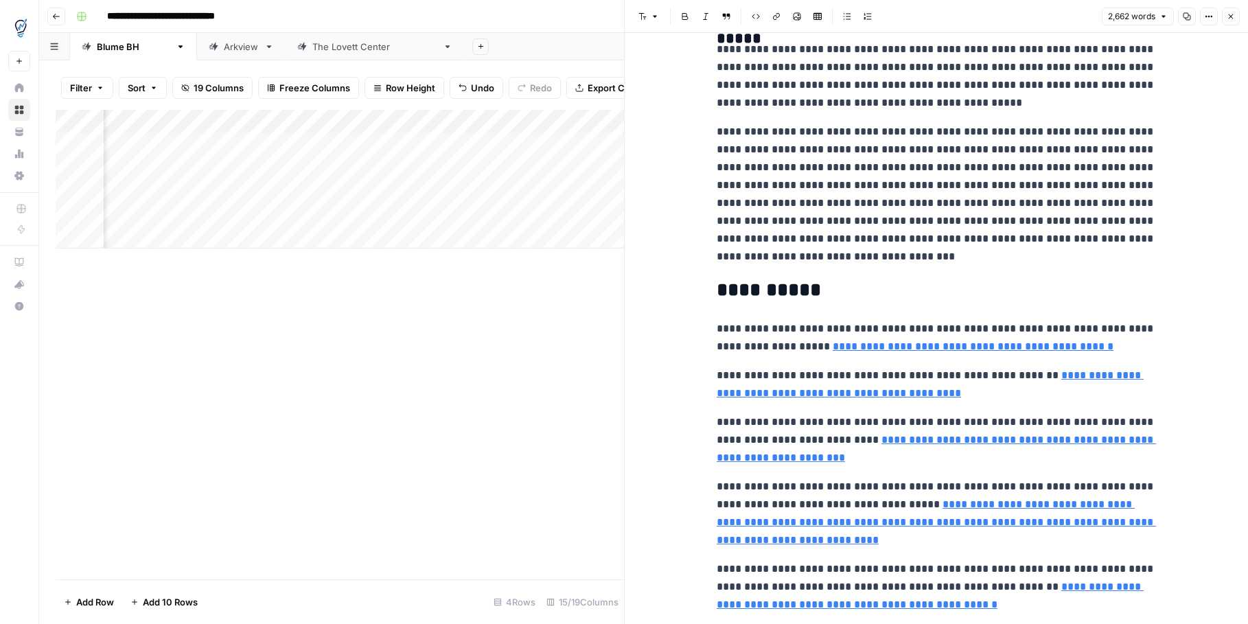
scroll to position [7327, 0]
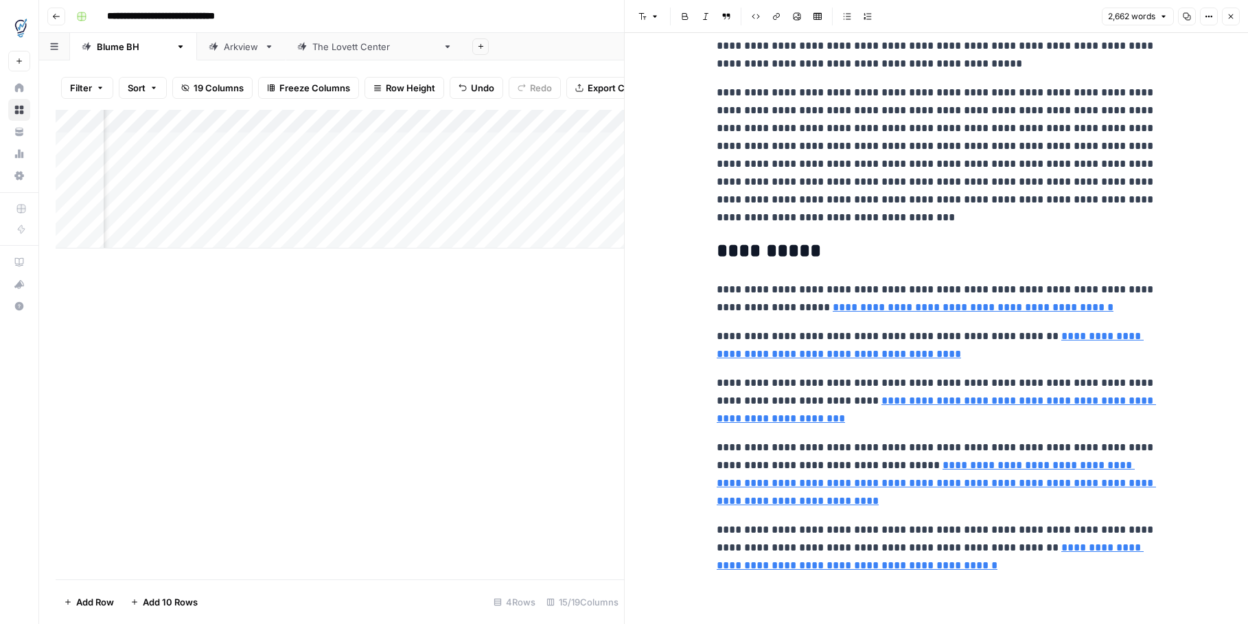
click at [1235, 18] on icon "button" at bounding box center [1231, 16] width 8 height 8
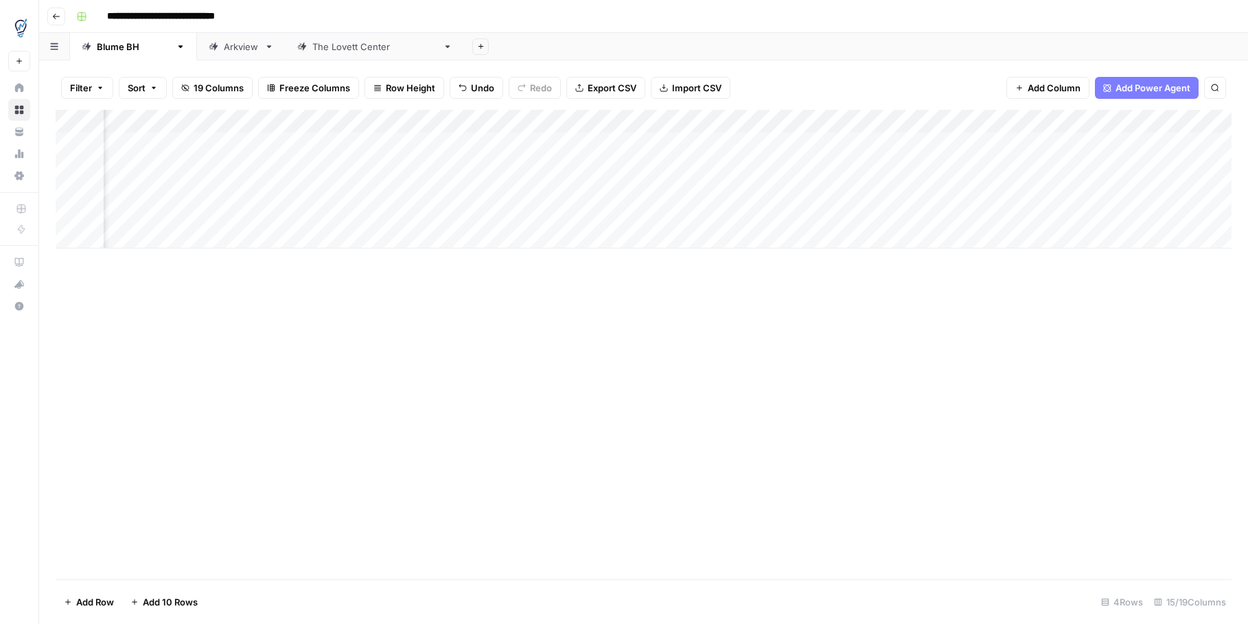
click at [822, 195] on div "Add Column" at bounding box center [644, 179] width 1176 height 139
click at [761, 216] on div "Add Column" at bounding box center [644, 179] width 1176 height 139
click at [1176, 191] on div "Add Column" at bounding box center [644, 179] width 1176 height 139
click at [1092, 189] on div "Add Column" at bounding box center [644, 179] width 1176 height 139
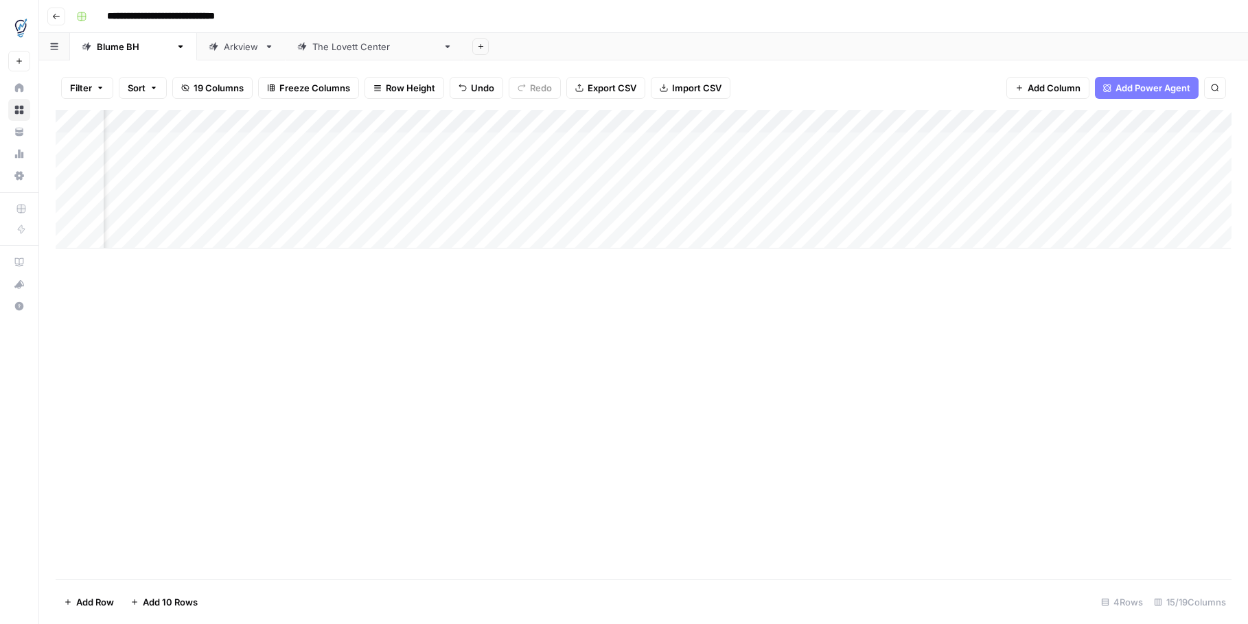
click at [1092, 190] on div "Add Column" at bounding box center [644, 179] width 1176 height 139
click at [1174, 188] on div "Add Column" at bounding box center [644, 179] width 1176 height 139
click at [1182, 189] on div "Add Column" at bounding box center [644, 179] width 1176 height 139
drag, startPoint x: 1138, startPoint y: 206, endPoint x: 968, endPoint y: 188, distance: 170.5
click at [968, 188] on textarea "**********" at bounding box center [1104, 198] width 275 height 33
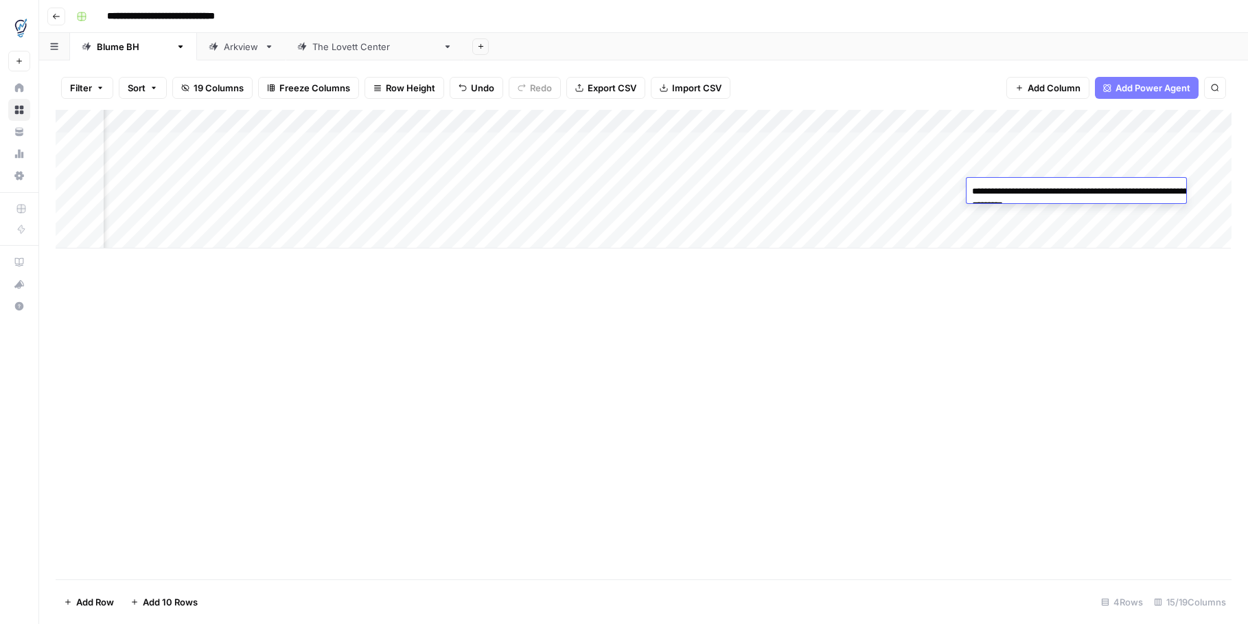
click at [1220, 122] on div "Add Column" at bounding box center [644, 179] width 1176 height 139
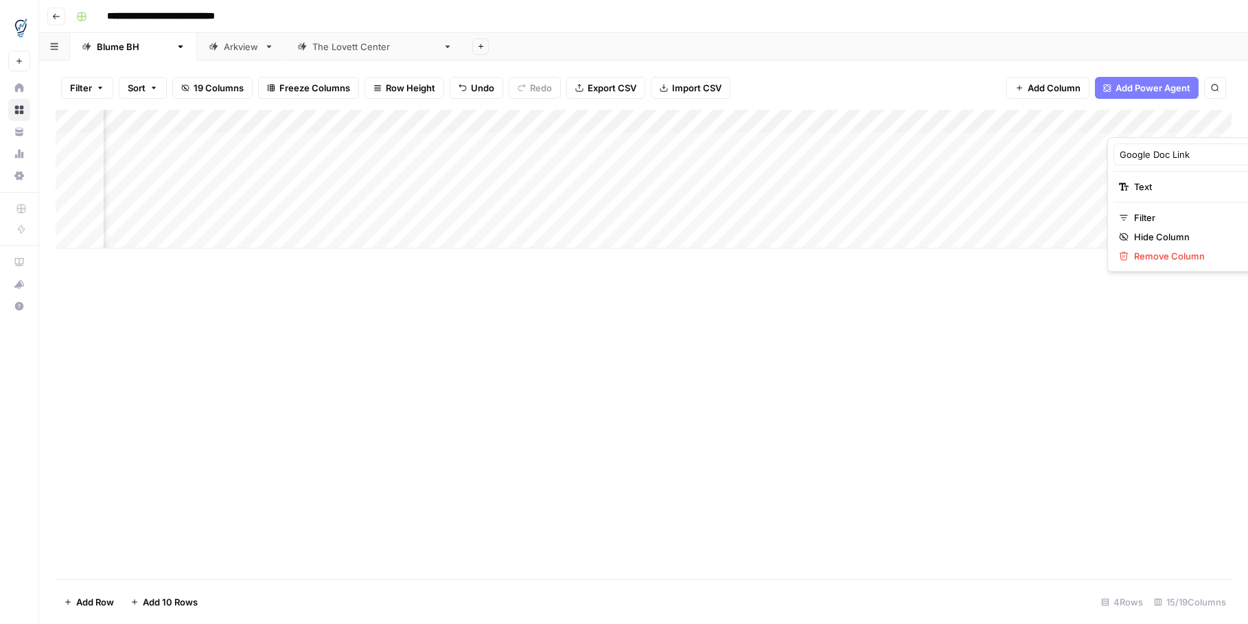
click at [1220, 122] on div at bounding box center [1170, 123] width 124 height 27
click at [1248, 187] on icon "button" at bounding box center [1256, 187] width 8 height 8
click at [1154, 181] on span "Text" at bounding box center [1187, 187] width 106 height 14
click at [1075, 266] on span "URL" at bounding box center [1064, 267] width 66 height 14
click at [1040, 215] on div "Add Column" at bounding box center [644, 179] width 1176 height 139
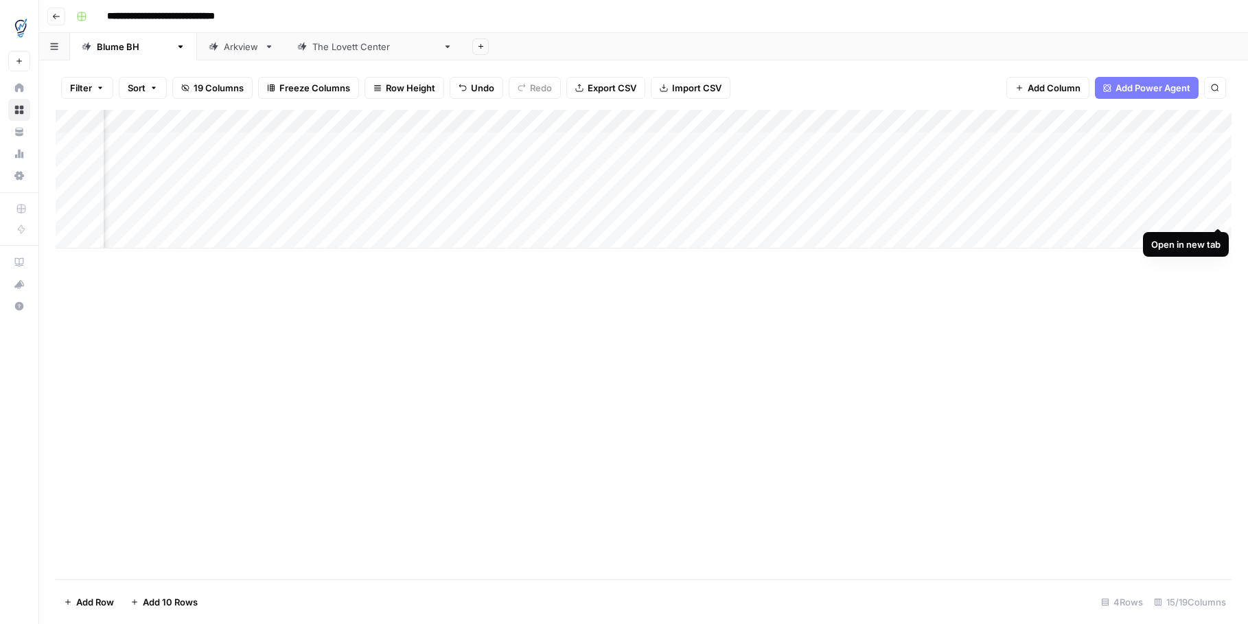
click at [1217, 215] on div "Add Column" at bounding box center [644, 179] width 1176 height 139
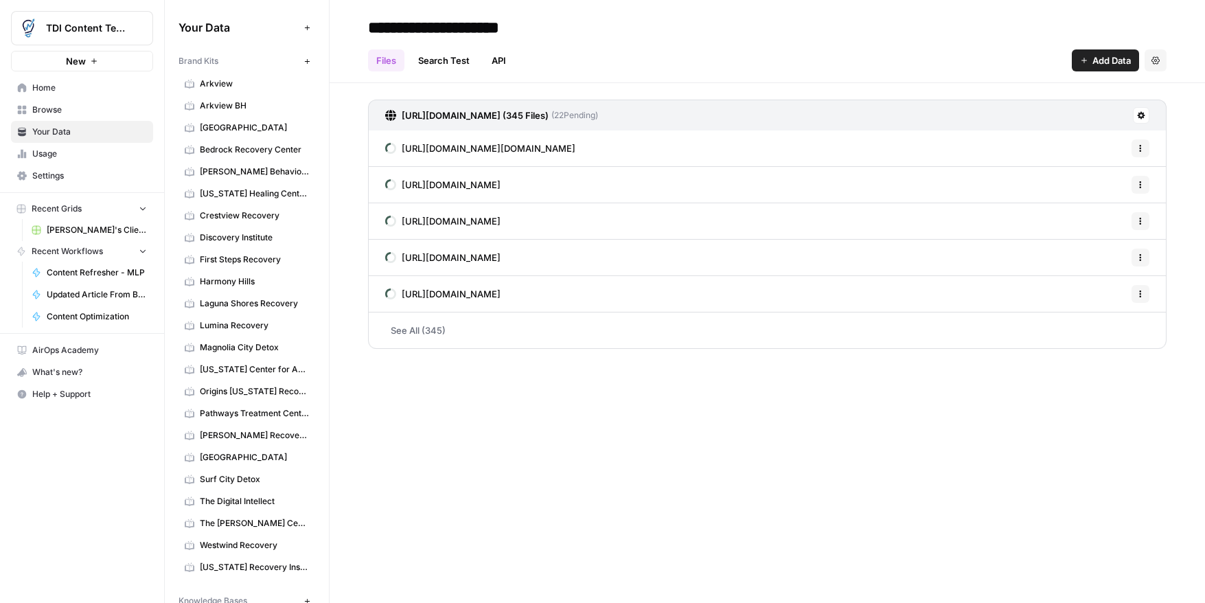
scroll to position [443, 0]
